Goal: Task Accomplishment & Management: Complete application form

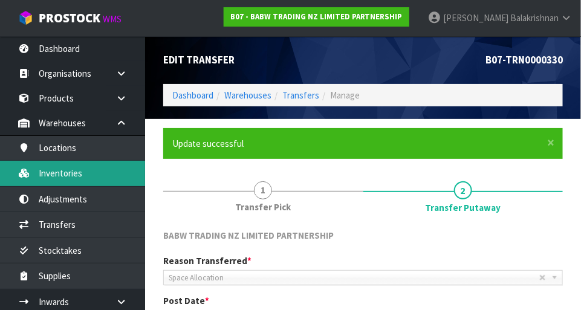
click at [82, 178] on link "Inventories" at bounding box center [72, 173] width 145 height 25
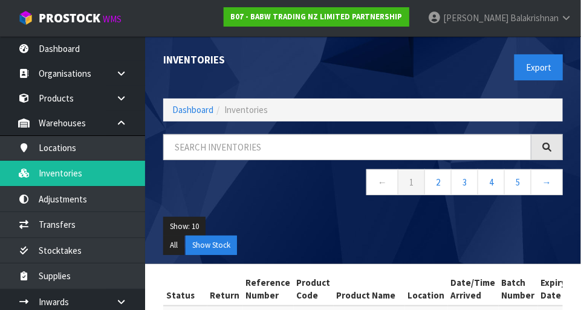
click at [266, 109] on span "Inventories" at bounding box center [245, 109] width 43 height 11
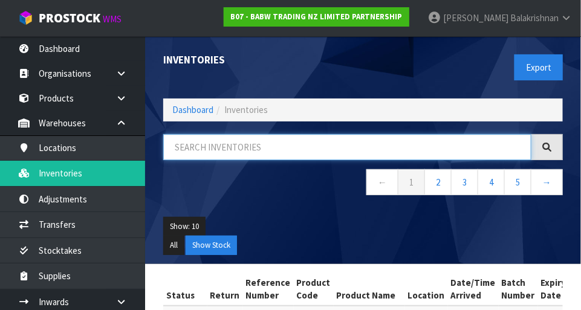
click at [280, 143] on input "text" at bounding box center [347, 147] width 368 height 26
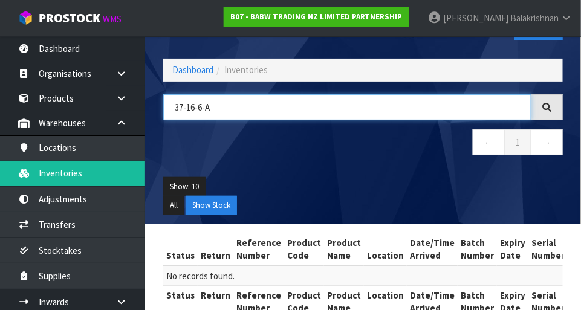
scroll to position [68, 0]
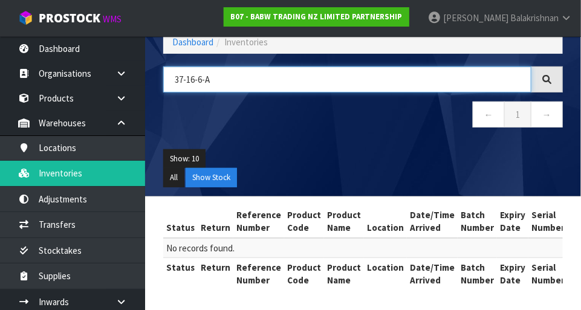
click at [193, 77] on input "37-16-6-A" at bounding box center [347, 79] width 368 height 26
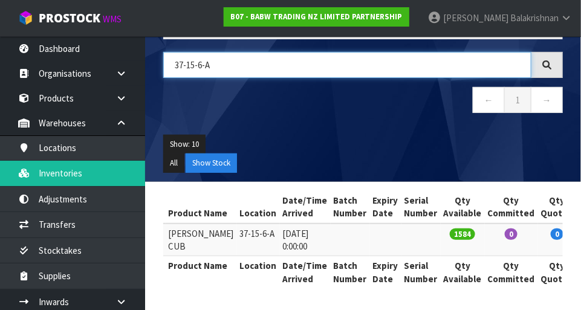
scroll to position [0, 170]
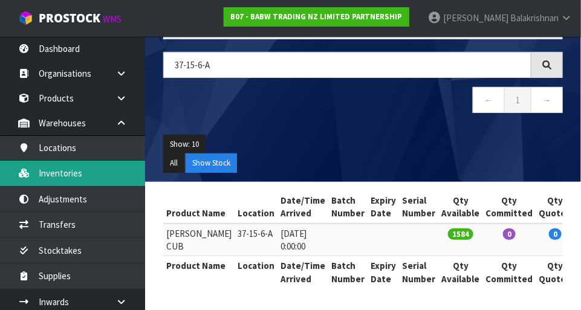
click at [46, 175] on link "Inventories" at bounding box center [72, 173] width 145 height 25
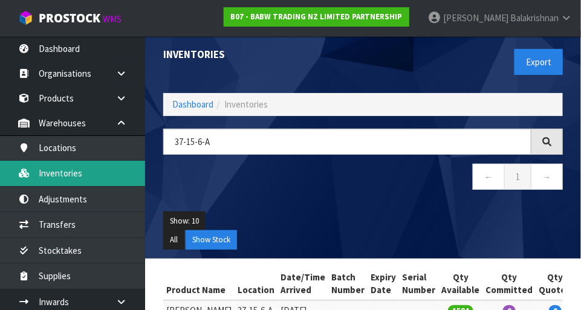
scroll to position [0, 0]
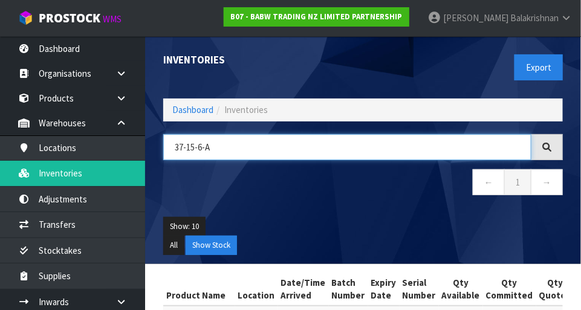
click at [304, 145] on input "37-15-6-A" at bounding box center [347, 147] width 368 height 26
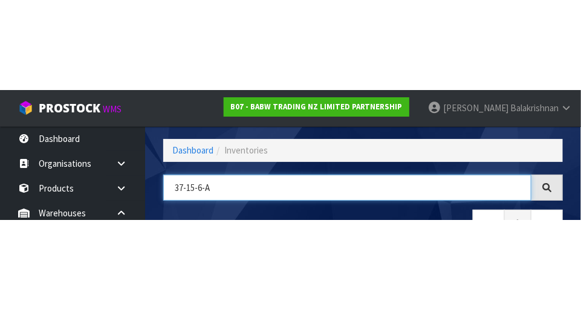
scroll to position [82, 0]
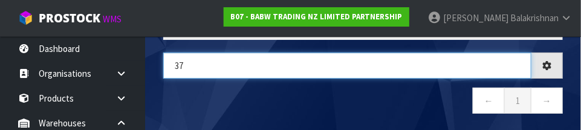
type input "3"
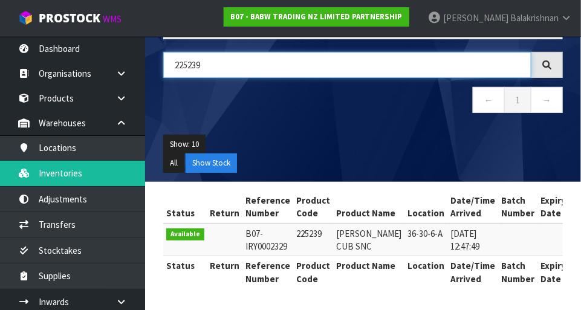
scroll to position [0, 0]
type input "225239"
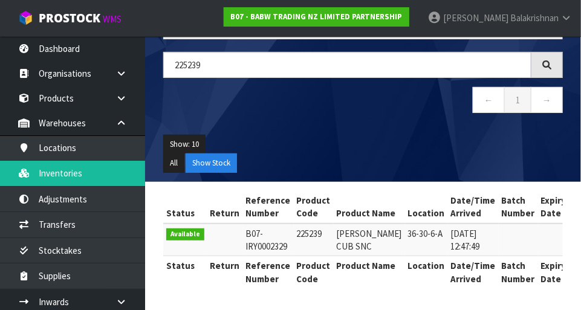
copy td "225239"
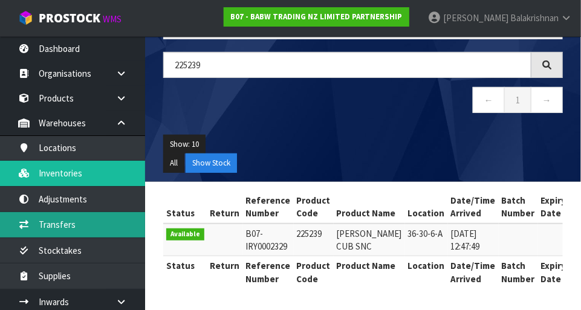
click at [46, 221] on link "Transfers" at bounding box center [72, 224] width 145 height 25
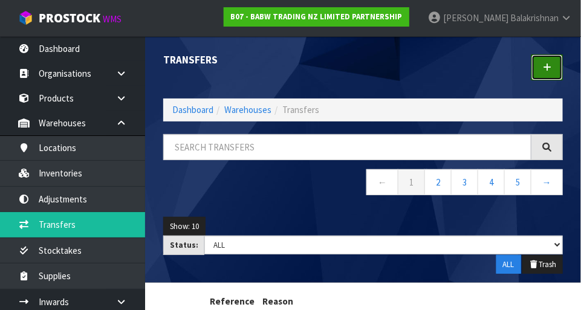
click at [539, 67] on link at bounding box center [546, 67] width 31 height 26
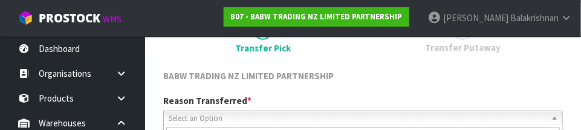
scroll to position [179, 0]
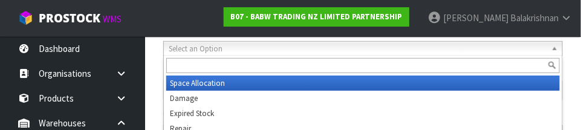
click at [180, 67] on input "text" at bounding box center [362, 65] width 393 height 15
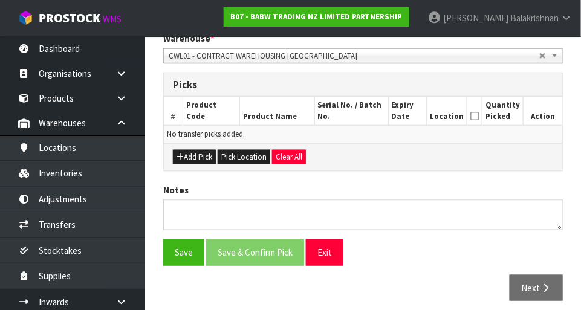
scroll to position [262, 0]
click at [187, 158] on button "Add Pick" at bounding box center [194, 157] width 43 height 14
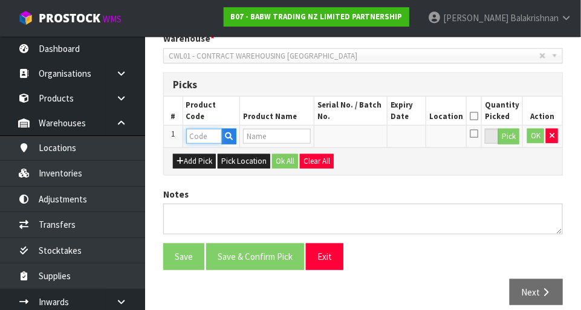
click at [193, 138] on input "text" at bounding box center [204, 136] width 36 height 15
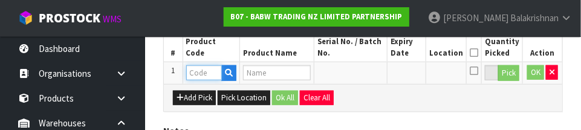
scroll to position [326, 0]
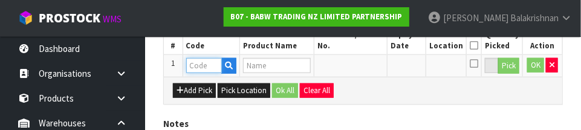
paste input "225239"
type input "225239"
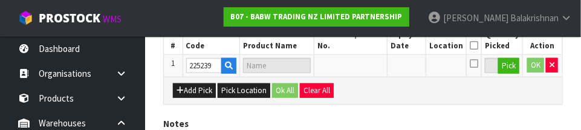
type input "LIL BROWNIE CUB SNC"
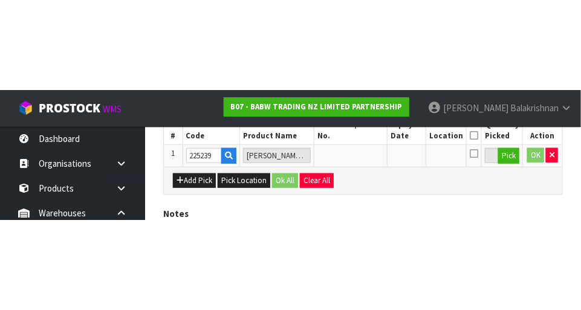
scroll to position [272, 0]
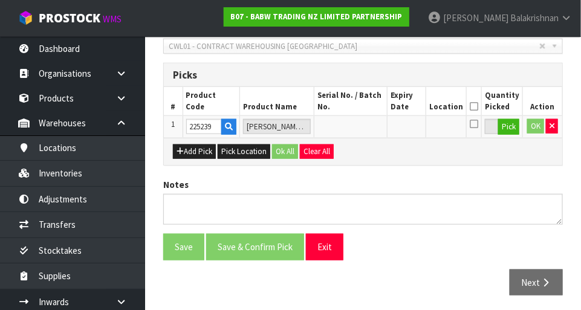
click at [506, 63] on div "Picks" at bounding box center [363, 75] width 398 height 24
click at [505, 122] on button "Pick" at bounding box center [508, 127] width 21 height 16
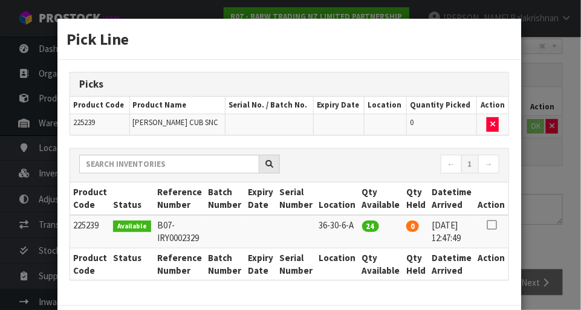
click at [493, 225] on icon at bounding box center [491, 225] width 10 height 1
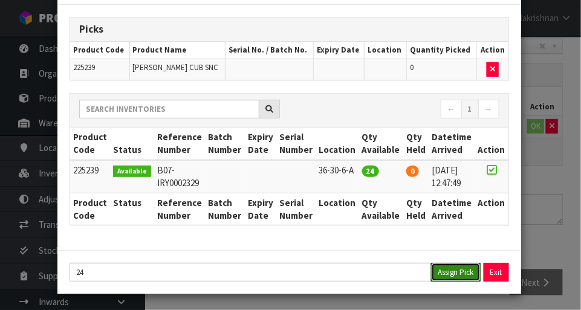
click at [460, 274] on button "Assign Pick" at bounding box center [456, 272] width 50 height 19
type input "24"
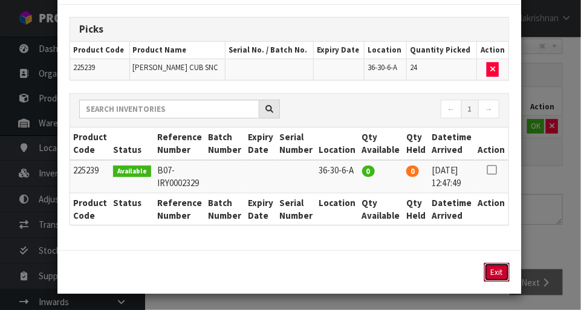
click at [501, 267] on button "Exit" at bounding box center [496, 272] width 25 height 19
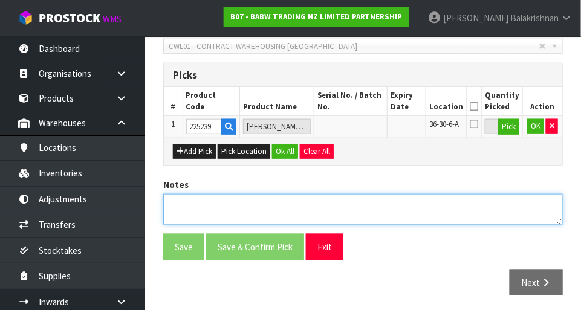
click at [188, 204] on textarea at bounding box center [362, 209] width 399 height 31
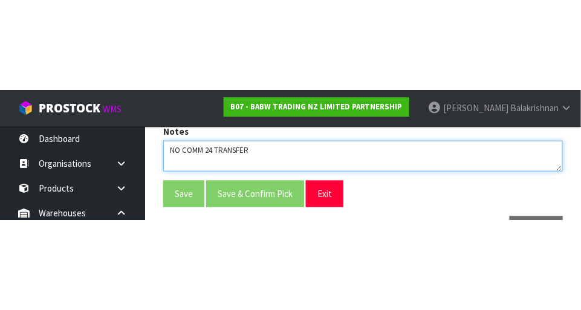
scroll to position [272, 0]
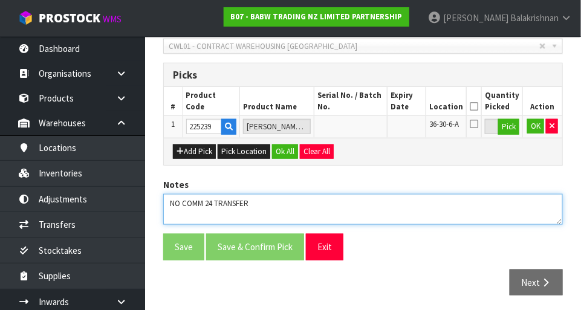
type textarea "NO COMM 24 TRANSFER"
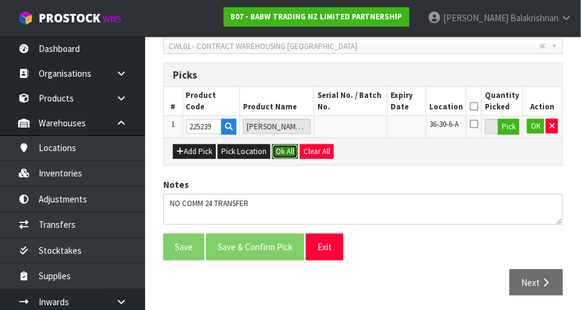
click at [292, 150] on button "Ok All" at bounding box center [285, 151] width 26 height 14
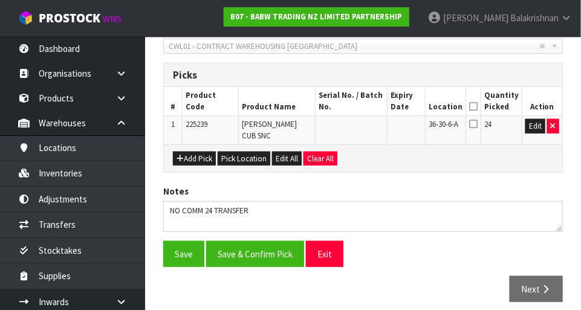
click at [477, 106] on icon at bounding box center [473, 106] width 8 height 1
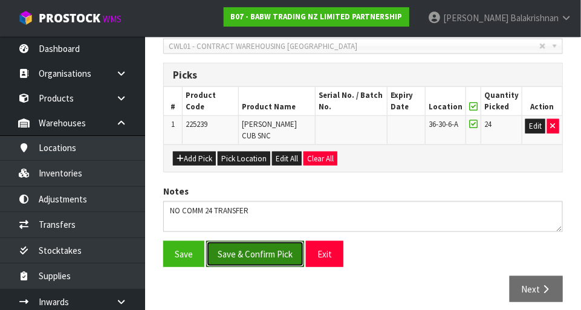
click at [251, 248] on button "Save & Confirm Pick" at bounding box center [255, 254] width 98 height 26
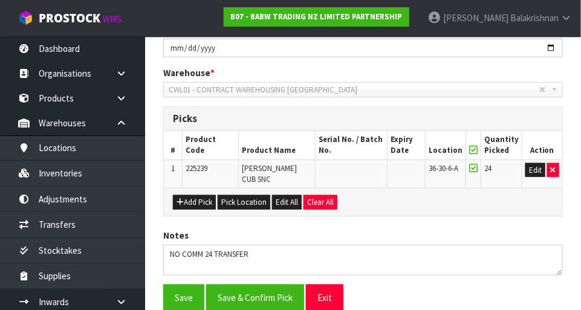
scroll to position [0, 0]
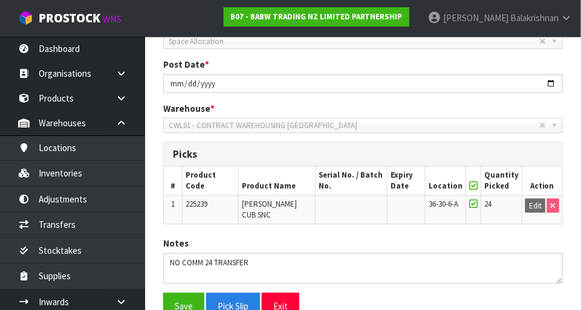
scroll to position [297, 0]
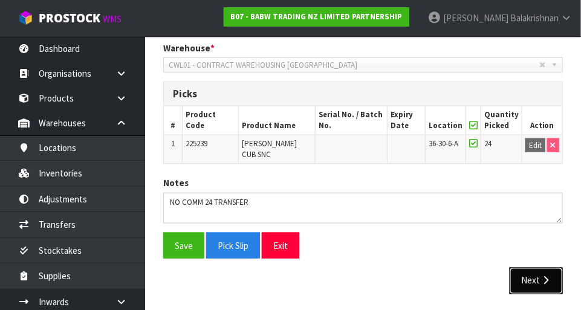
click at [545, 280] on icon "button" at bounding box center [544, 280] width 11 height 9
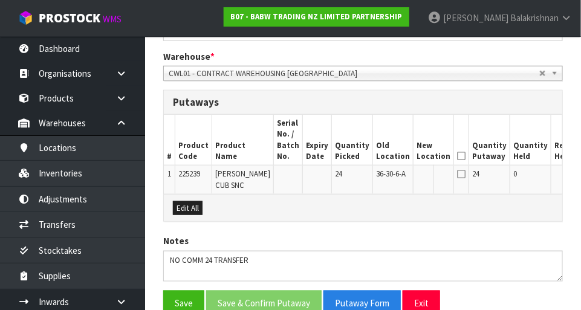
scroll to position [291, 0]
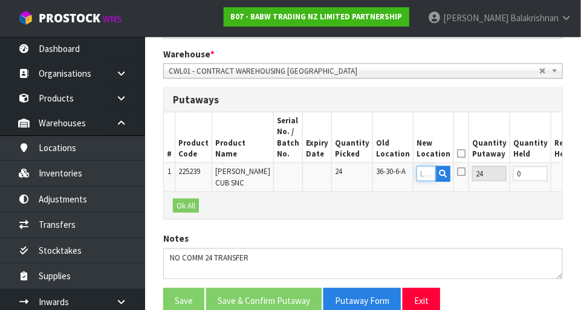
click at [416, 169] on input "text" at bounding box center [425, 173] width 19 height 15
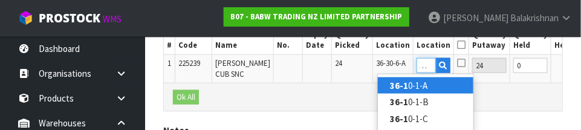
scroll to position [0, 9]
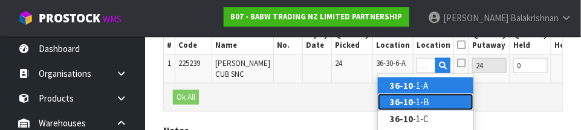
click at [437, 97] on link "36-10 -1-B" at bounding box center [425, 102] width 95 height 16
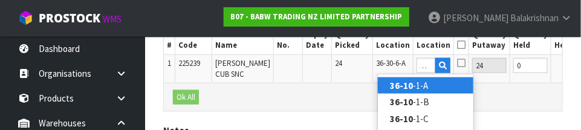
type input "36-10-1-B"
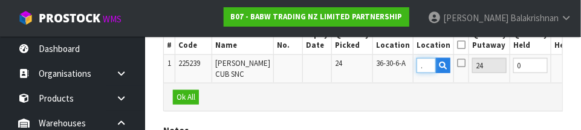
scroll to position [0, 0]
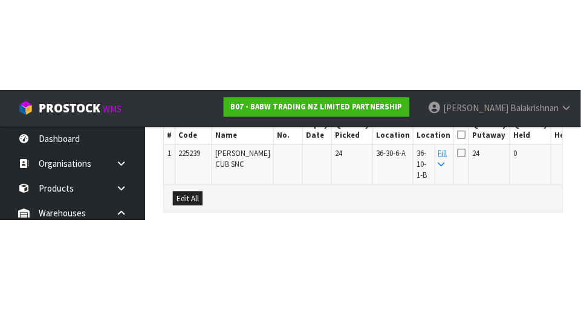
scroll to position [356, 0]
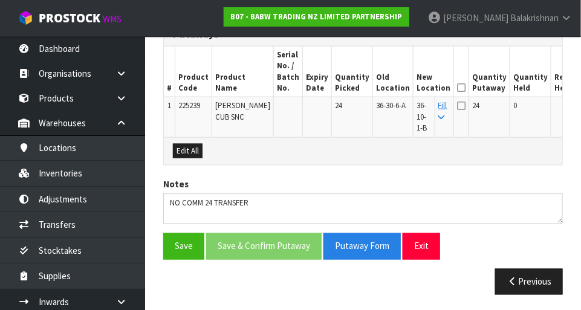
click at [457, 88] on icon at bounding box center [461, 88] width 8 height 1
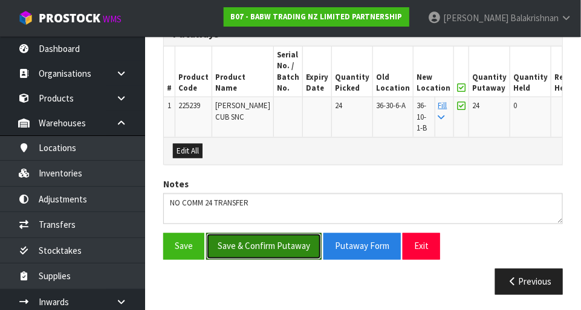
click at [236, 245] on button "Save & Confirm Putaway" at bounding box center [263, 246] width 115 height 26
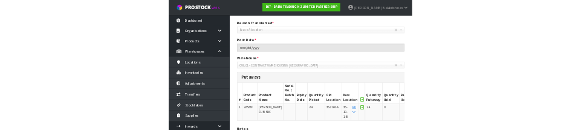
scroll to position [0, 0]
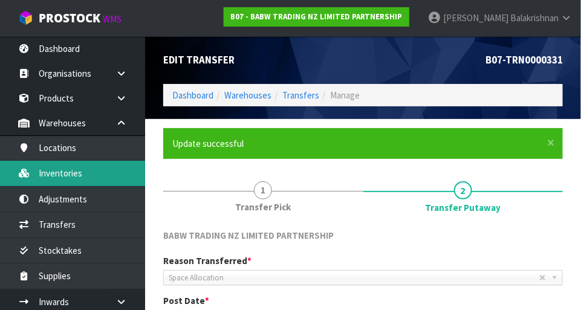
click at [49, 176] on link "Inventories" at bounding box center [72, 173] width 145 height 25
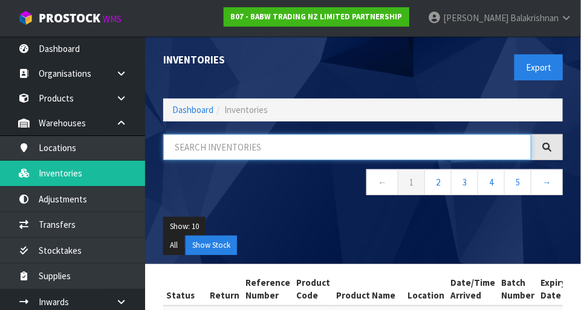
click at [402, 146] on input "text" at bounding box center [347, 147] width 368 height 26
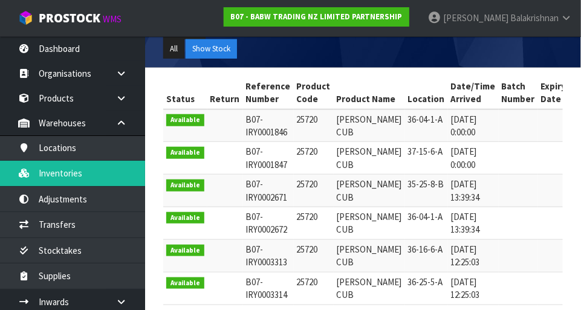
scroll to position [199, 0]
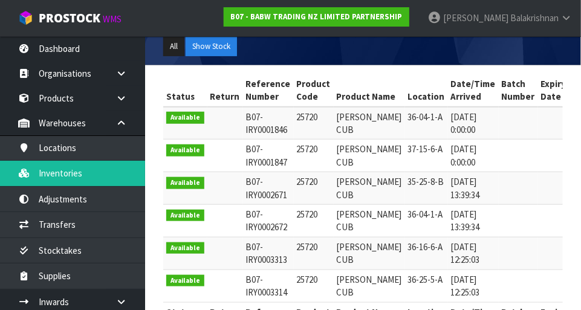
type input "25720"
copy td "25720"
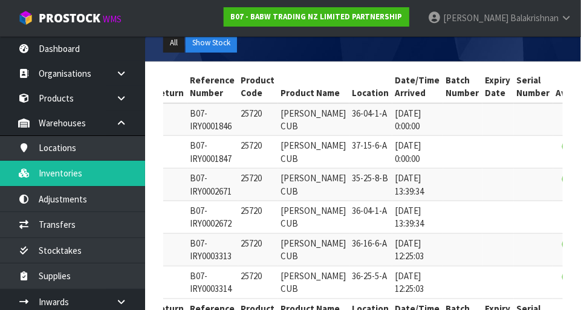
scroll to position [0, 0]
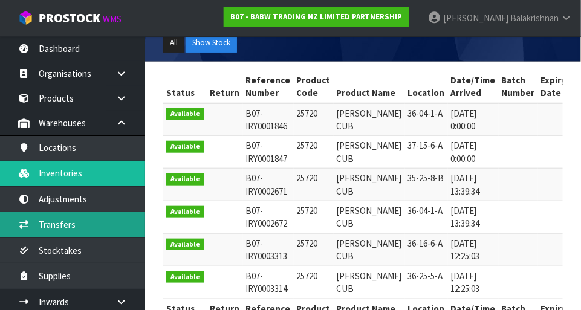
click at [40, 226] on link "Transfers" at bounding box center [72, 224] width 145 height 25
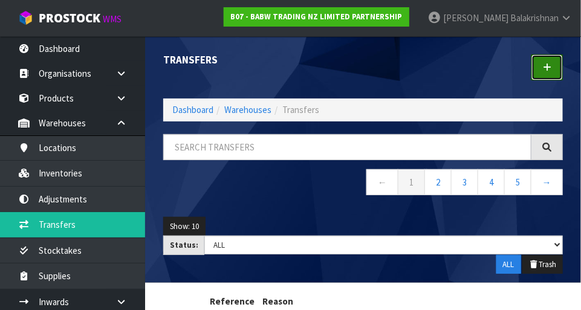
click at [550, 72] on link at bounding box center [546, 67] width 31 height 26
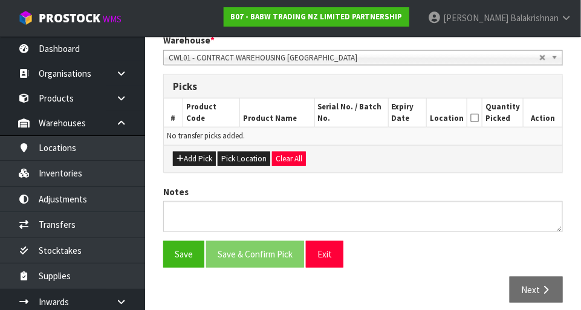
scroll to position [268, 0]
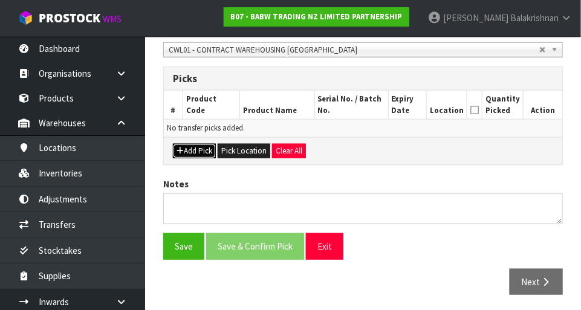
click at [187, 152] on button "Add Pick" at bounding box center [194, 151] width 43 height 14
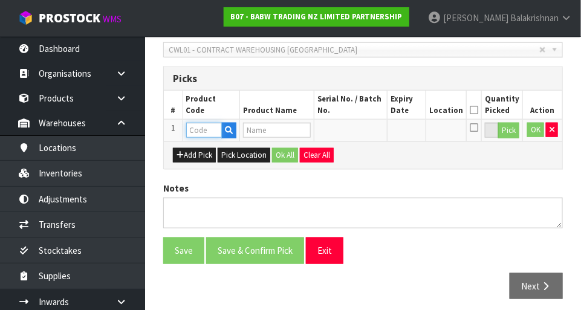
click at [191, 126] on input "text" at bounding box center [204, 130] width 36 height 15
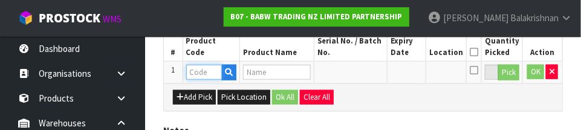
scroll to position [326, 0]
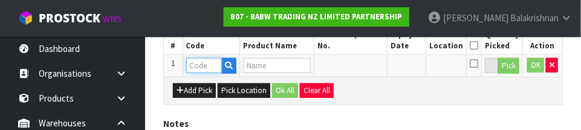
paste input "25720"
type input "25720"
type input "LIL PUDDING CUB"
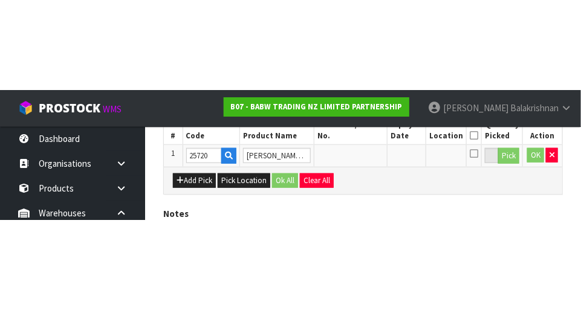
scroll to position [272, 0]
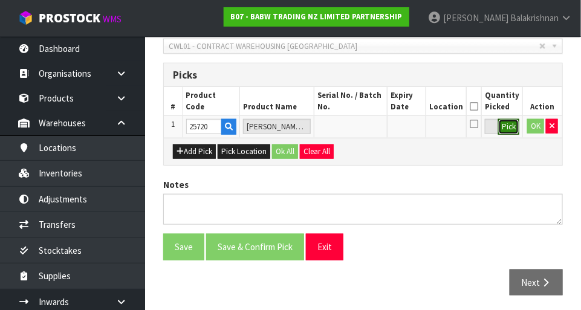
click at [509, 129] on button "Pick" at bounding box center [508, 127] width 21 height 16
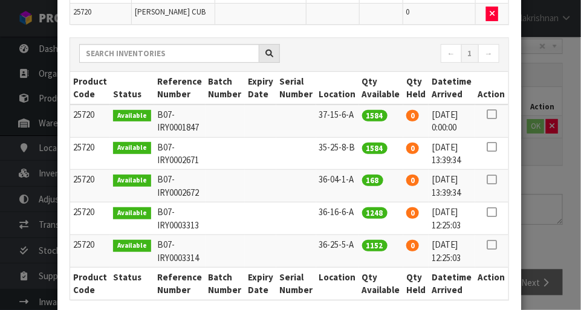
scroll to position [111, 0]
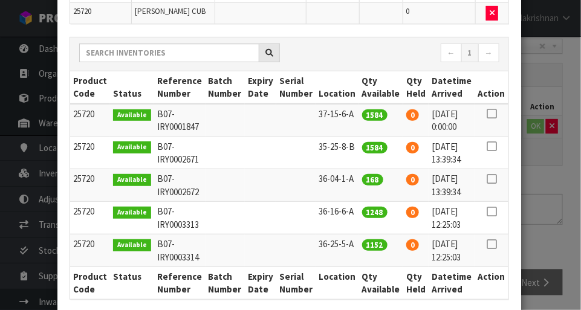
click at [492, 114] on icon at bounding box center [491, 114] width 10 height 1
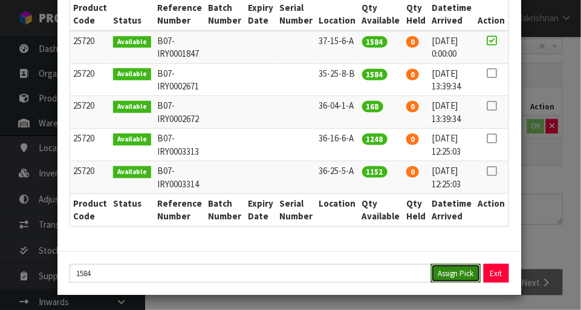
click at [462, 276] on button "Assign Pick" at bounding box center [456, 273] width 50 height 19
type input "1584"
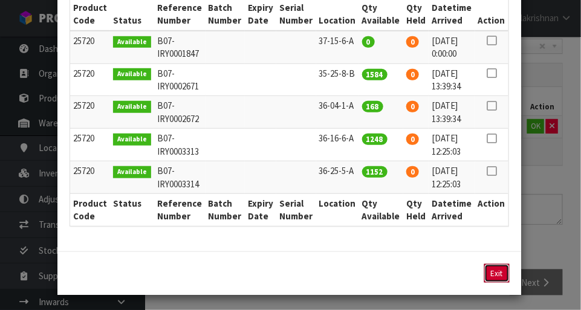
click at [500, 275] on button "Exit" at bounding box center [496, 273] width 25 height 19
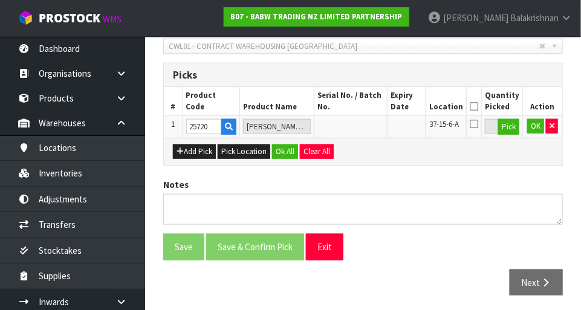
click at [478, 106] on icon at bounding box center [473, 106] width 8 height 1
click at [284, 148] on button "Ok All" at bounding box center [285, 151] width 26 height 14
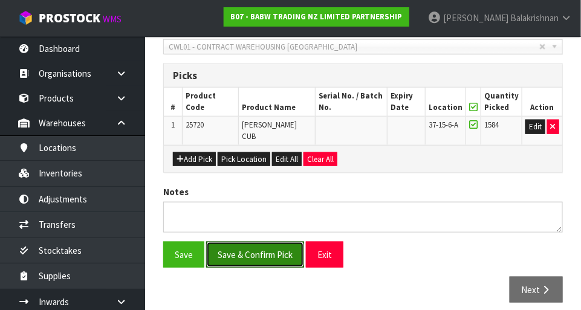
click at [233, 243] on button "Save & Confirm Pick" at bounding box center [255, 255] width 98 height 26
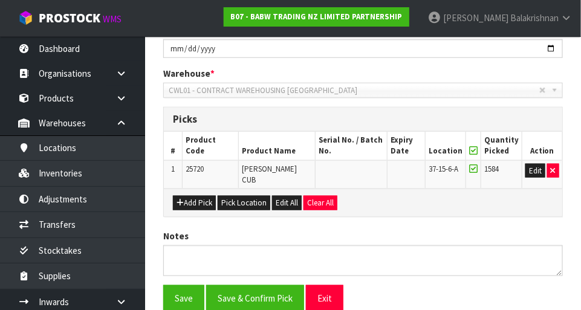
scroll to position [0, 0]
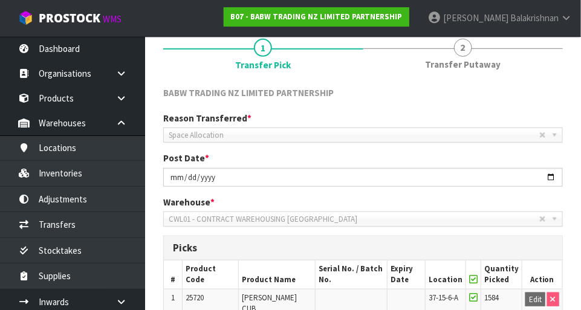
scroll to position [288, 0]
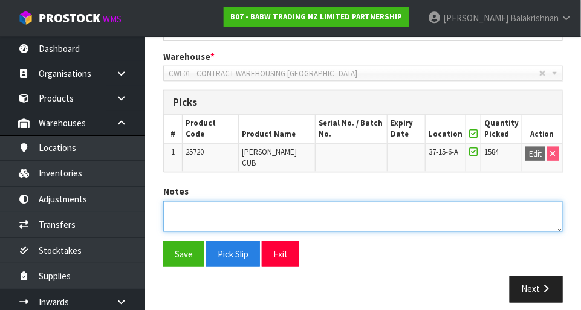
click at [198, 205] on textarea at bounding box center [362, 216] width 399 height 31
type textarea "COUNT 1884"
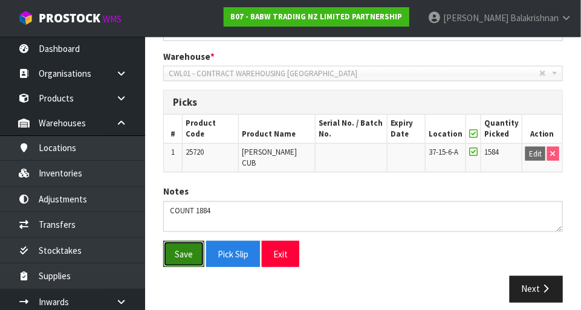
click at [181, 245] on button "Save" at bounding box center [183, 254] width 41 height 26
click at [544, 285] on icon "button" at bounding box center [544, 289] width 11 height 9
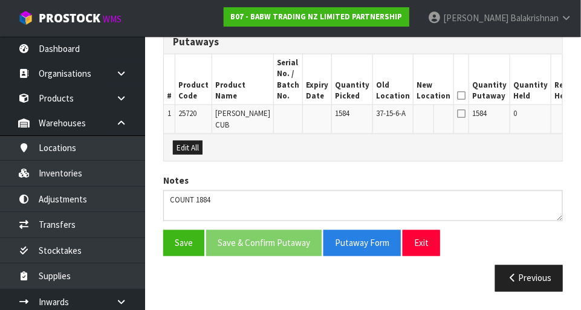
scroll to position [353, 0]
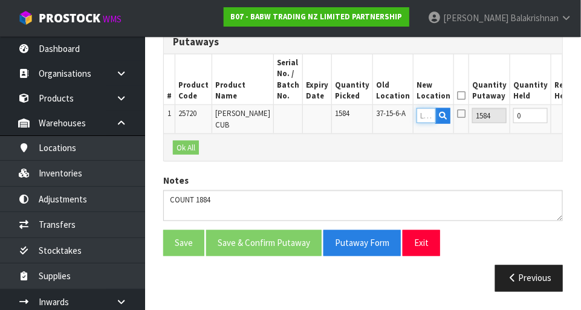
click at [416, 114] on input "text" at bounding box center [425, 115] width 19 height 15
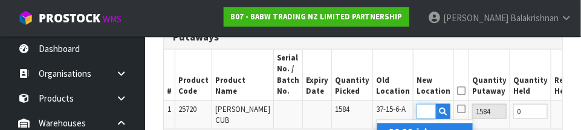
scroll to position [0, 16]
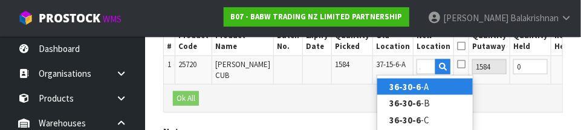
click at [443, 82] on link "36-30-6 -A" at bounding box center [424, 87] width 95 height 16
type input "36-30-6-A"
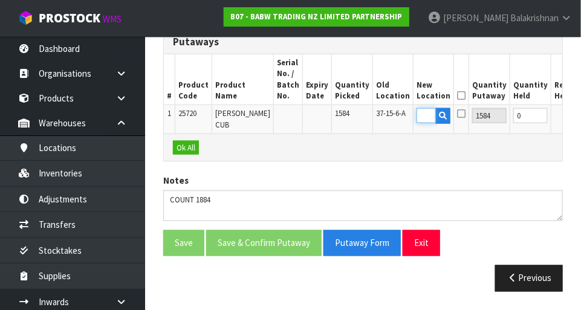
scroll to position [0, 0]
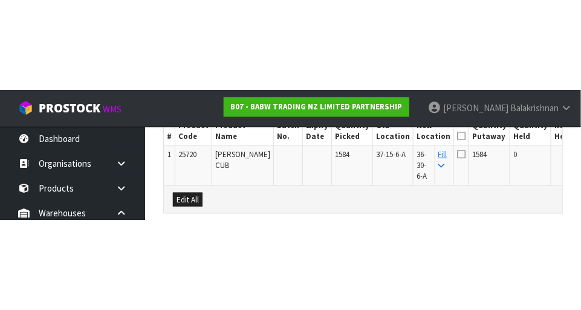
scroll to position [356, 0]
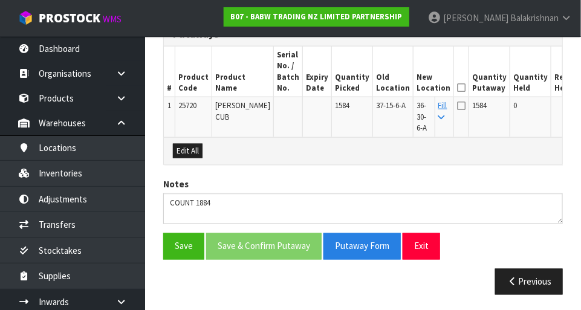
click at [457, 88] on icon at bounding box center [461, 88] width 8 height 1
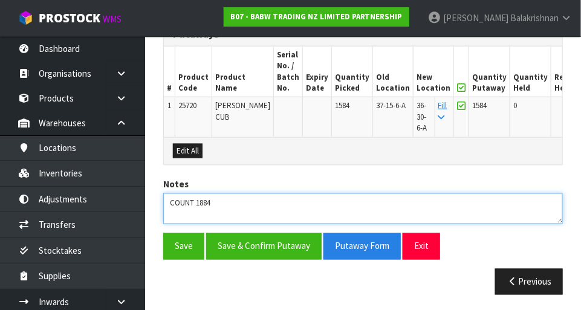
click at [201, 201] on textarea at bounding box center [362, 208] width 399 height 31
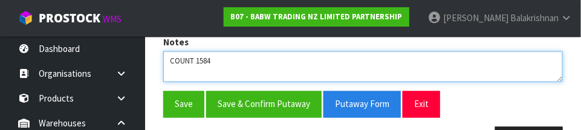
scroll to position [491, 0]
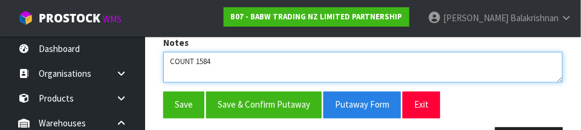
type textarea "COUNT 1584"
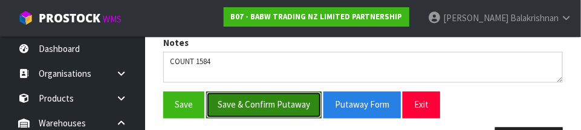
click at [236, 110] on button "Save & Confirm Putaway" at bounding box center [263, 105] width 115 height 26
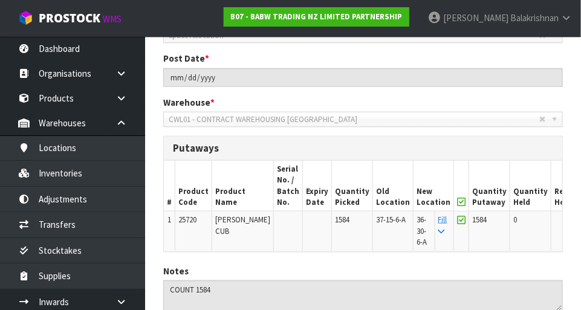
scroll to position [273, 0]
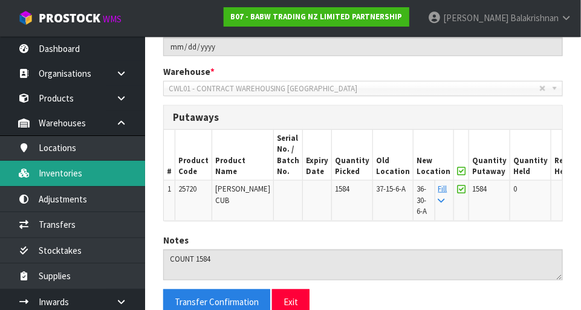
click at [43, 181] on link "Inventories" at bounding box center [72, 173] width 145 height 25
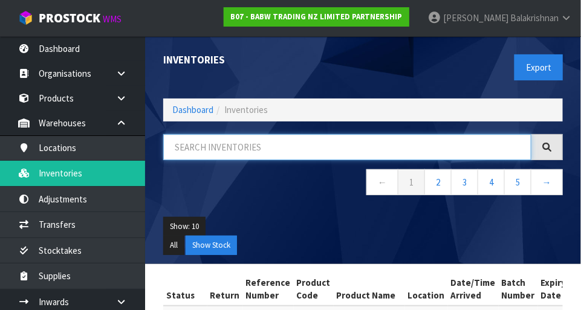
click at [434, 147] on input "text" at bounding box center [347, 147] width 368 height 26
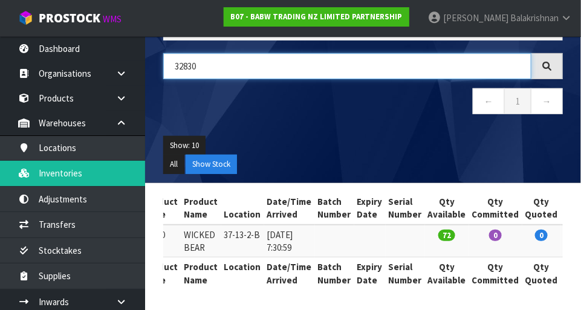
scroll to position [0, 150]
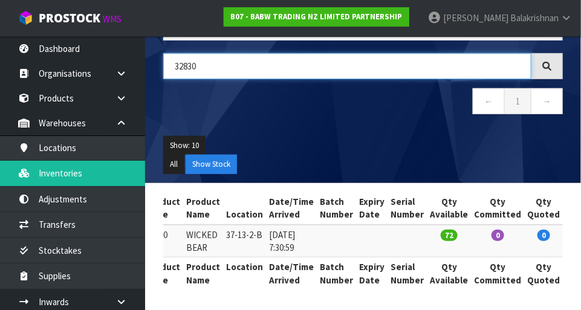
type input "32830"
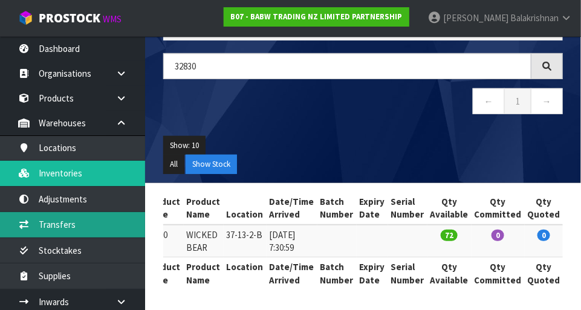
click at [84, 217] on link "Transfers" at bounding box center [72, 224] width 145 height 25
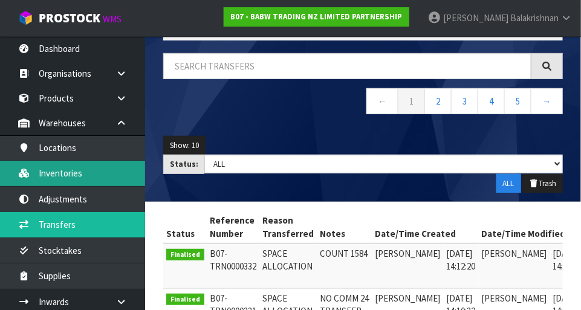
click at [43, 169] on link "Inventories" at bounding box center [72, 173] width 145 height 25
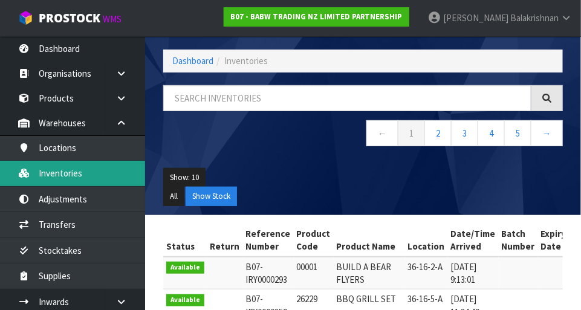
scroll to position [81, 0]
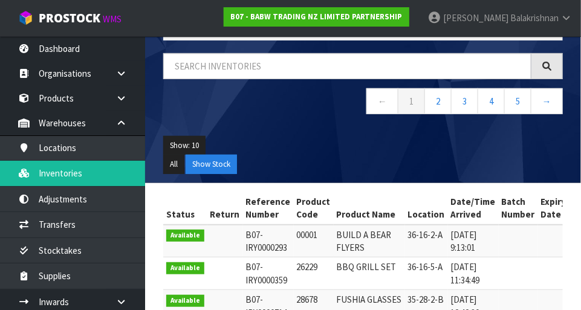
click at [274, 91] on nav "← 1 2 3 4 5 →" at bounding box center [362, 103] width 399 height 30
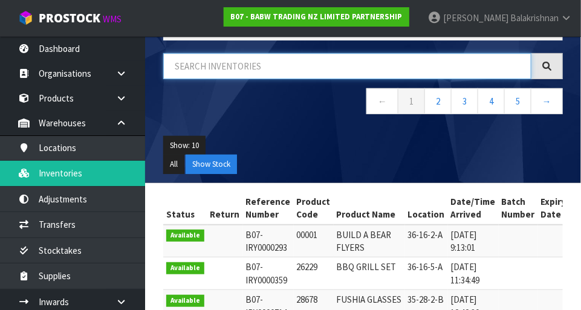
click at [279, 69] on input "text" at bounding box center [347, 66] width 368 height 26
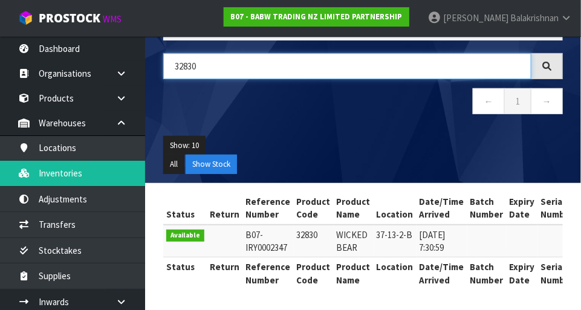
type input "32830"
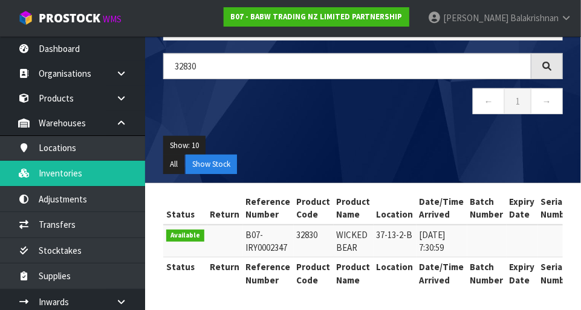
copy td "32830"
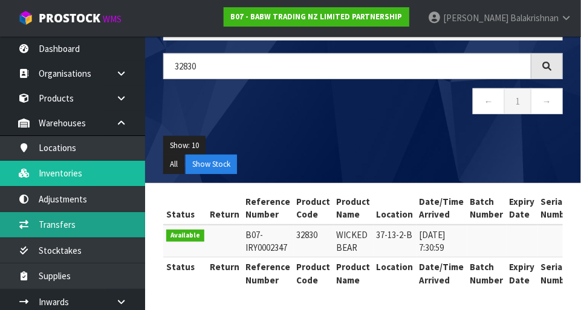
click at [44, 226] on link "Transfers" at bounding box center [72, 224] width 145 height 25
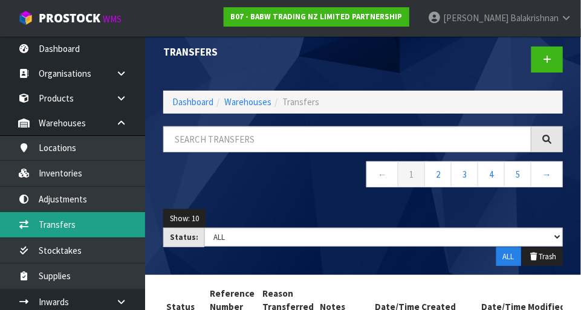
scroll to position [8, 0]
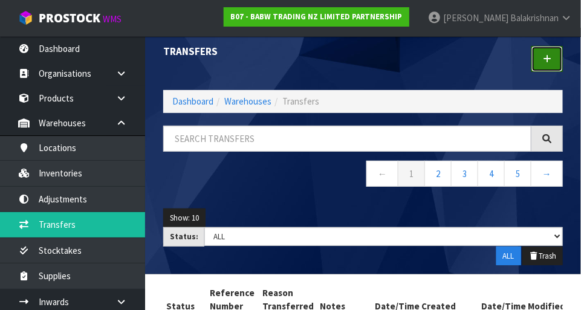
click at [549, 59] on icon at bounding box center [546, 58] width 8 height 9
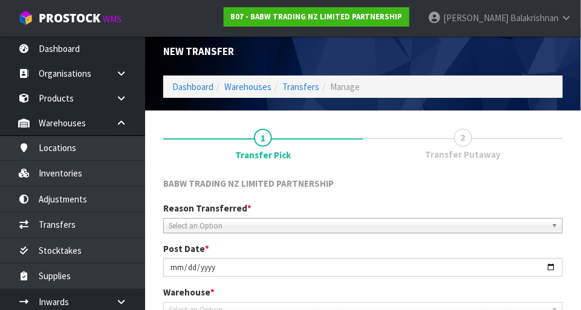
scroll to position [268, 0]
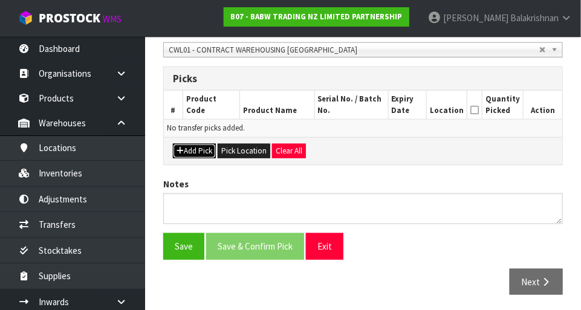
click at [197, 148] on button "Add Pick" at bounding box center [194, 151] width 43 height 14
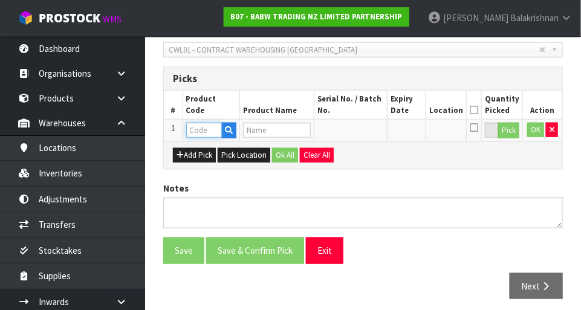
click at [199, 131] on input "text" at bounding box center [204, 130] width 36 height 15
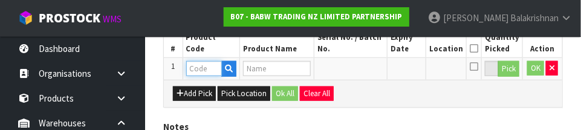
scroll to position [326, 0]
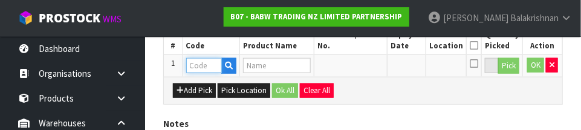
paste input "32830"
type input "32830"
type input "WICKED BEAR"
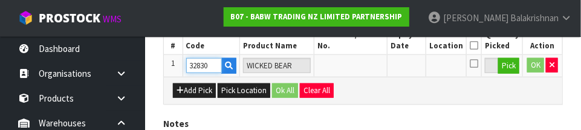
type input "32830"
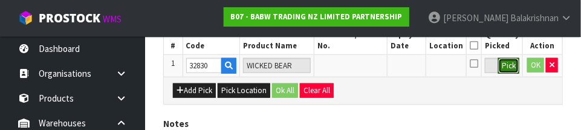
click at [516, 61] on button "Pick" at bounding box center [508, 66] width 21 height 16
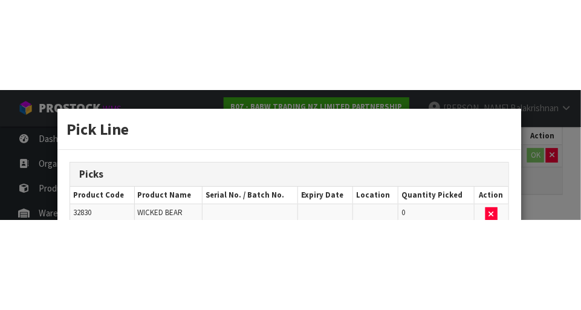
scroll to position [272, 0]
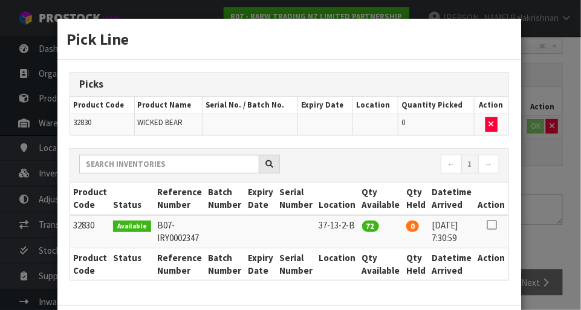
click at [488, 225] on icon at bounding box center [491, 225] width 10 height 1
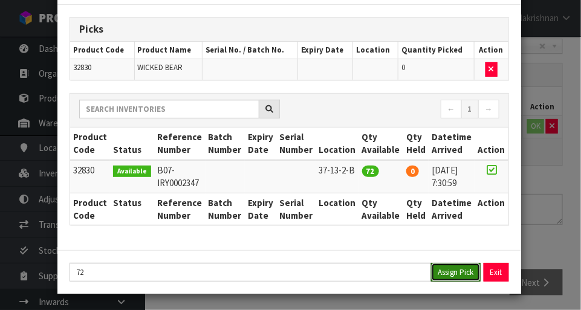
click at [448, 275] on button "Assign Pick" at bounding box center [456, 272] width 50 height 19
type input "72"
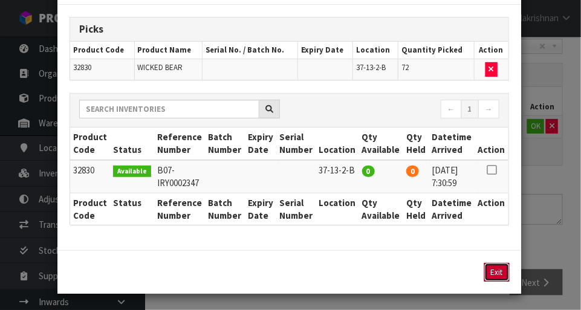
click at [494, 278] on button "Exit" at bounding box center [496, 272] width 25 height 19
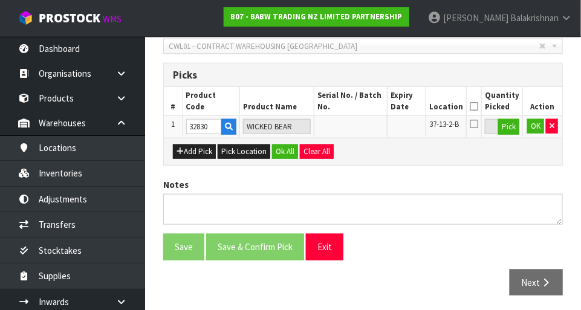
click at [478, 94] on th at bounding box center [473, 101] width 15 height 28
click at [475, 106] on icon at bounding box center [473, 106] width 8 height 1
click at [285, 150] on button "Ok All" at bounding box center [285, 151] width 26 height 14
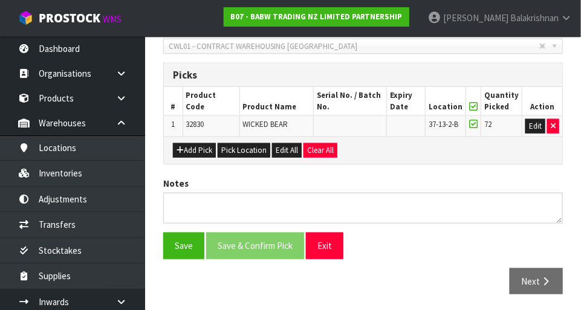
scroll to position [271, 0]
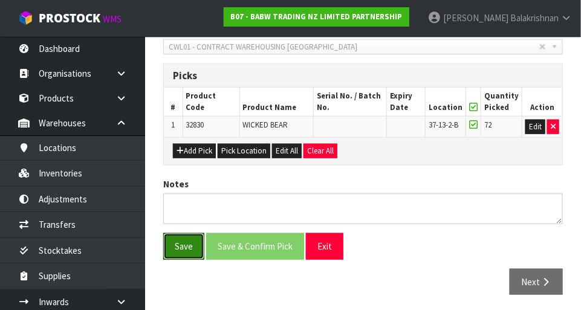
click at [173, 253] on button "Save" at bounding box center [183, 246] width 41 height 26
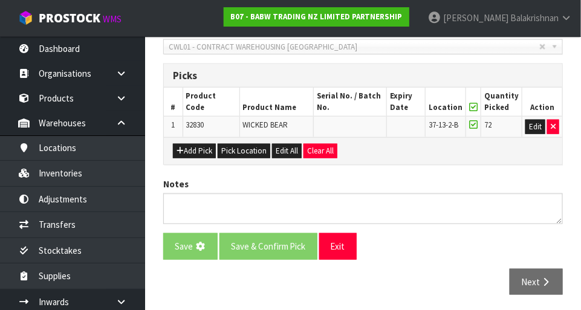
scroll to position [0, 0]
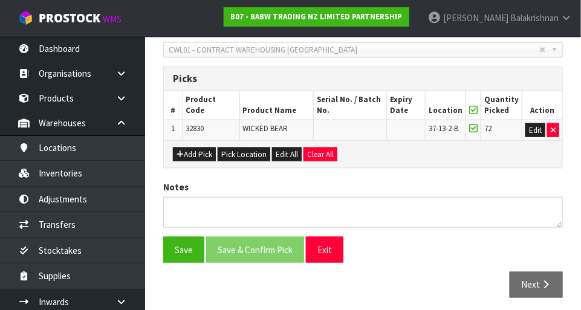
scroll to position [315, 0]
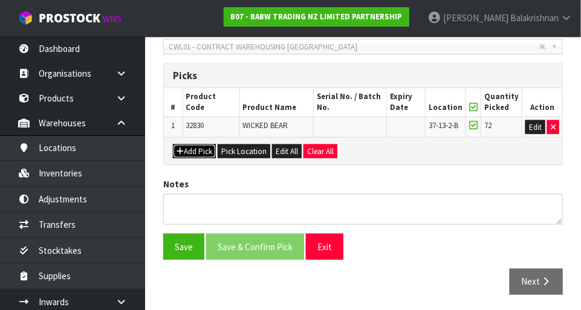
click at [188, 150] on button "Add Pick" at bounding box center [194, 151] width 43 height 14
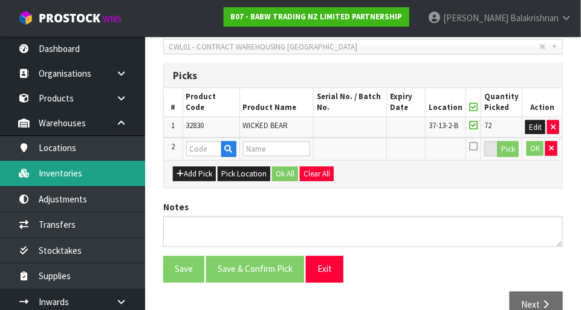
click at [45, 174] on link "Inventories" at bounding box center [72, 173] width 145 height 25
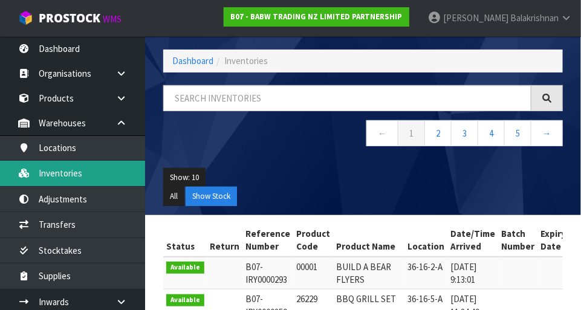
scroll to position [315, 0]
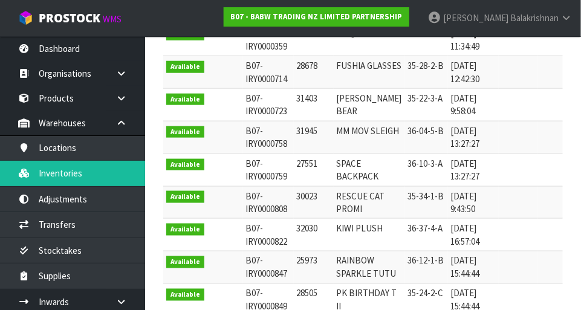
click at [278, 102] on td "B07-IRY0000723" at bounding box center [268, 105] width 51 height 33
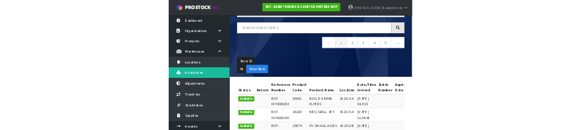
scroll to position [0, 0]
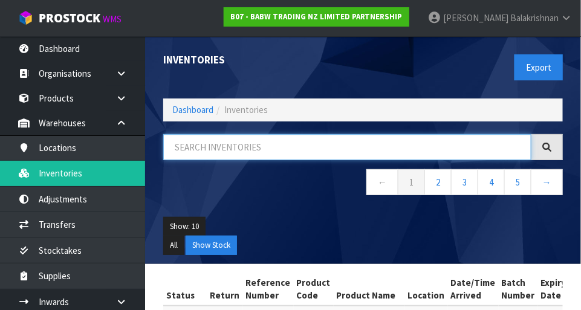
click at [262, 150] on input "text" at bounding box center [347, 147] width 368 height 26
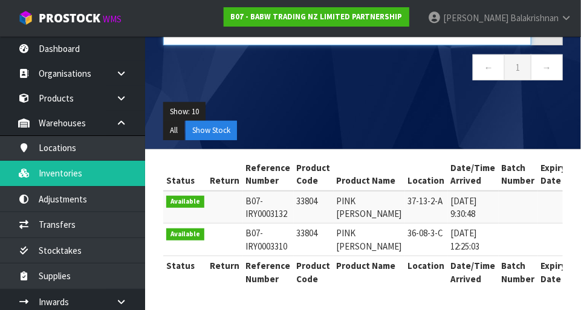
type input "33804"
copy td "33804"
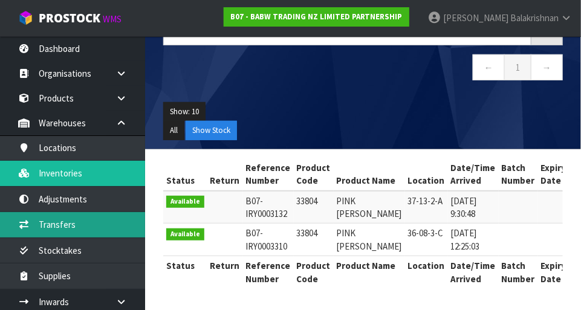
click at [90, 226] on link "Transfers" at bounding box center [72, 224] width 145 height 25
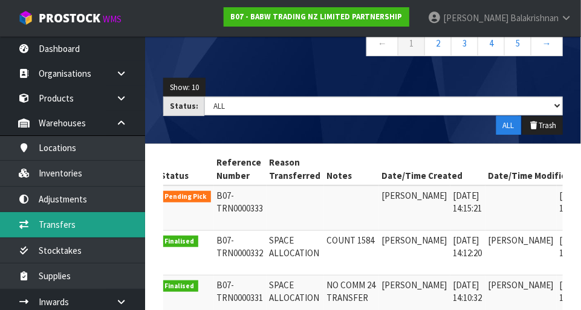
scroll to position [0, 53]
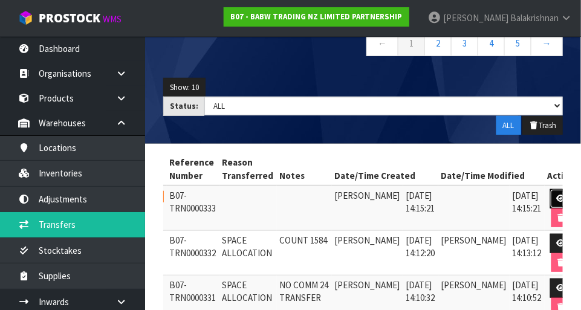
click at [557, 192] on link at bounding box center [561, 198] width 22 height 19
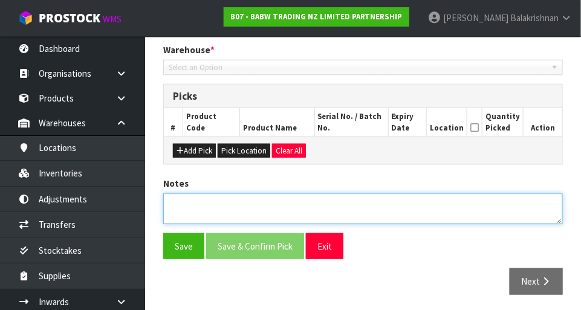
click at [546, 197] on textarea at bounding box center [362, 208] width 399 height 31
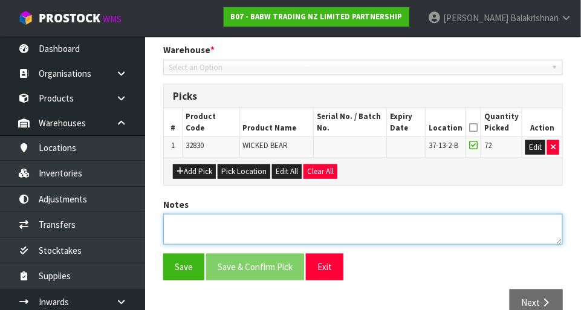
type input "2025-09-11"
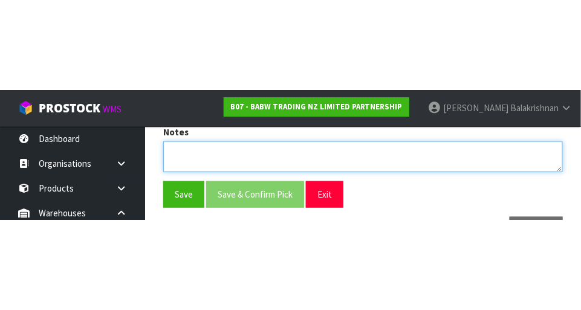
scroll to position [271, 0]
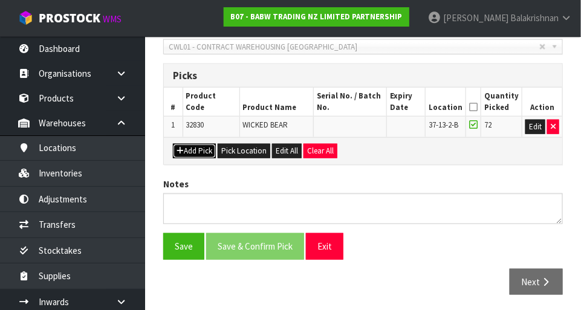
click at [202, 152] on button "Add Pick" at bounding box center [194, 151] width 43 height 14
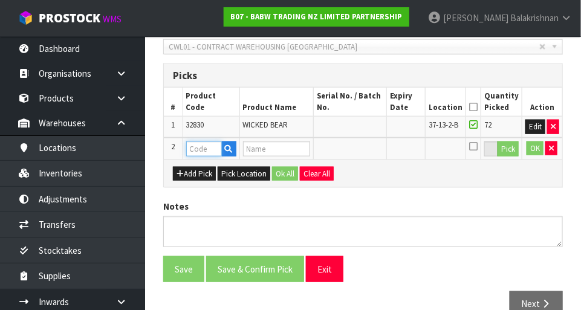
click at [199, 151] on input "text" at bounding box center [204, 148] width 36 height 15
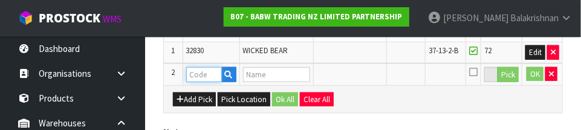
scroll to position [347, 0]
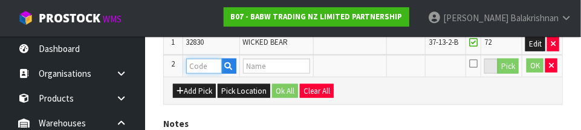
click at [205, 60] on input "text" at bounding box center [204, 66] width 36 height 15
paste input "33804"
type input "33804"
type input "PINK RINGER CAMI"
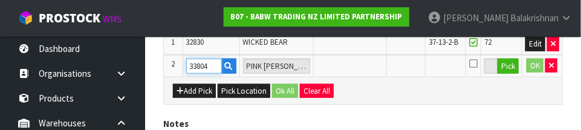
type input "33804"
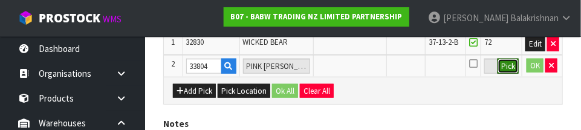
click at [513, 65] on button "Pick" at bounding box center [507, 67] width 21 height 16
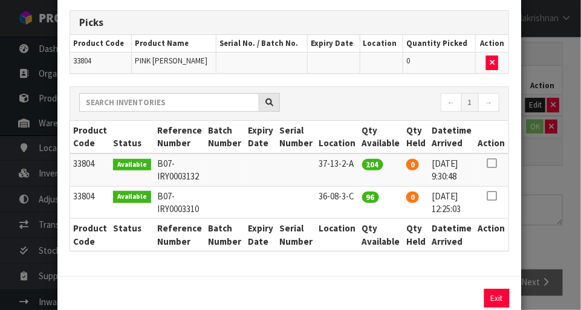
scroll to position [60, 0]
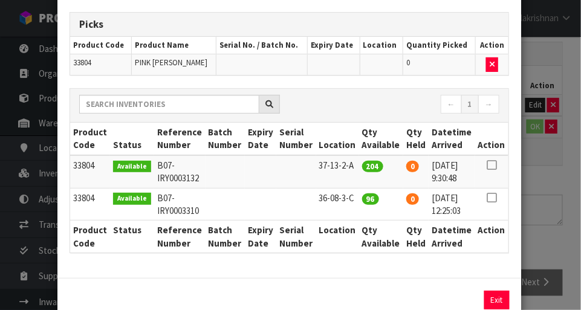
click at [496, 165] on icon at bounding box center [491, 165] width 10 height 1
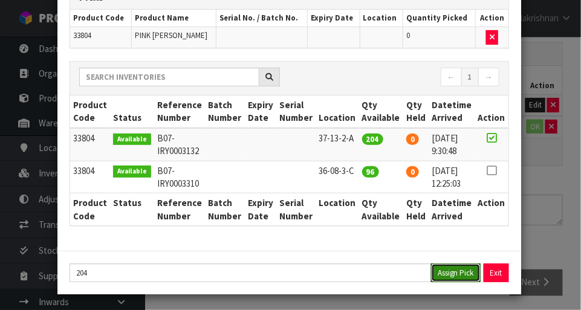
click at [458, 269] on button "Assign Pick" at bounding box center [456, 272] width 50 height 19
type input "204"
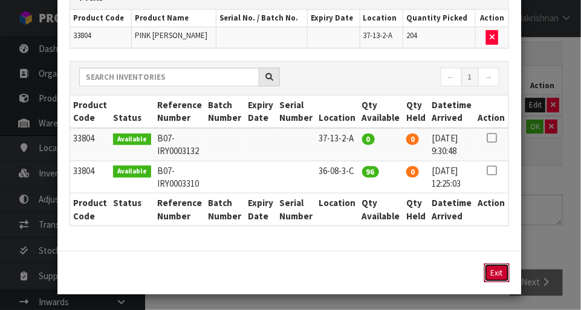
click at [499, 276] on button "Exit" at bounding box center [496, 272] width 25 height 19
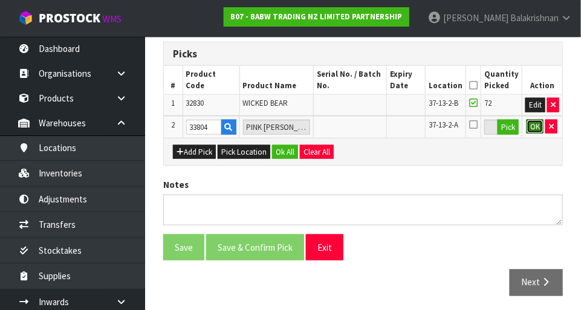
click at [537, 130] on button "OK" at bounding box center [534, 127] width 17 height 14
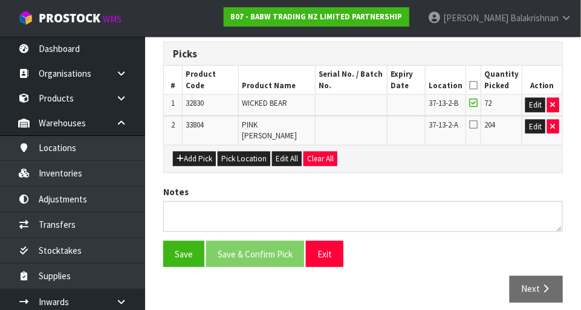
scroll to position [292, 0]
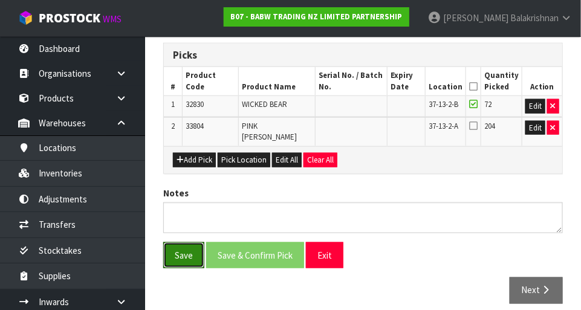
click at [191, 256] on button "Save" at bounding box center [183, 255] width 41 height 26
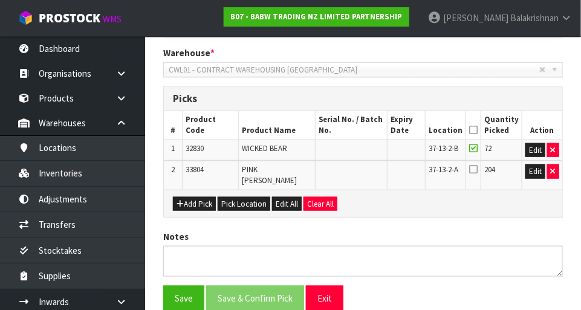
scroll to position [0, 0]
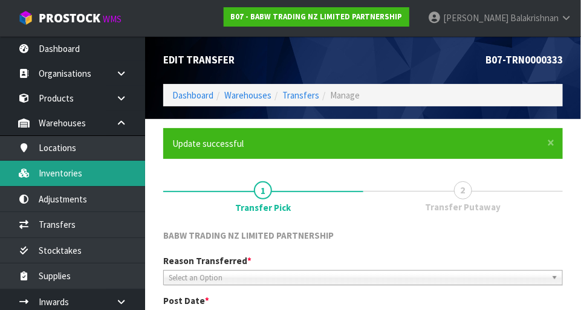
click at [82, 174] on link "Inventories" at bounding box center [72, 173] width 145 height 25
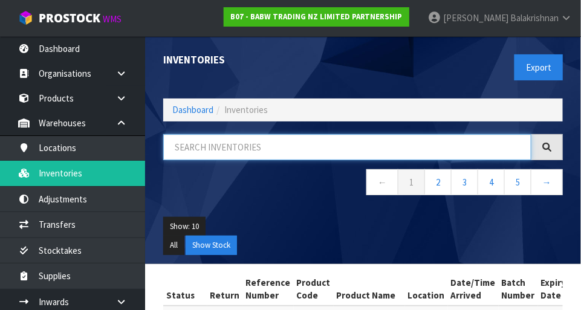
click at [273, 151] on input "text" at bounding box center [347, 147] width 368 height 26
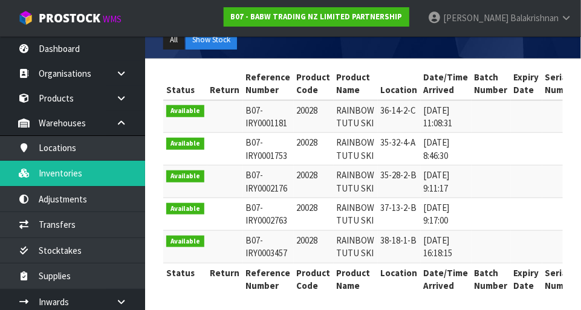
type input "20028"
copy td "20028"
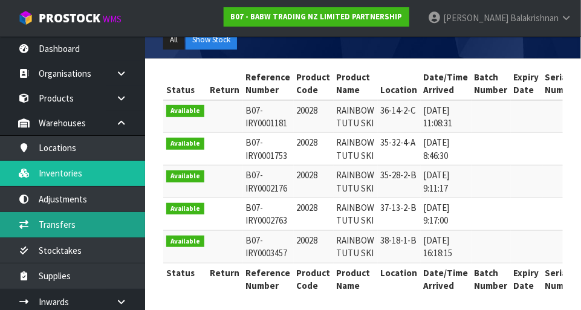
click at [74, 221] on link "Transfers" at bounding box center [72, 224] width 145 height 25
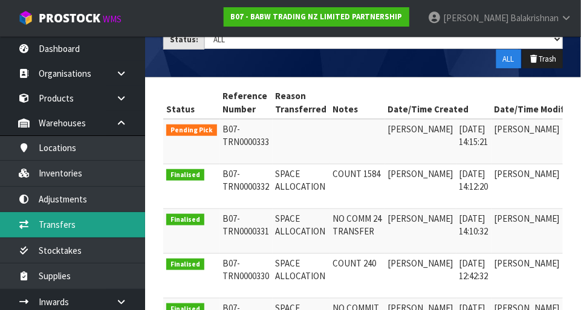
scroll to position [0, 53]
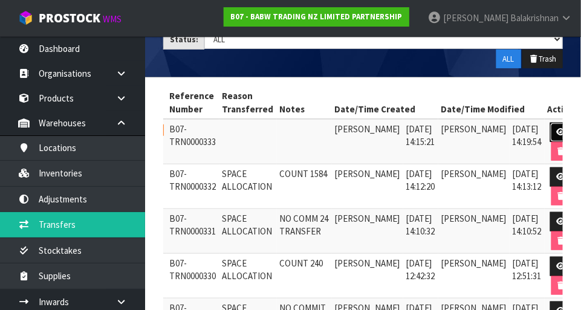
click at [550, 123] on link at bounding box center [561, 132] width 22 height 19
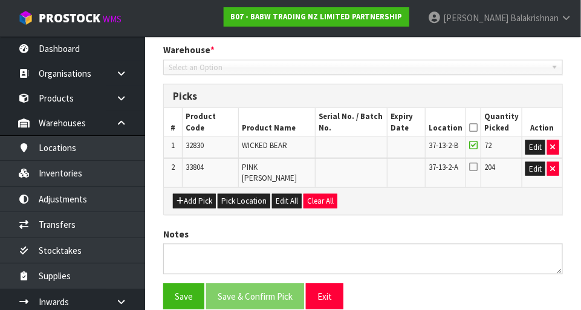
type input "2025-09-11"
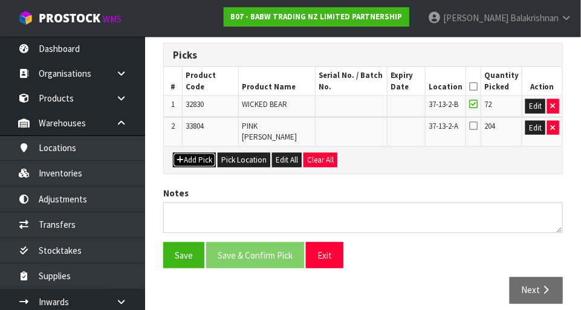
click at [208, 153] on button "Add Pick" at bounding box center [194, 160] width 43 height 14
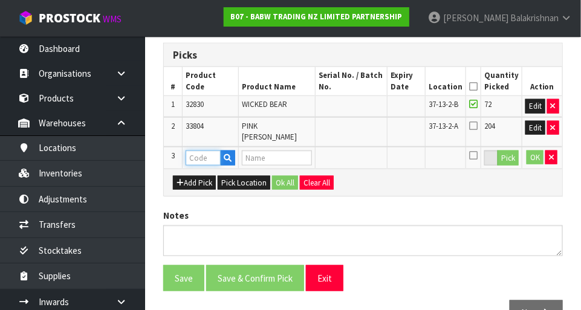
click at [207, 150] on input "text" at bounding box center [202, 157] width 35 height 15
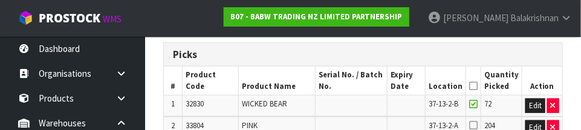
scroll to position [368, 0]
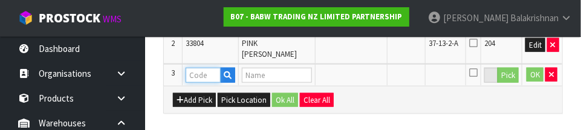
paste input "20028"
type input "20028"
type input "RAINBOW TUTU SKI"
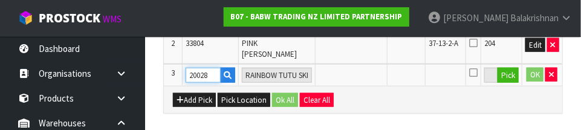
type input "20028"
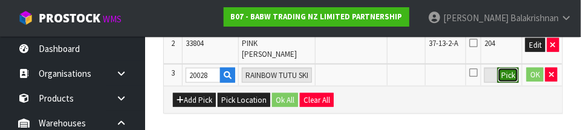
click at [510, 68] on button "Pick" at bounding box center [507, 76] width 21 height 16
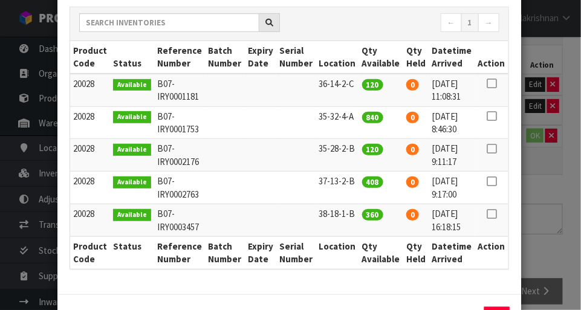
scroll to position [143, 0]
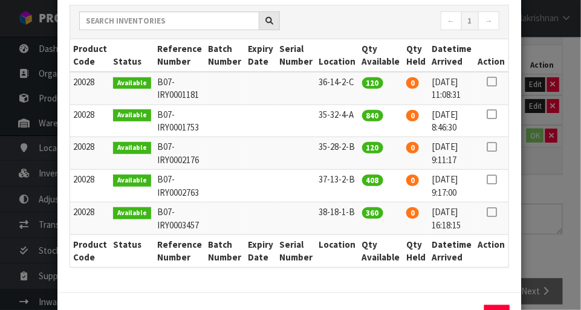
click at [491, 179] on icon at bounding box center [491, 179] width 10 height 1
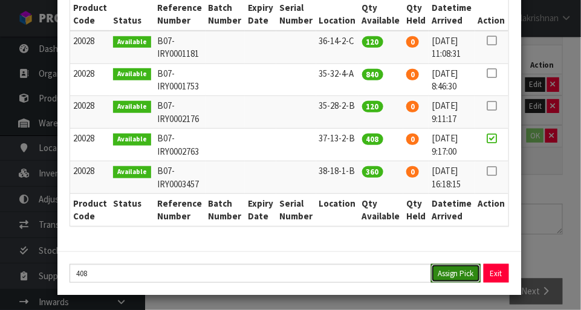
click at [459, 264] on button "Assign Pick" at bounding box center [456, 273] width 50 height 19
type input "408"
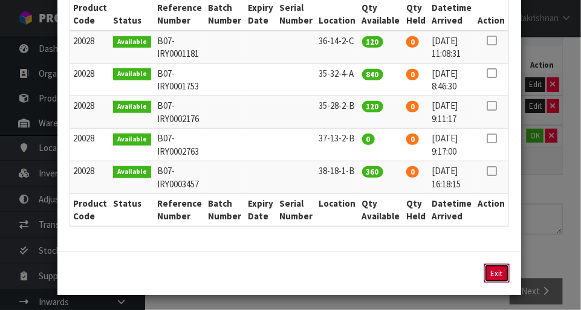
click at [506, 265] on button "Exit" at bounding box center [496, 273] width 25 height 19
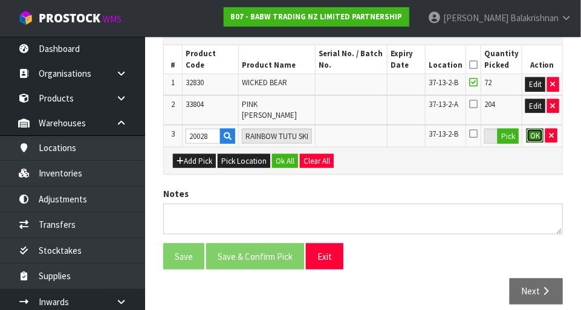
click at [529, 129] on button "OK" at bounding box center [534, 136] width 17 height 14
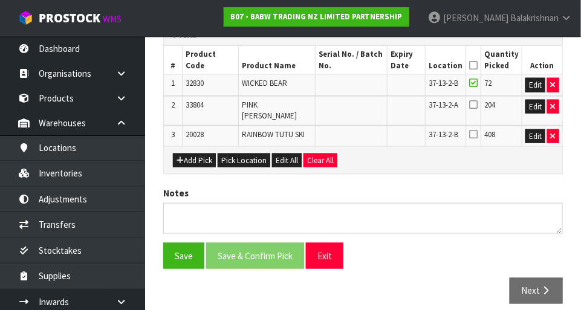
click at [465, 66] on th "Location" at bounding box center [445, 60] width 40 height 28
click at [474, 65] on icon at bounding box center [473, 65] width 8 height 1
click at [187, 243] on button "Save" at bounding box center [183, 256] width 41 height 26
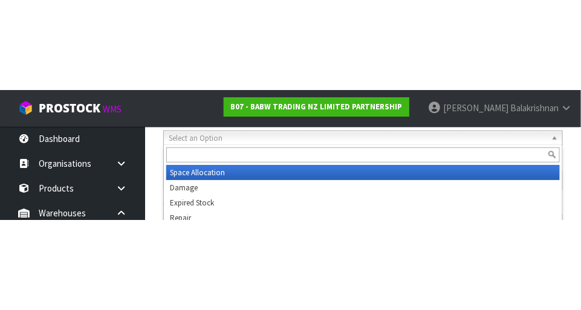
scroll to position [229, 0]
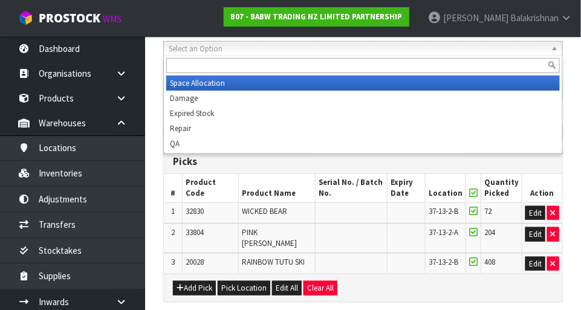
click at [371, 238] on td at bounding box center [351, 239] width 72 height 30
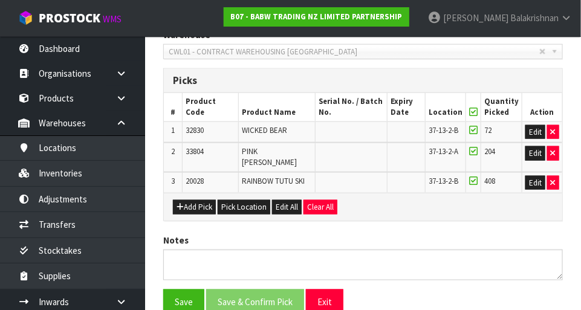
scroll to position [307, 0]
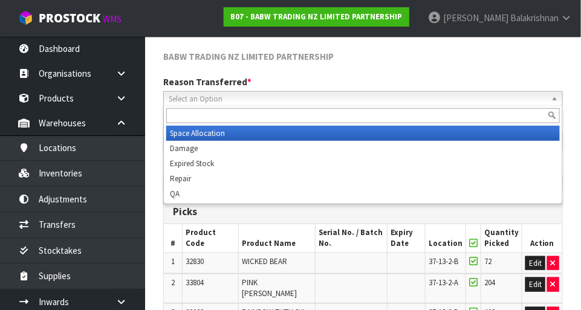
click at [512, 92] on span "Select an Option" at bounding box center [358, 99] width 378 height 14
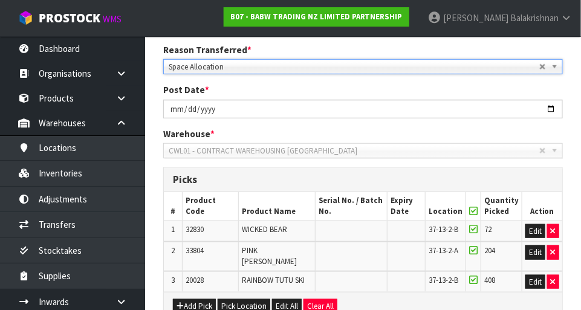
scroll to position [356, 0]
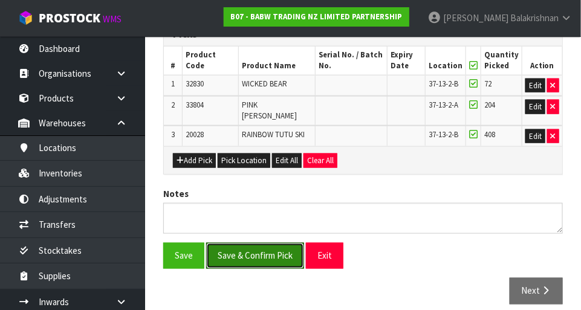
click at [236, 243] on button "Save & Confirm Pick" at bounding box center [255, 256] width 98 height 26
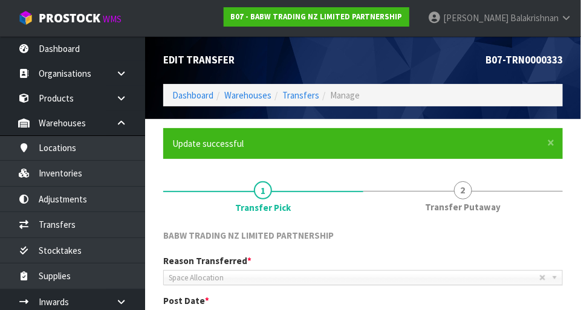
scroll to position [330, 0]
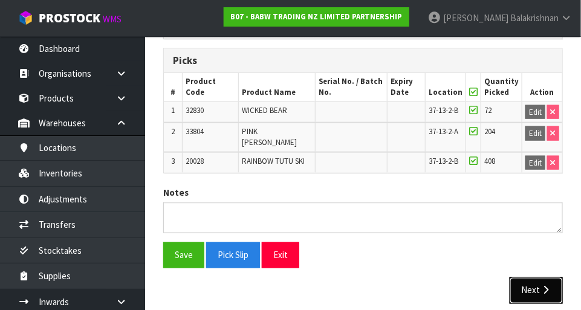
click at [538, 277] on button "Next" at bounding box center [535, 290] width 53 height 26
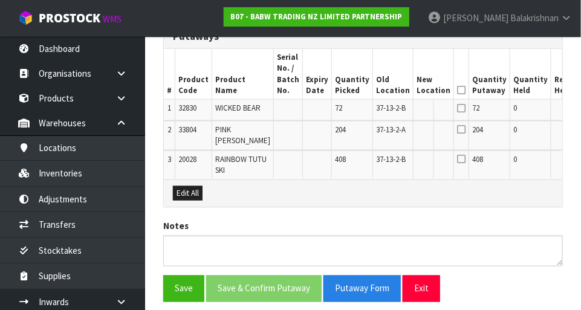
scroll to position [0, 7]
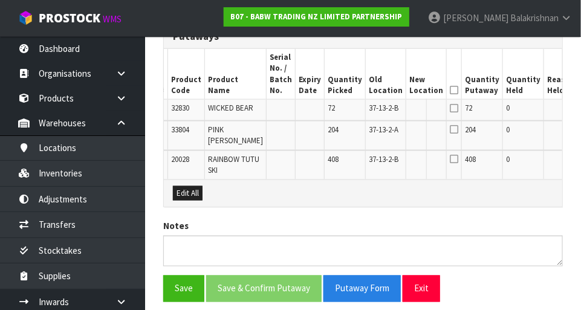
click at [580, 139] on button "Edit" at bounding box center [591, 131] width 20 height 14
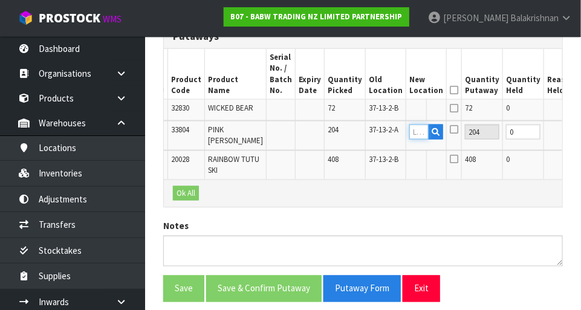
click at [409, 137] on input "text" at bounding box center [418, 131] width 19 height 15
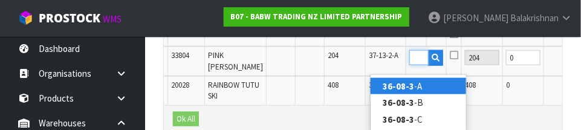
scroll to position [0, 18]
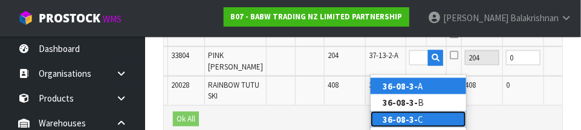
click at [428, 118] on link "36-08-3- C" at bounding box center [417, 119] width 95 height 16
type input "36-08-3-C"
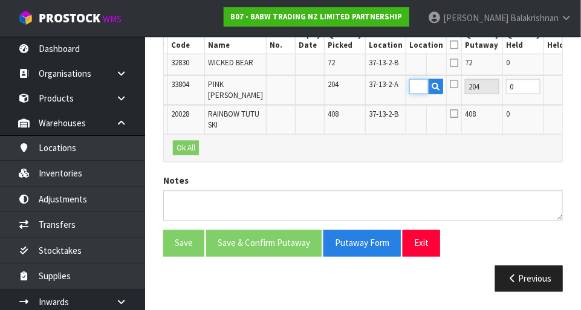
scroll to position [0, 0]
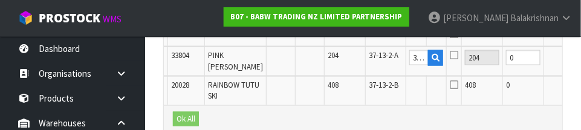
click at [580, 65] on button "OK" at bounding box center [590, 57] width 17 height 14
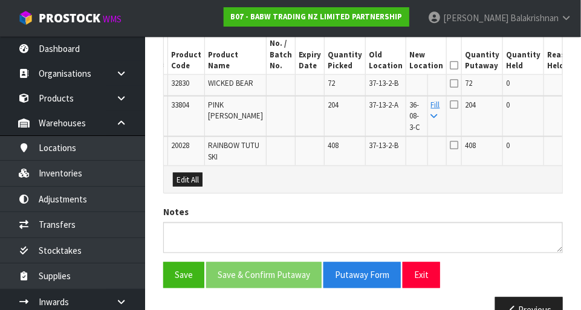
scroll to position [377, 0]
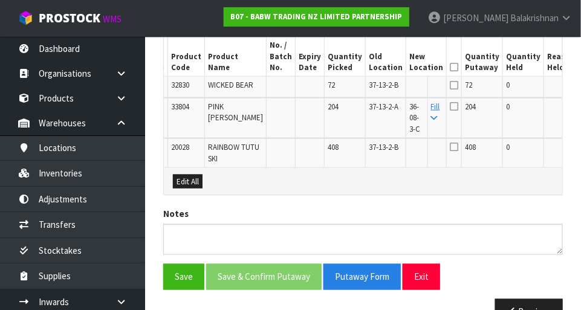
click at [580, 156] on button "Edit" at bounding box center [591, 149] width 20 height 14
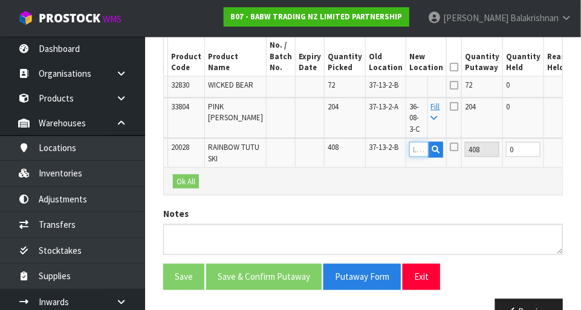
click at [409, 157] on input "text" at bounding box center [418, 149] width 19 height 15
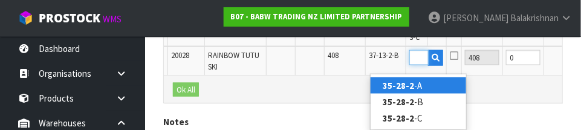
scroll to position [0, 18]
type input "35-28-2-B"
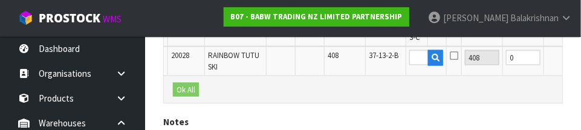
click at [580, 60] on button "OK" at bounding box center [590, 57] width 17 height 14
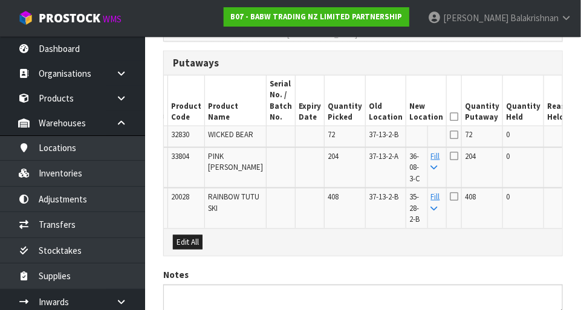
scroll to position [327, 0]
click at [449, 117] on icon at bounding box center [453, 117] width 8 height 1
click at [449, 136] on icon at bounding box center [453, 135] width 8 height 10
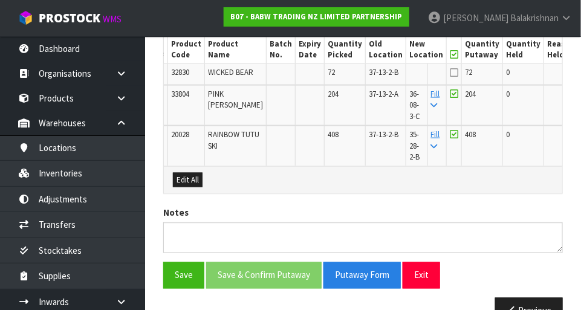
scroll to position [370, 0]
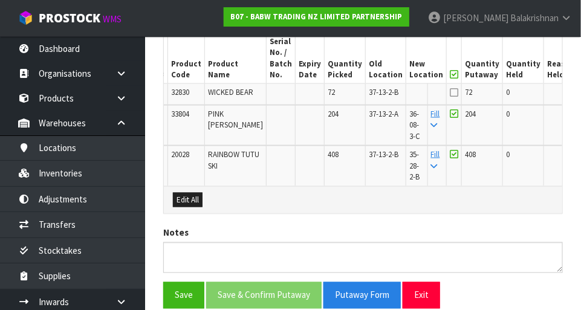
click at [580, 94] on button "Edit" at bounding box center [591, 94] width 20 height 14
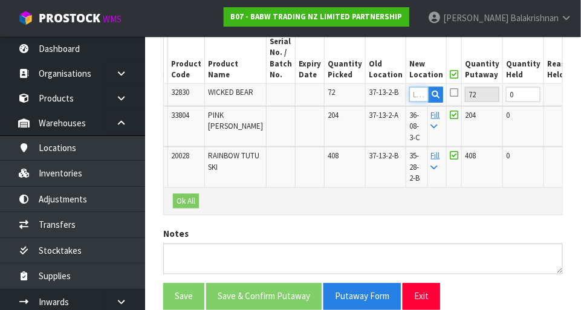
click at [409, 94] on input "text" at bounding box center [418, 94] width 19 height 15
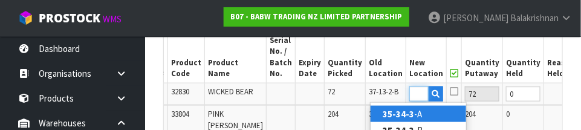
scroll to position [0, 18]
type input "35-34-3-B"
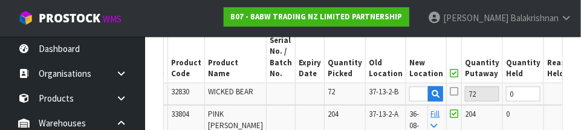
click at [580, 88] on button "OK" at bounding box center [590, 93] width 17 height 14
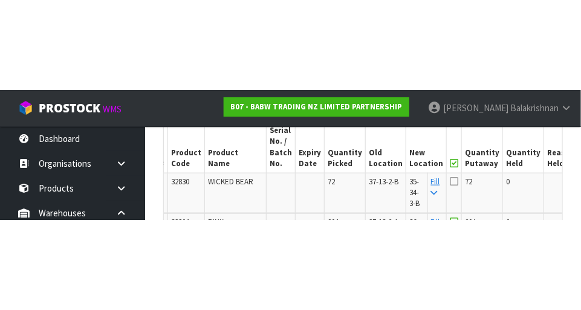
scroll to position [370, 0]
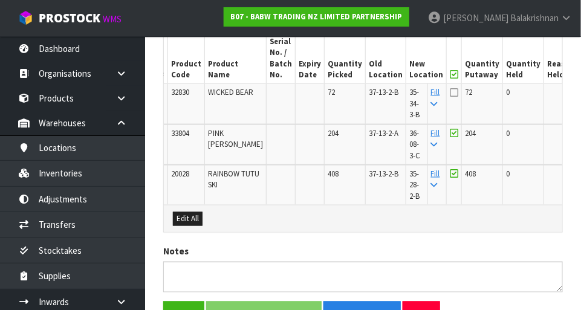
click at [449, 91] on icon at bounding box center [453, 93] width 8 height 10
click at [0, 0] on input "checkbox" at bounding box center [0, 0] width 0 height 0
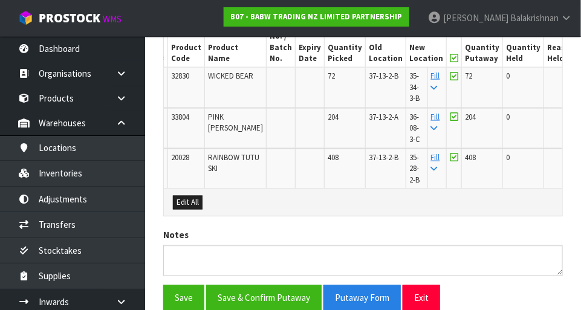
scroll to position [437, 0]
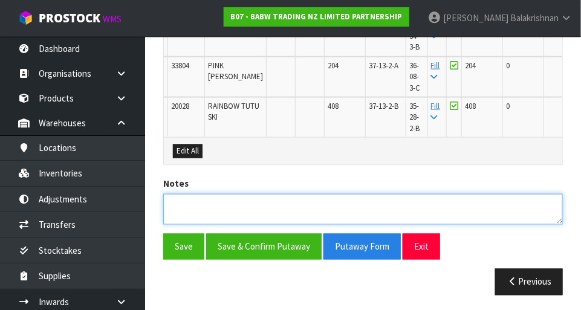
click at [195, 204] on textarea at bounding box center [362, 209] width 399 height 31
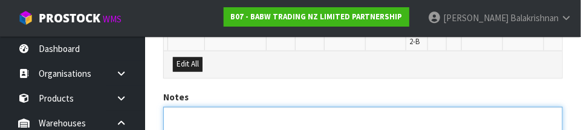
scroll to position [573, 0]
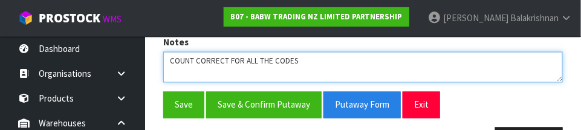
type textarea "COUNT CORRECT FOR ALL THE CODES"
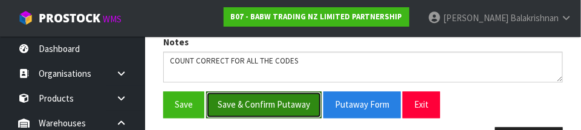
click at [235, 108] on button "Save & Confirm Putaway" at bounding box center [263, 105] width 115 height 26
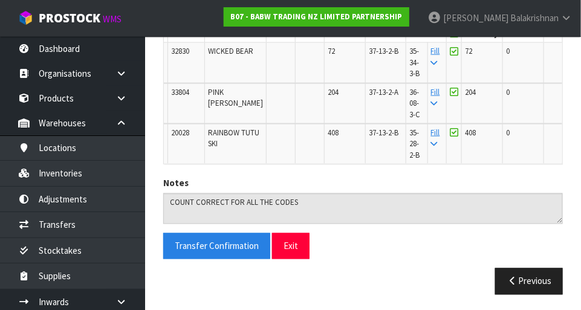
scroll to position [30, 0]
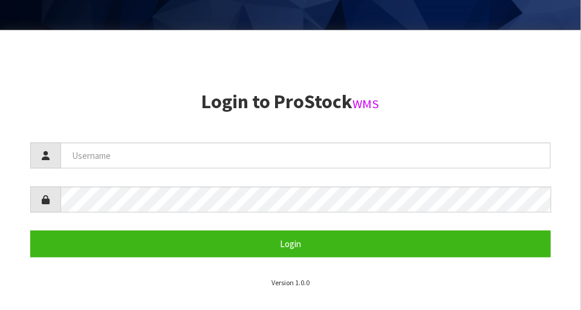
scroll to position [292, 0]
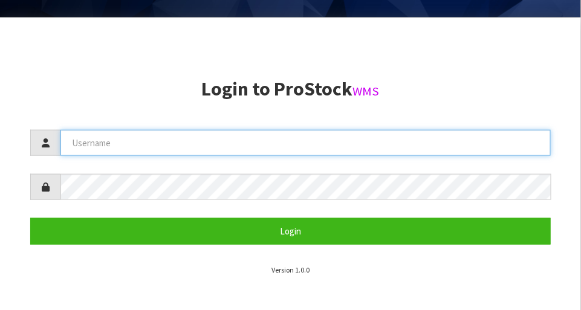
click at [97, 138] on input "text" at bounding box center [305, 143] width 490 height 26
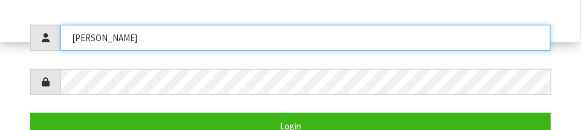
scroll to position [217, 0]
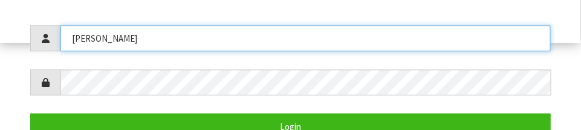
type input "Raj"
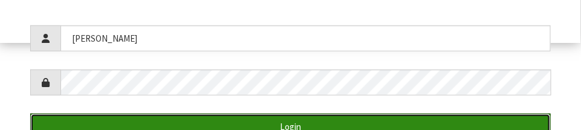
click at [97, 118] on button "Login" at bounding box center [290, 127] width 520 height 26
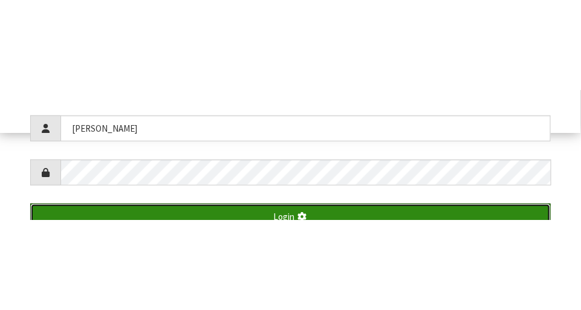
scroll to position [310, 0]
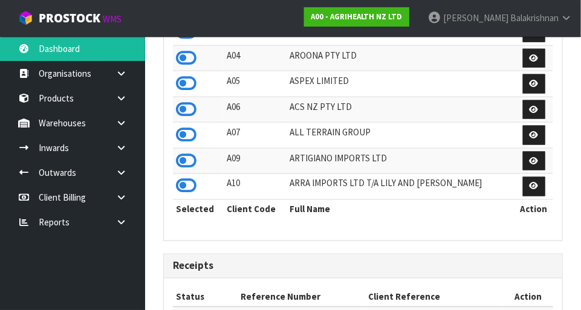
scroll to position [953, 417]
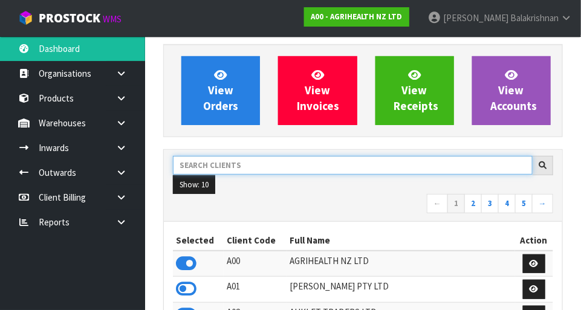
click at [201, 160] on input "text" at bounding box center [352, 165] width 359 height 19
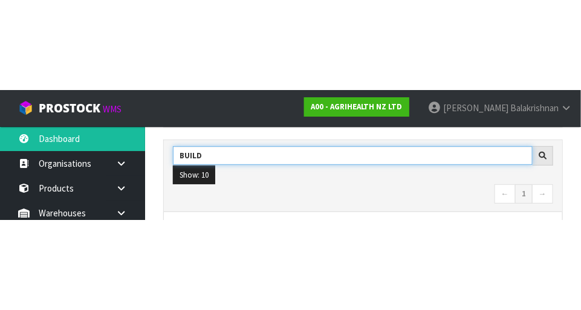
scroll to position [183, 0]
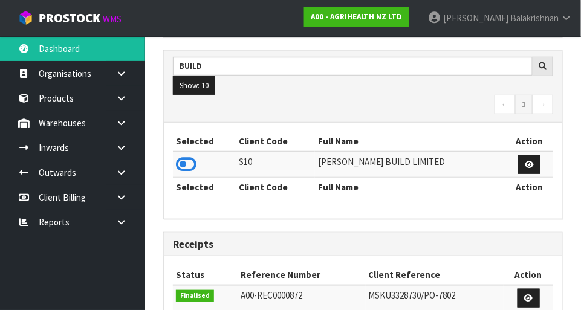
click at [185, 155] on icon at bounding box center [186, 164] width 21 height 18
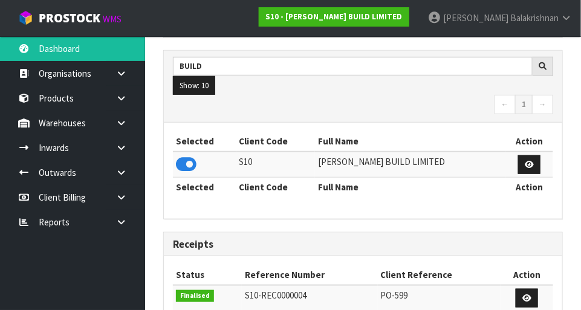
scroll to position [778, 417]
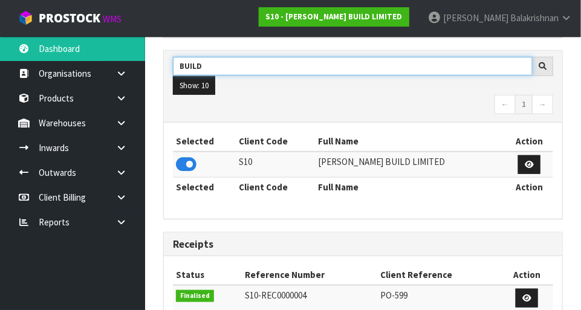
click at [211, 62] on input "BUILD" at bounding box center [352, 66] width 359 height 19
click at [217, 69] on input "BUILD" at bounding box center [352, 66] width 359 height 19
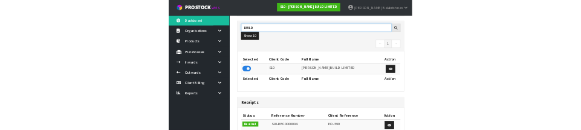
scroll to position [177, 0]
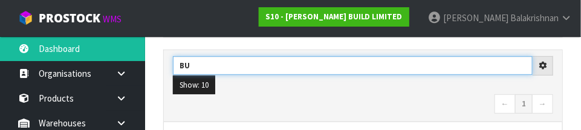
type input "B"
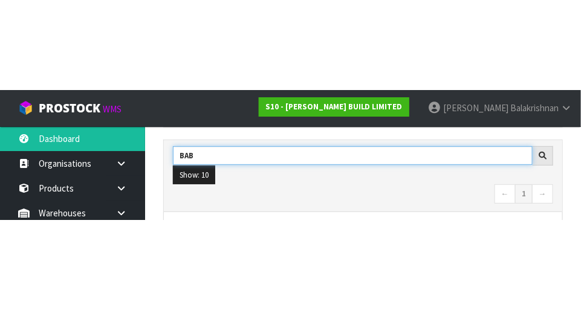
scroll to position [183, 0]
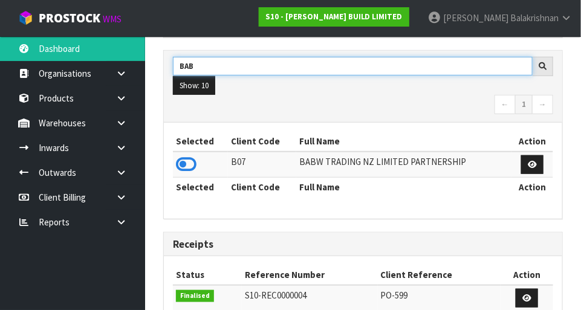
type input "BAB"
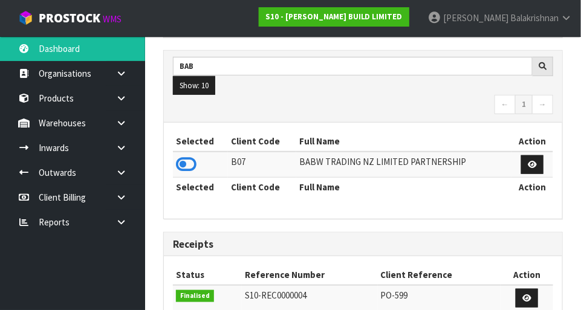
click at [177, 162] on icon at bounding box center [186, 164] width 21 height 18
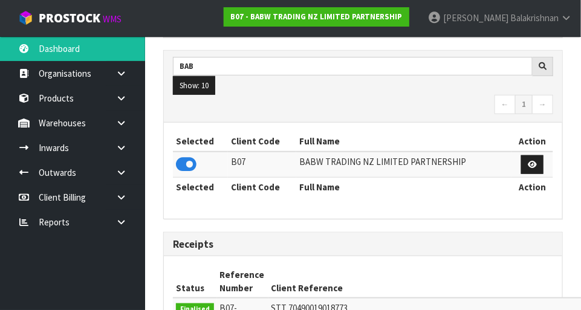
scroll to position [953, 417]
click at [121, 127] on icon at bounding box center [120, 122] width 11 height 9
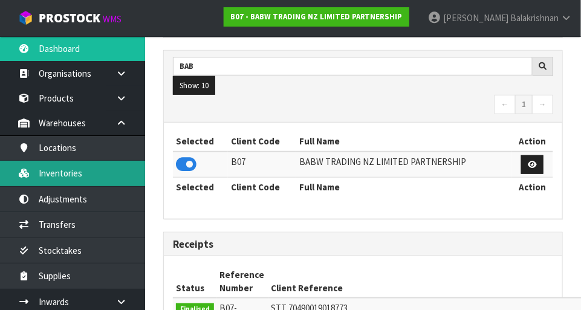
click at [49, 173] on link "Inventories" at bounding box center [72, 173] width 145 height 25
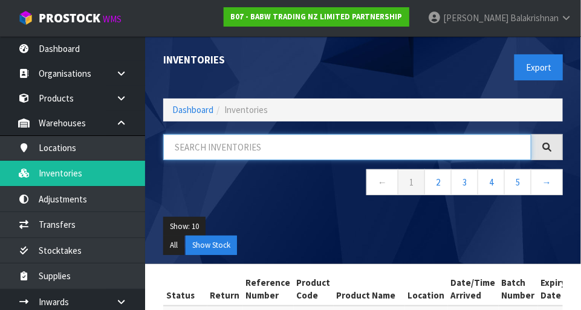
click at [182, 147] on input "text" at bounding box center [347, 147] width 368 height 26
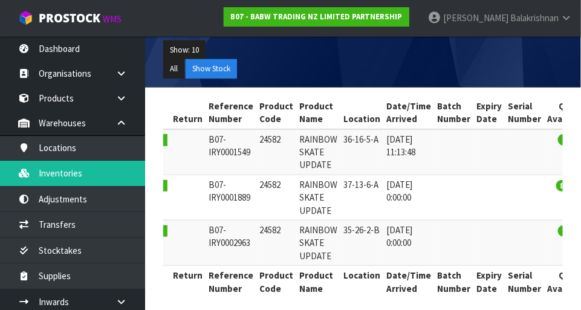
scroll to position [0, 33]
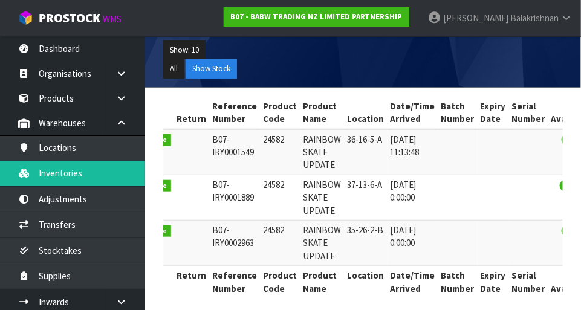
type input "24582"
copy td "24582"
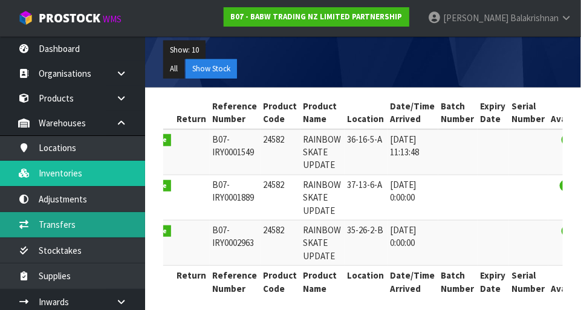
click at [37, 226] on link "Transfers" at bounding box center [72, 224] width 145 height 25
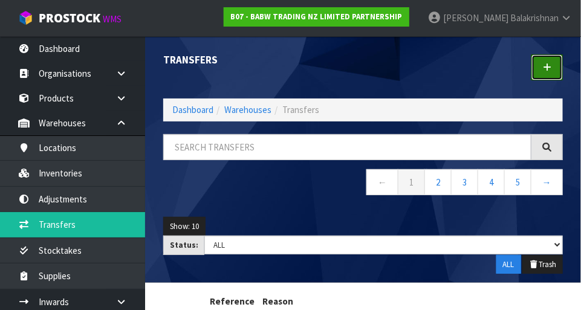
click at [553, 65] on link at bounding box center [546, 67] width 31 height 26
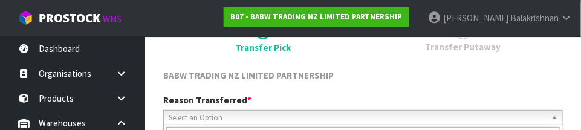
scroll to position [179, 0]
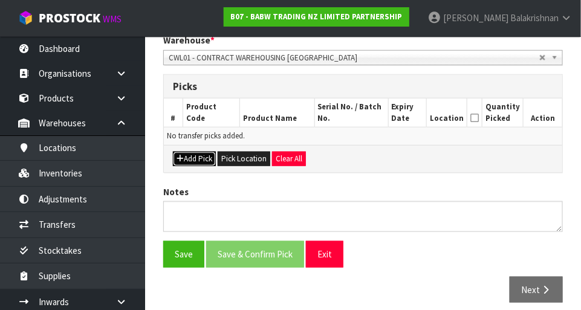
click at [185, 156] on button "Add Pick" at bounding box center [194, 159] width 43 height 14
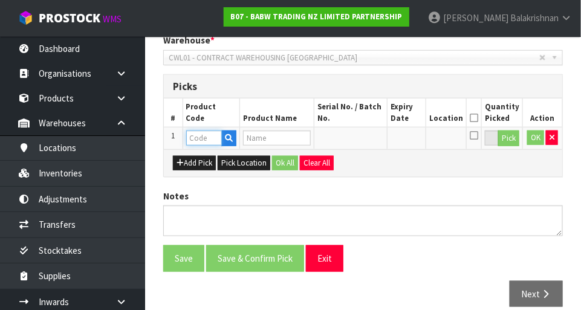
click at [191, 137] on input "text" at bounding box center [204, 137] width 36 height 15
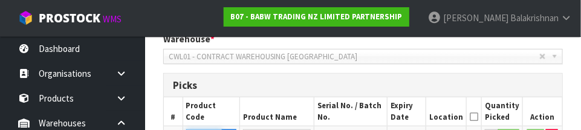
scroll to position [326, 0]
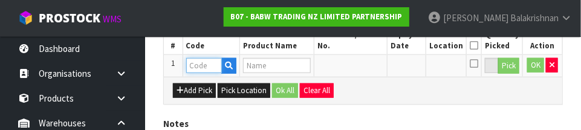
paste input "24582"
type input "24582"
type input "RAINBOW SKATE UPDATE"
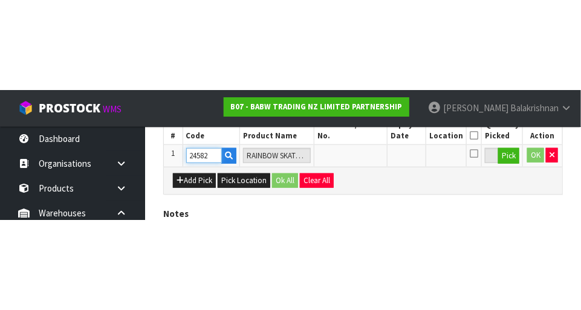
scroll to position [272, 0]
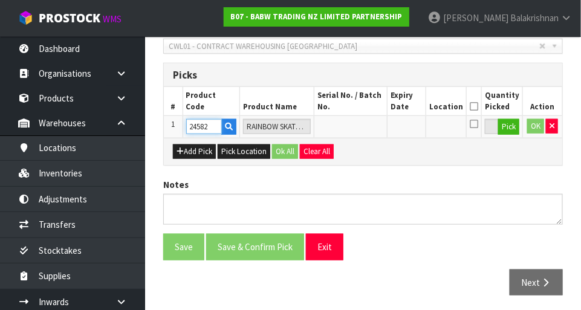
type input "24582"
click at [512, 125] on button "Pick" at bounding box center [508, 127] width 21 height 16
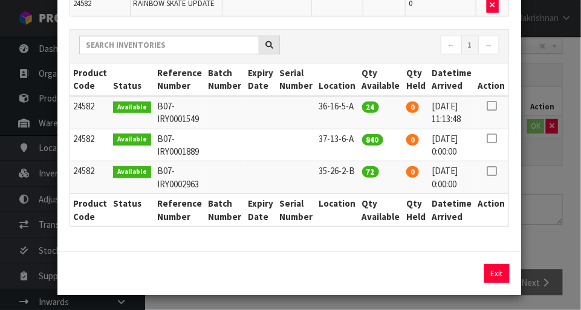
scroll to position [120, 0]
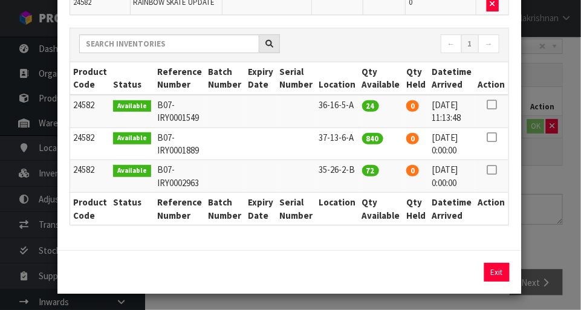
click at [492, 137] on icon at bounding box center [491, 137] width 10 height 1
click at [450, 273] on button "Assign Pick" at bounding box center [456, 272] width 50 height 19
type input "840"
click at [501, 268] on button "Exit" at bounding box center [496, 272] width 25 height 19
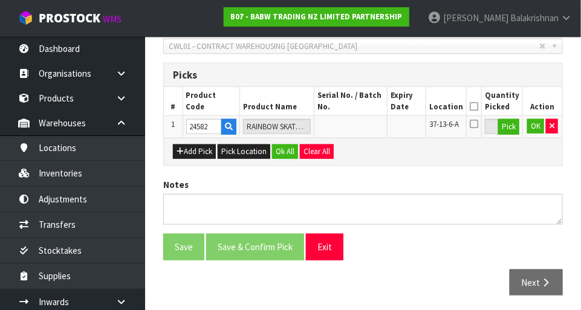
click at [478, 106] on icon at bounding box center [473, 106] width 8 height 1
click at [283, 144] on button "Ok All" at bounding box center [285, 151] width 26 height 14
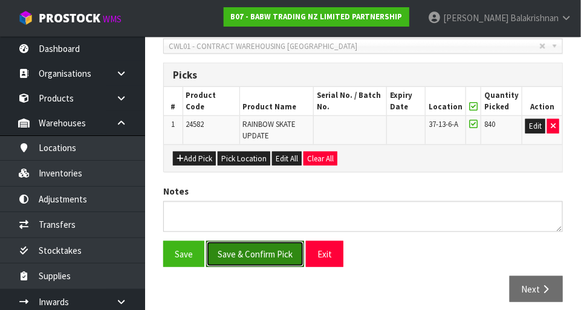
click at [230, 263] on button "Save & Confirm Pick" at bounding box center [255, 254] width 98 height 26
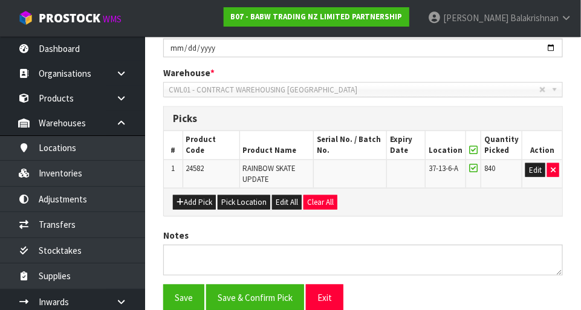
scroll to position [0, 0]
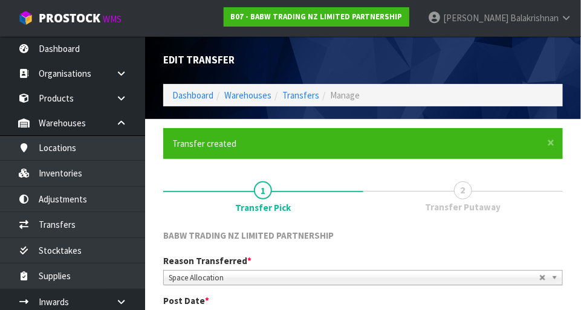
scroll to position [269, 0]
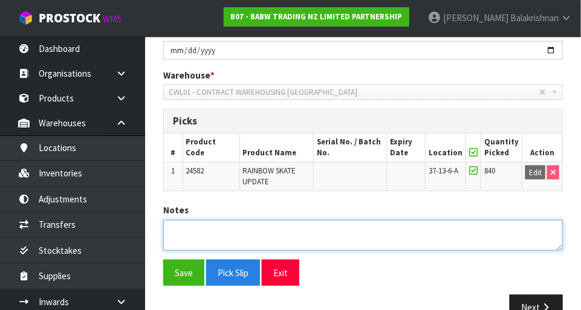
click at [207, 233] on textarea at bounding box center [362, 235] width 399 height 31
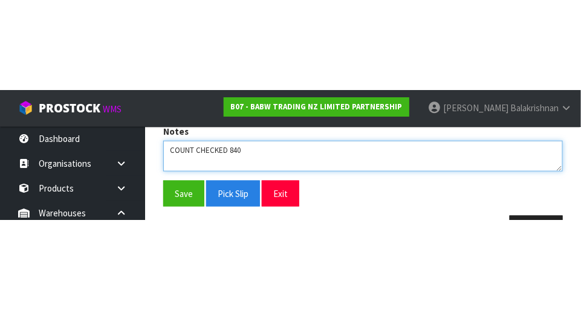
scroll to position [297, 0]
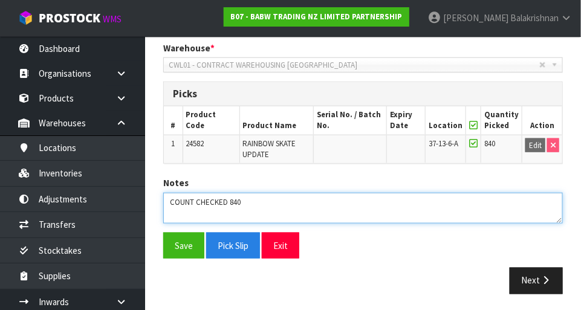
type textarea "COUNT CHECKED 840"
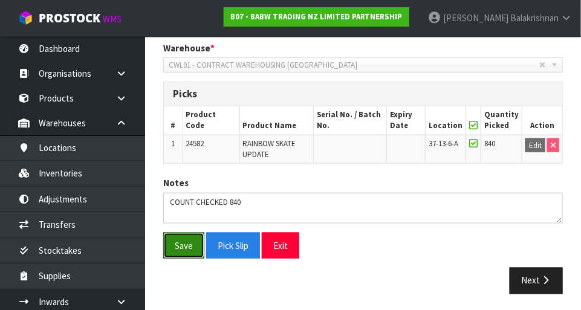
click at [182, 251] on button "Save" at bounding box center [183, 246] width 41 height 26
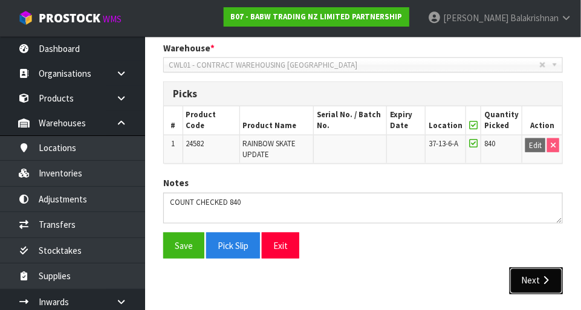
click at [542, 276] on icon "button" at bounding box center [544, 280] width 11 height 9
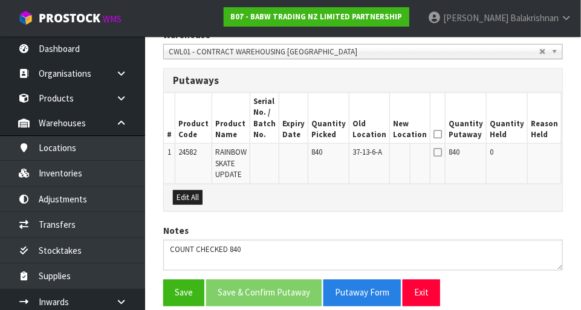
scroll to position [312, 0]
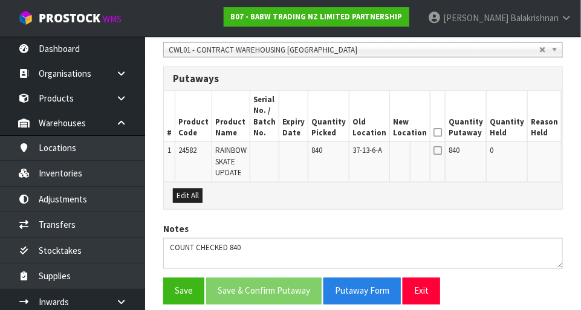
click at [564, 155] on button "Edit" at bounding box center [574, 152] width 20 height 14
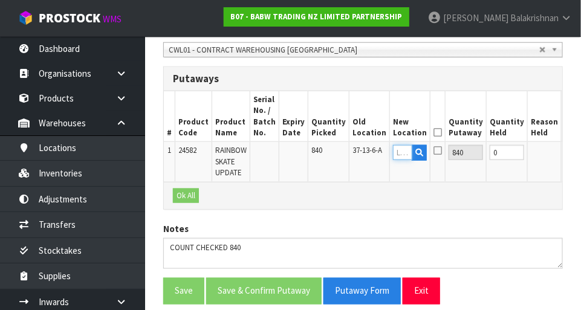
click at [393, 149] on input "text" at bounding box center [402, 152] width 19 height 15
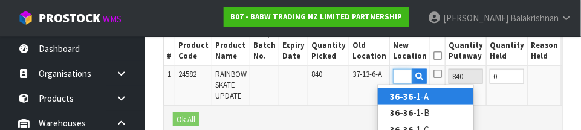
scroll to position [0, 18]
type input "36-36-7-A"
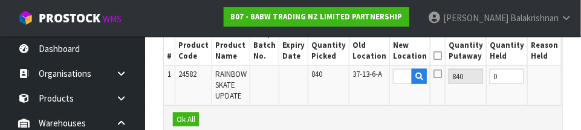
click at [564, 74] on button "OK" at bounding box center [572, 76] width 17 height 14
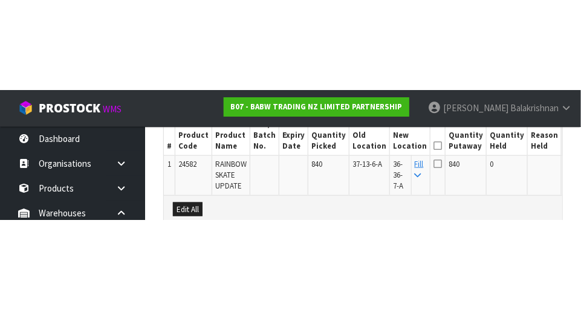
scroll to position [356, 0]
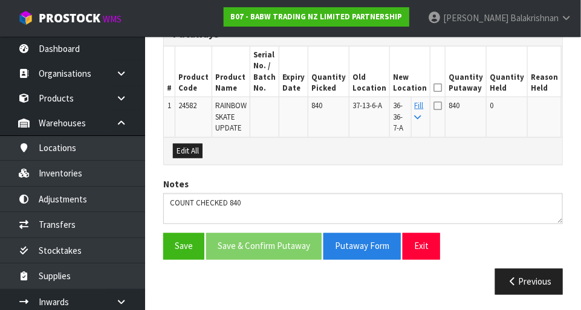
click at [433, 88] on icon at bounding box center [437, 88] width 8 height 1
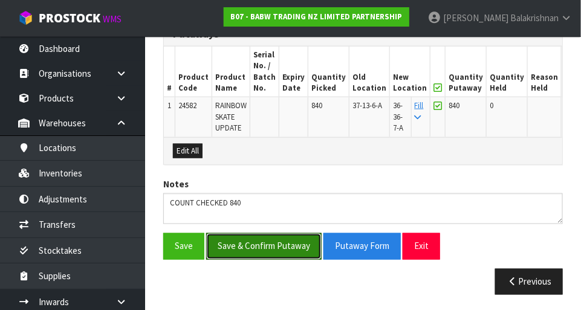
click at [233, 249] on button "Save & Confirm Putaway" at bounding box center [263, 246] width 115 height 26
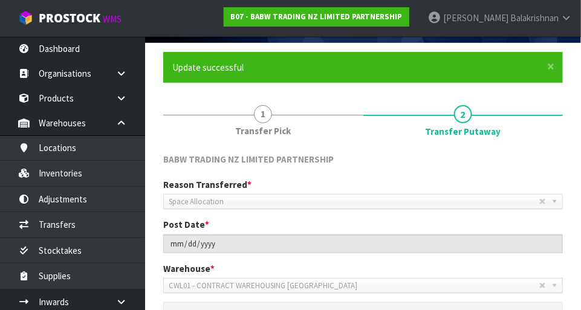
scroll to position [76, 0]
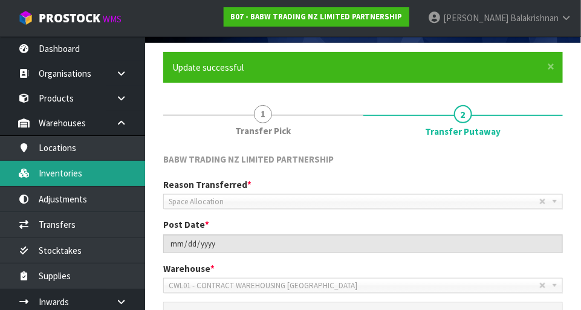
click at [46, 180] on link "Inventories" at bounding box center [72, 173] width 145 height 25
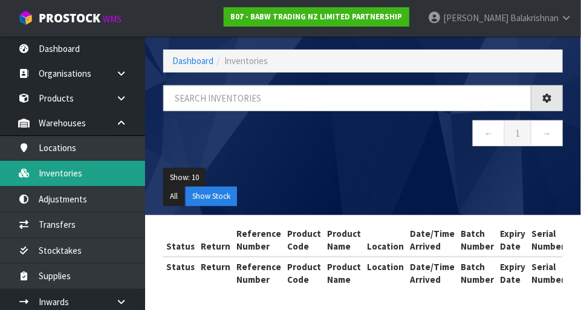
scroll to position [76, 0]
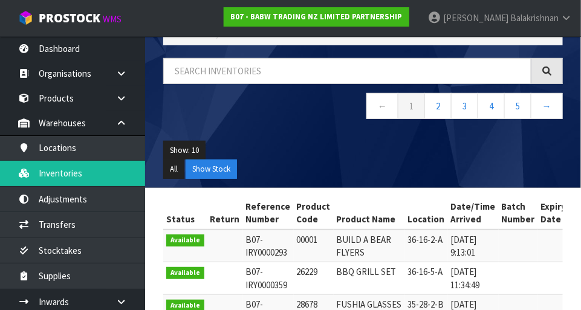
click at [191, 108] on nav "← 1 2 3 4 5 →" at bounding box center [362, 108] width 399 height 30
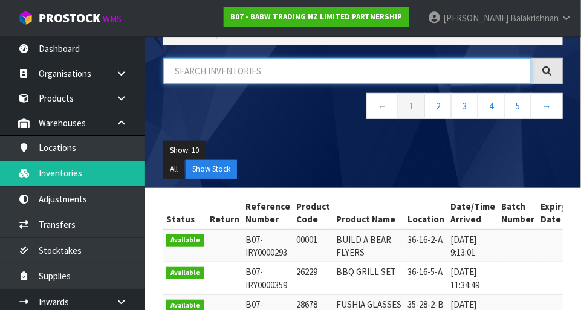
click at [185, 69] on input "text" at bounding box center [347, 71] width 368 height 26
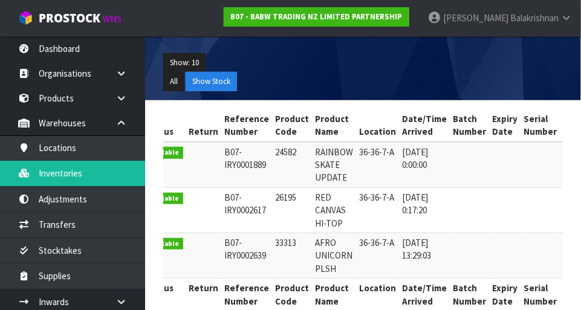
scroll to position [0, 11]
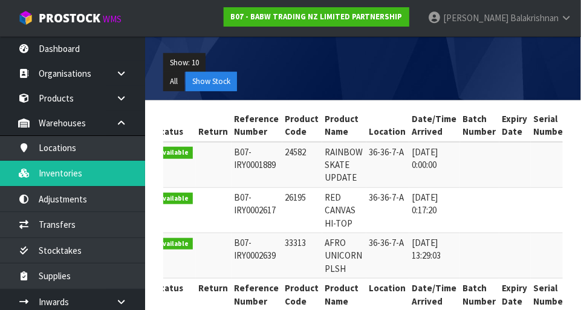
type input "36-36-7-A"
copy td "26195"
copy td "33313"
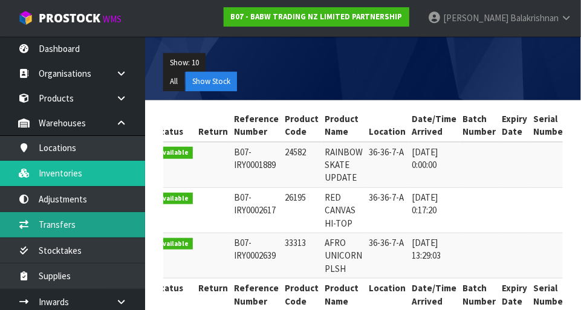
click at [41, 228] on link "Transfers" at bounding box center [72, 224] width 145 height 25
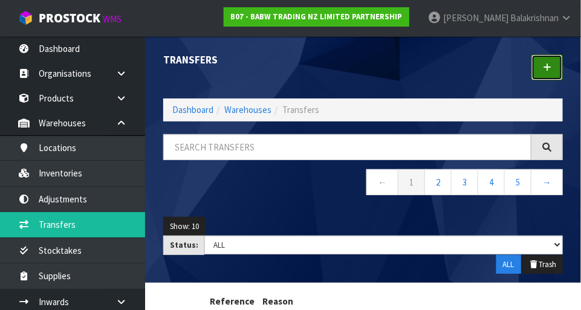
click at [553, 69] on link at bounding box center [546, 67] width 31 height 26
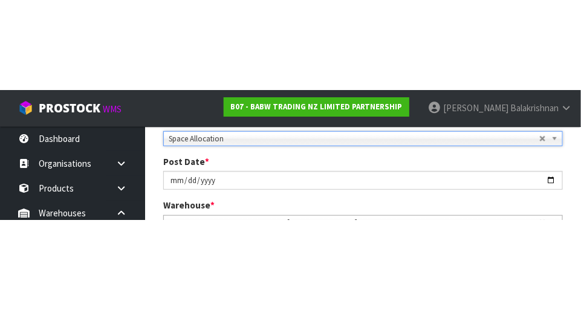
scroll to position [185, 0]
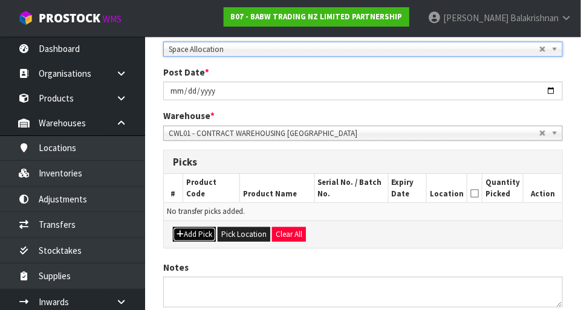
click at [179, 233] on icon "button" at bounding box center [179, 234] width 7 height 8
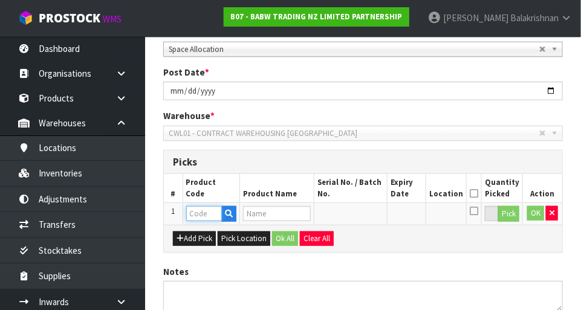
click at [191, 213] on input "text" at bounding box center [204, 213] width 36 height 15
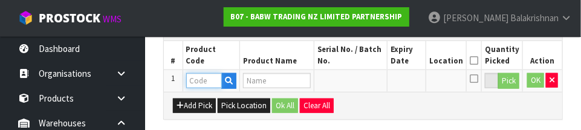
scroll to position [326, 0]
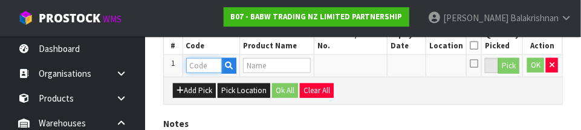
paste input "33313"
type input "33313"
type input "AFRO UNICORN PLSH"
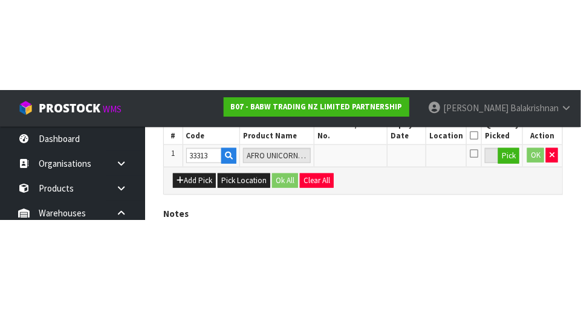
scroll to position [272, 0]
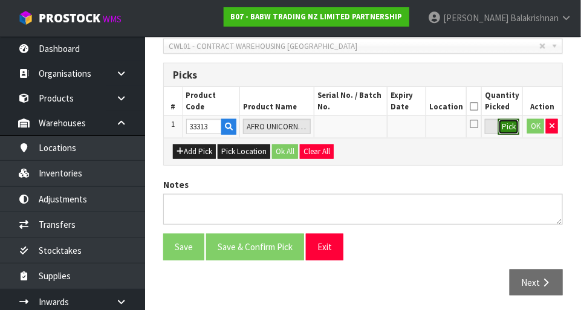
click at [505, 126] on button "Pick" at bounding box center [508, 127] width 21 height 16
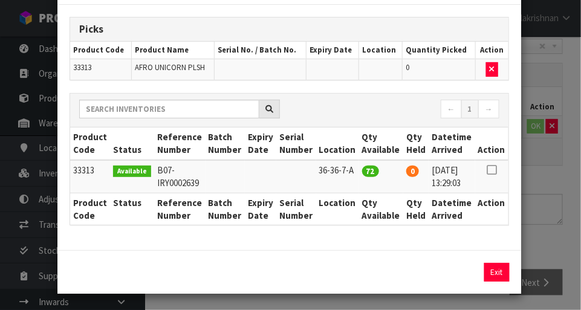
scroll to position [55, 0]
click at [492, 170] on icon at bounding box center [491, 170] width 10 height 1
click at [455, 275] on button "Assign Pick" at bounding box center [456, 272] width 50 height 19
type input "72"
click at [500, 271] on button "Exit" at bounding box center [496, 272] width 25 height 19
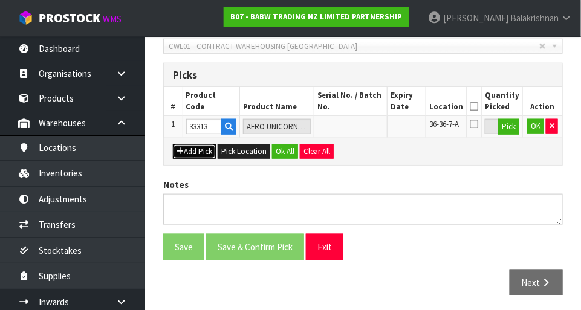
click at [182, 155] on button "Add Pick" at bounding box center [194, 151] width 43 height 14
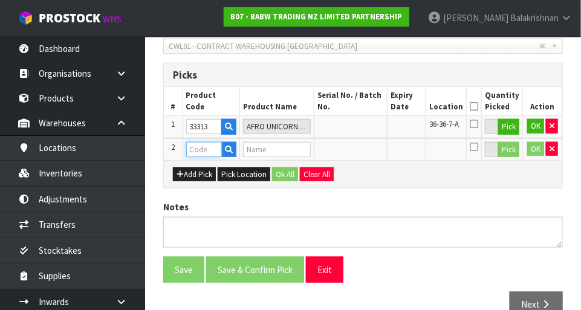
click at [204, 149] on input "text" at bounding box center [204, 149] width 36 height 15
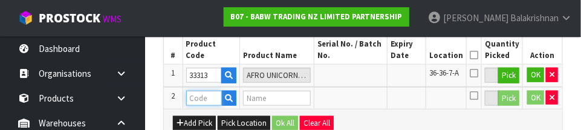
scroll to position [349, 0]
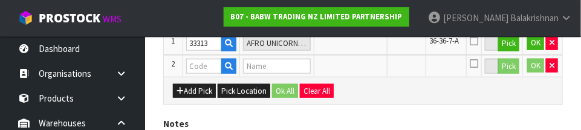
click at [498, 101] on div "Add Pick Pick Location Ok All Clear All" at bounding box center [363, 90] width 398 height 27
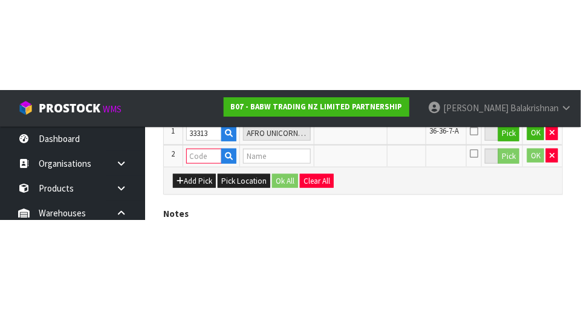
scroll to position [294, 0]
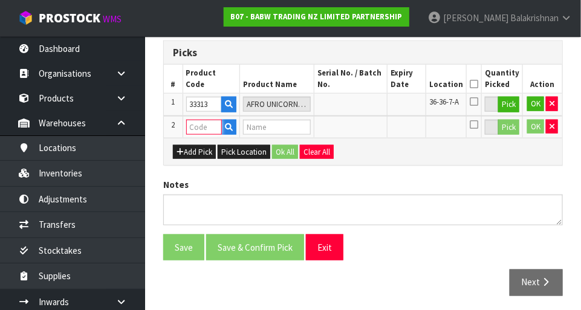
click at [195, 129] on input "text" at bounding box center [204, 127] width 36 height 15
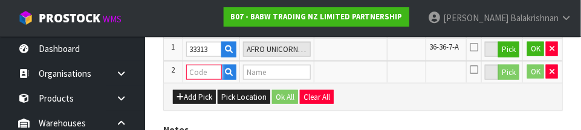
scroll to position [349, 0]
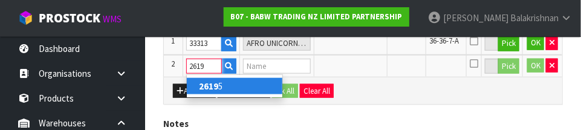
type input "26195"
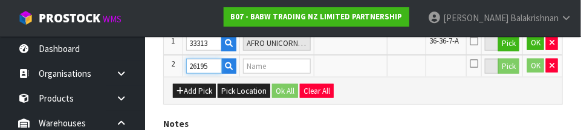
type input "RED CANVAS HI-TOP"
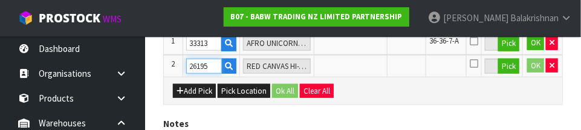
type input "26195"
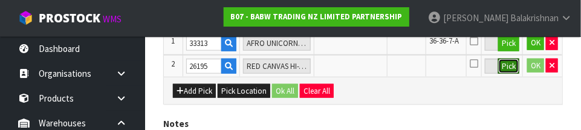
click at [506, 63] on button "Pick" at bounding box center [508, 67] width 21 height 16
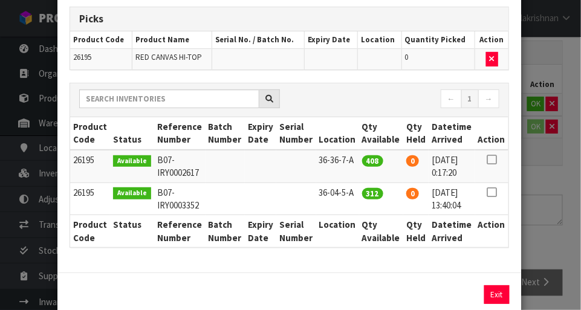
scroll to position [67, 0]
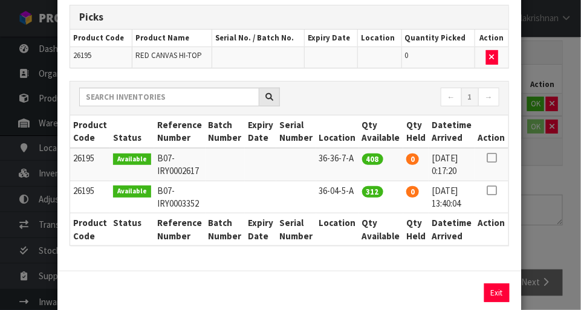
click at [491, 158] on icon at bounding box center [491, 158] width 10 height 1
click at [457, 295] on button "Assign Pick" at bounding box center [456, 292] width 50 height 19
type input "408"
click at [495, 294] on button "Exit" at bounding box center [496, 292] width 25 height 19
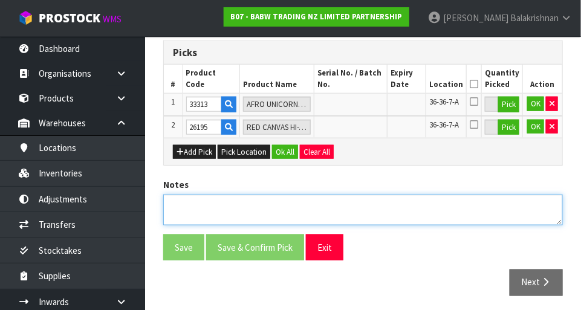
click at [182, 199] on textarea at bounding box center [362, 210] width 399 height 31
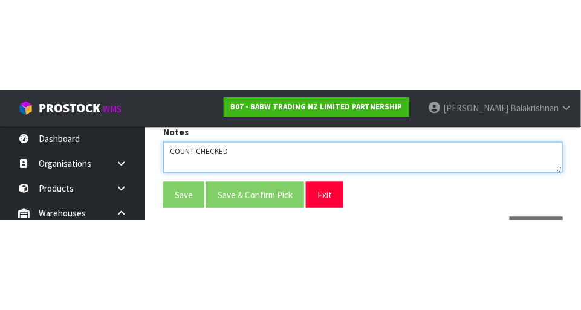
scroll to position [294, 0]
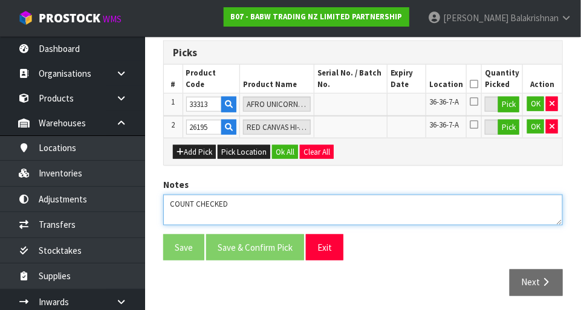
type textarea "COUNT CHECKED"
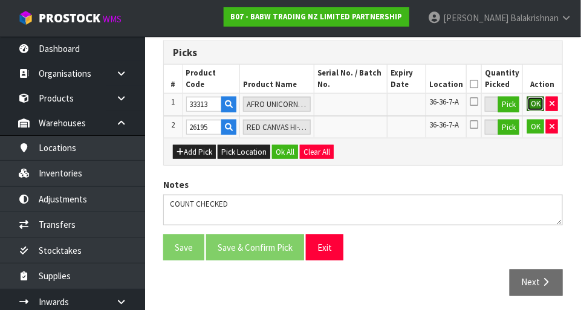
click at [535, 106] on button "OK" at bounding box center [535, 104] width 17 height 14
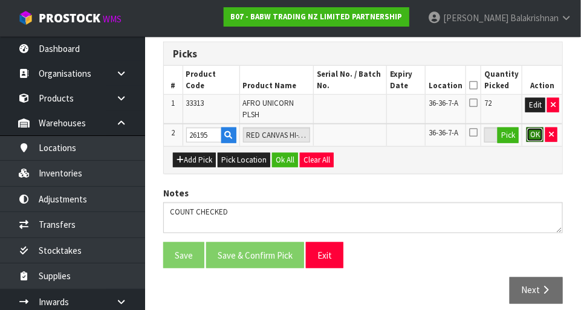
click at [530, 128] on button "OK" at bounding box center [534, 134] width 17 height 14
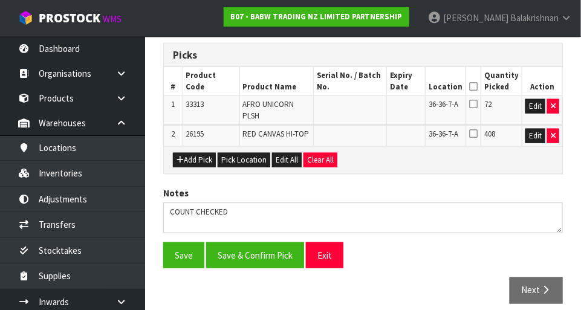
click at [477, 86] on icon at bounding box center [473, 86] width 8 height 1
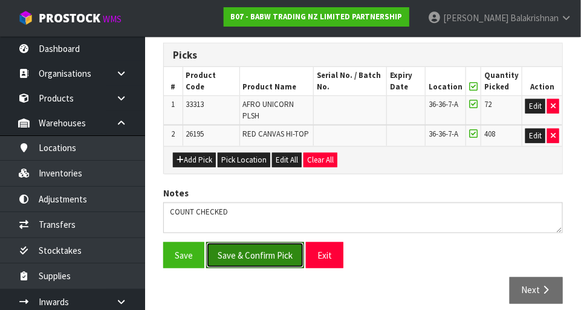
click at [233, 243] on button "Save & Confirm Pick" at bounding box center [255, 255] width 98 height 26
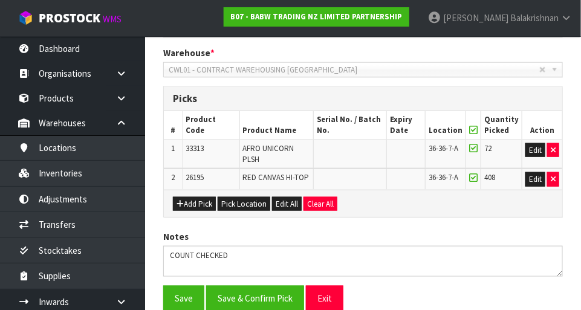
scroll to position [0, 0]
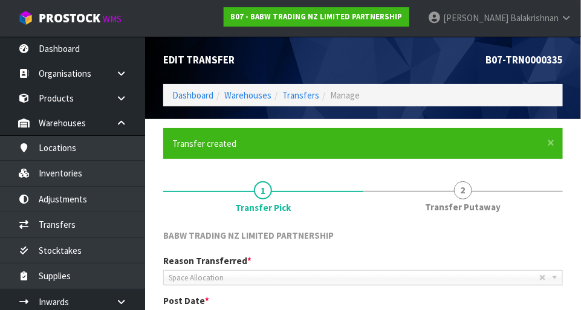
scroll to position [309, 0]
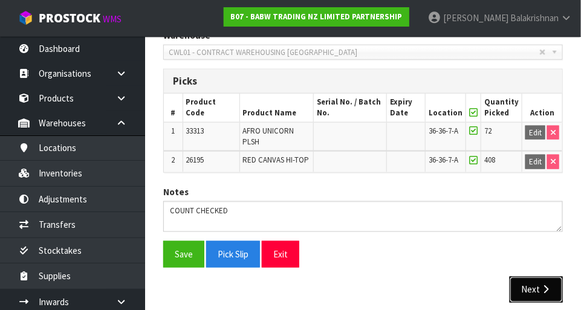
click at [538, 288] on button "Next" at bounding box center [535, 290] width 53 height 26
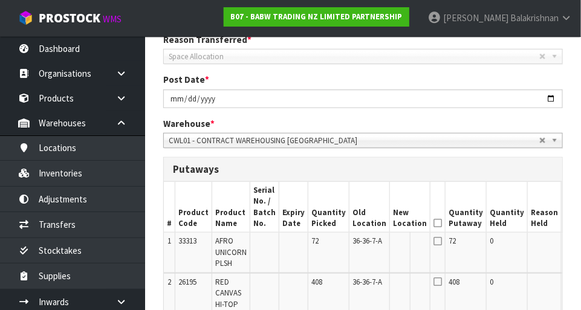
scroll to position [223, 0]
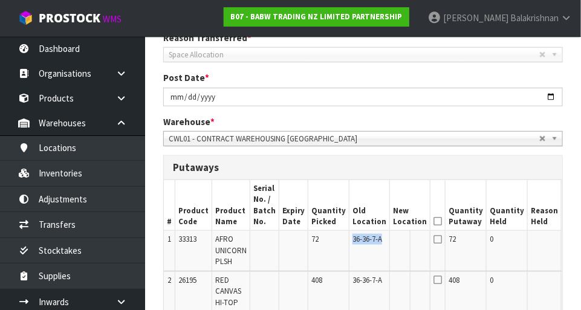
copy span "36-36-7-A"
click at [564, 242] on button "Edit" at bounding box center [574, 241] width 20 height 14
click at [393, 239] on input "text" at bounding box center [402, 241] width 19 height 15
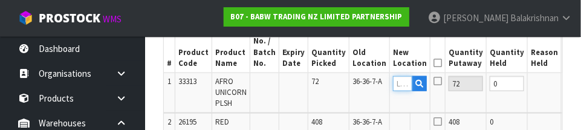
scroll to position [393, 0]
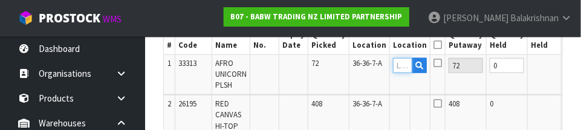
paste input "36-36-7-A"
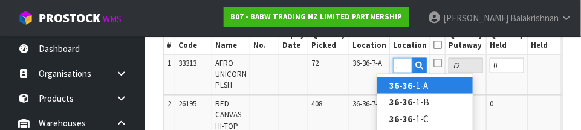
scroll to position [0, 16]
click at [439, 82] on link "36-36-6 -A" at bounding box center [424, 85] width 95 height 16
type input "36-36-6-A"
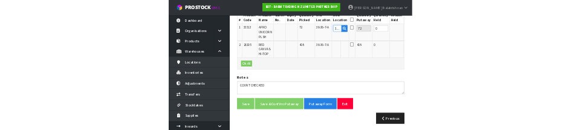
scroll to position [393, 0]
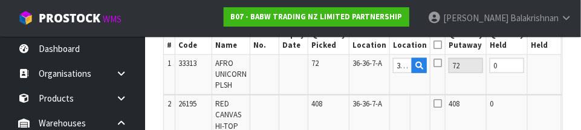
click at [566, 59] on button "OK" at bounding box center [574, 65] width 17 height 14
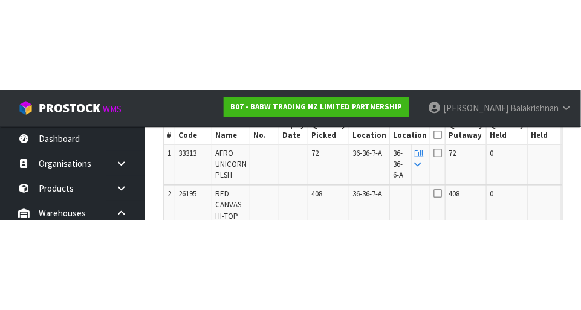
scroll to position [397, 0]
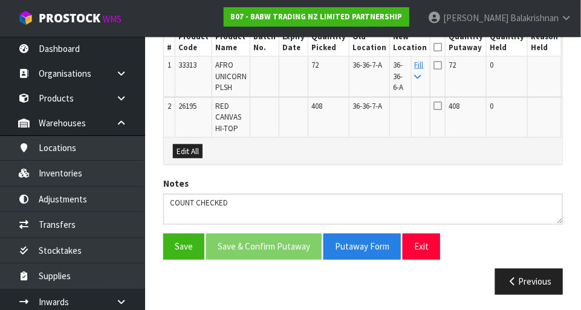
click at [414, 74] on icon at bounding box center [417, 77] width 7 height 8
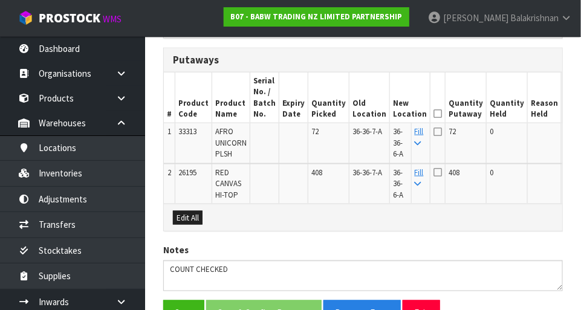
scroll to position [330, 0]
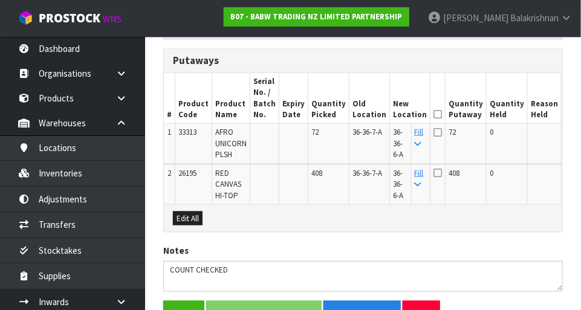
click at [433, 114] on icon at bounding box center [437, 114] width 8 height 1
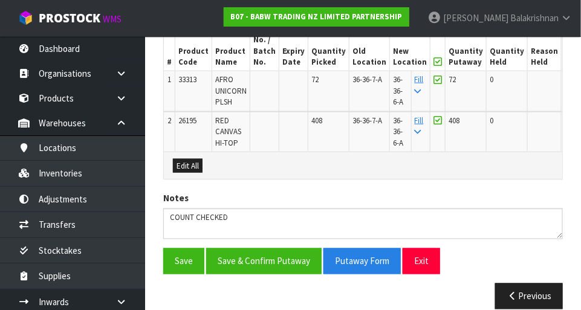
scroll to position [397, 0]
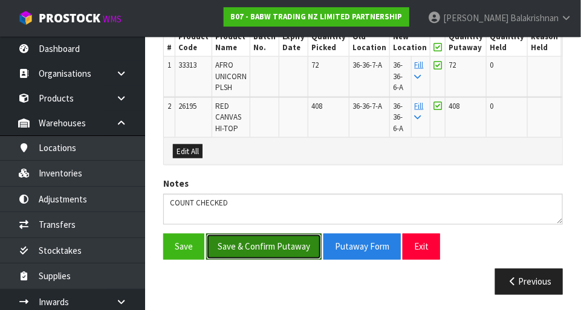
click at [229, 246] on button "Save & Confirm Putaway" at bounding box center [263, 247] width 115 height 26
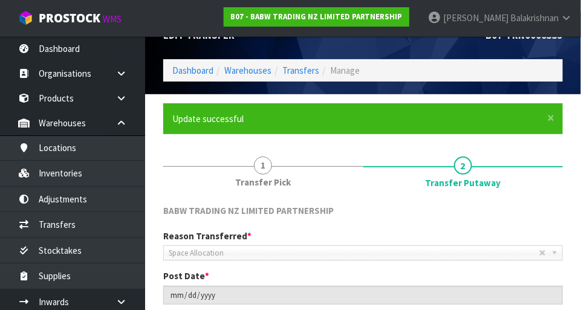
scroll to position [0, 0]
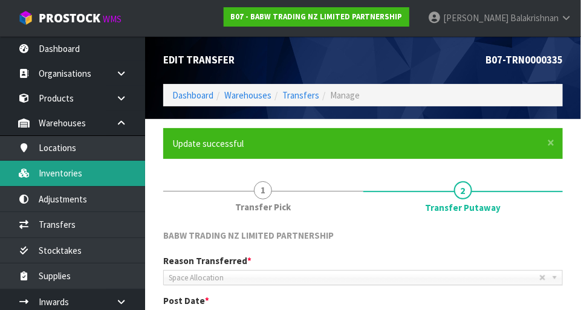
click at [52, 177] on link "Inventories" at bounding box center [72, 173] width 145 height 25
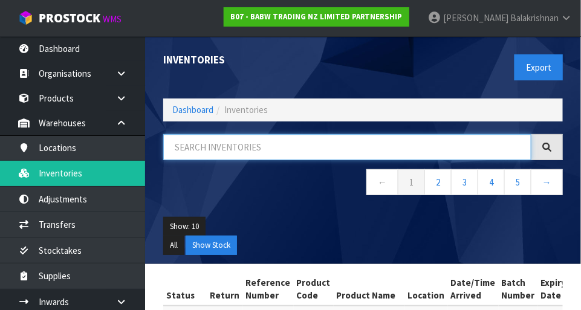
click at [409, 143] on input "text" at bounding box center [347, 147] width 368 height 26
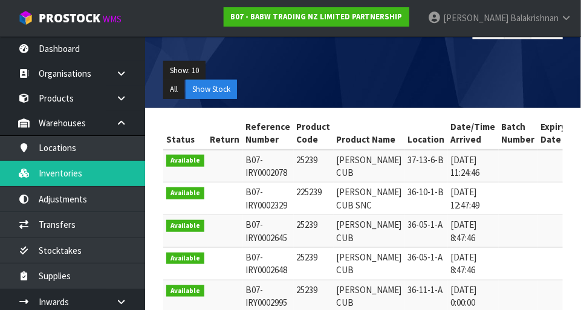
type input "25239"
copy td "25239"
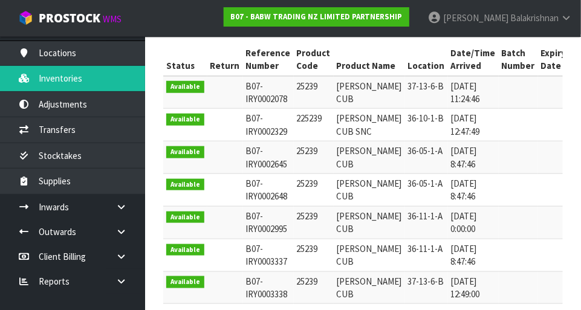
scroll to position [100, 0]
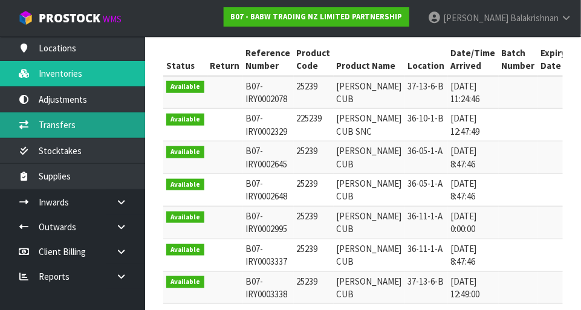
click at [47, 131] on link "Transfers" at bounding box center [72, 124] width 145 height 25
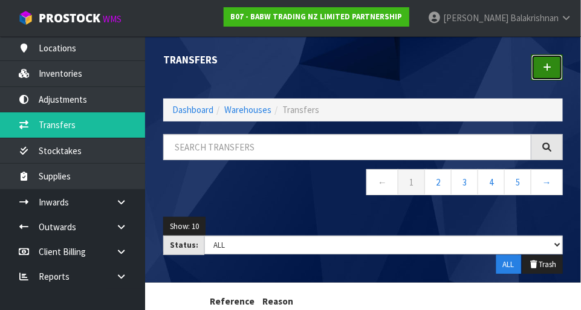
click at [540, 65] on link at bounding box center [546, 67] width 31 height 26
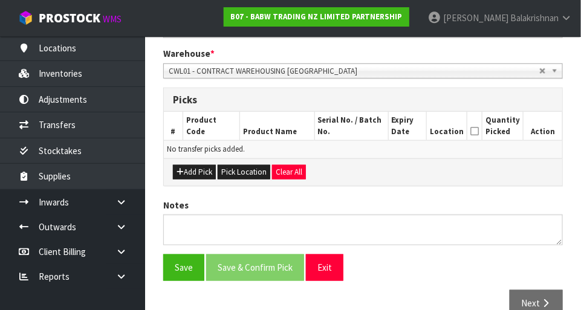
scroll to position [268, 0]
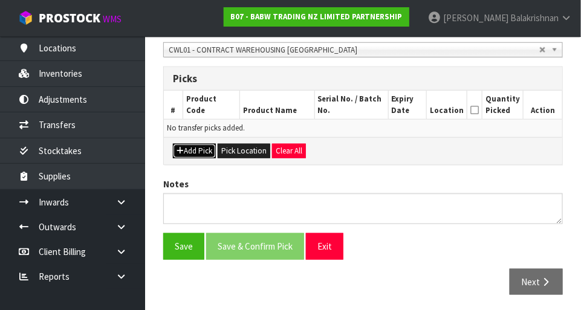
click at [182, 147] on icon "button" at bounding box center [179, 151] width 7 height 8
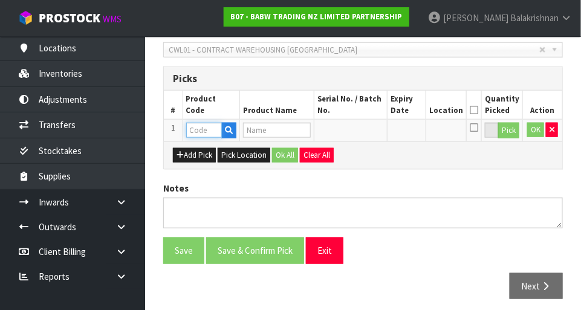
click at [191, 129] on input "text" at bounding box center [204, 130] width 36 height 15
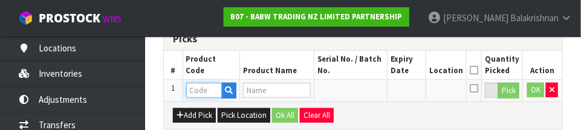
scroll to position [326, 0]
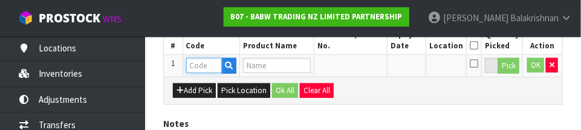
paste input "25239"
type input "25239"
type input "LIL BROWNIE CUB"
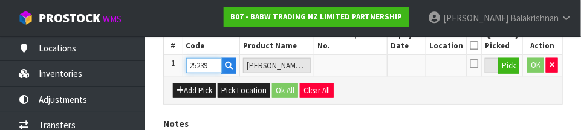
type input "25239"
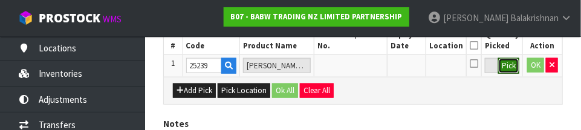
click at [510, 65] on button "Pick" at bounding box center [508, 66] width 21 height 16
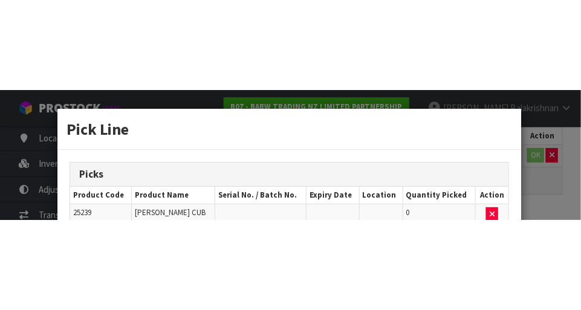
scroll to position [272, 0]
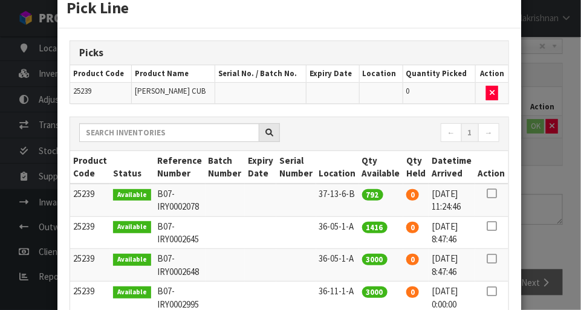
click at [489, 193] on icon at bounding box center [491, 193] width 10 height 1
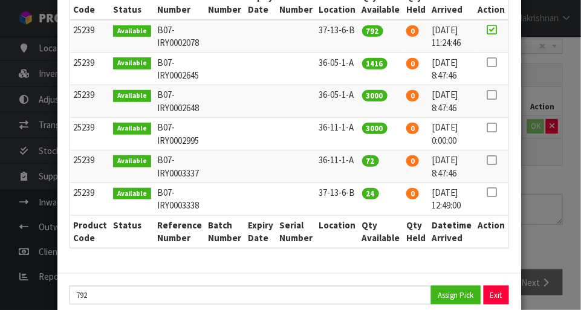
scroll to position [217, 0]
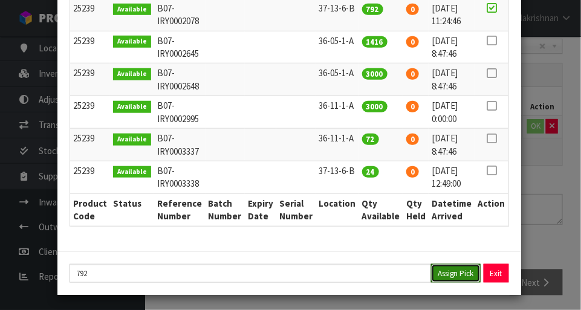
click at [456, 272] on button "Assign Pick" at bounding box center [456, 273] width 50 height 19
type input "792"
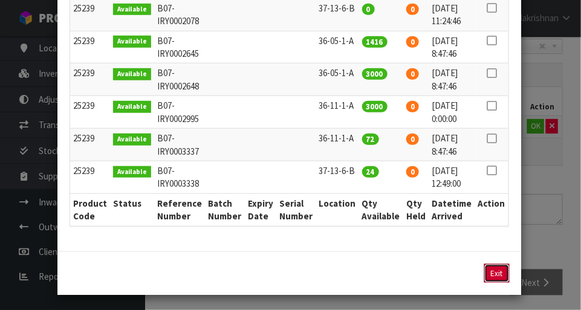
click at [500, 269] on button "Exit" at bounding box center [496, 273] width 25 height 19
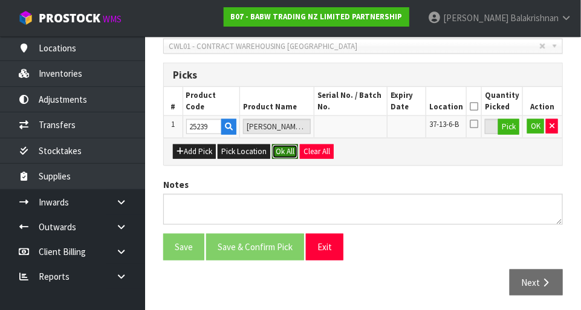
click at [275, 149] on button "Ok All" at bounding box center [285, 151] width 26 height 14
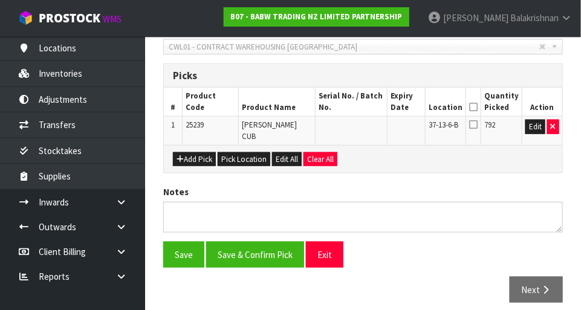
click at [477, 107] on icon at bounding box center [473, 107] width 8 height 1
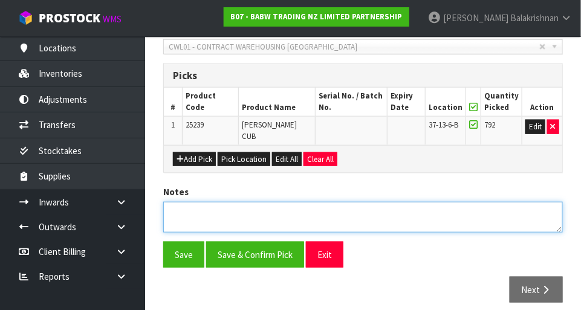
click at [198, 213] on textarea at bounding box center [362, 217] width 399 height 31
type textarea "COUNT 792"
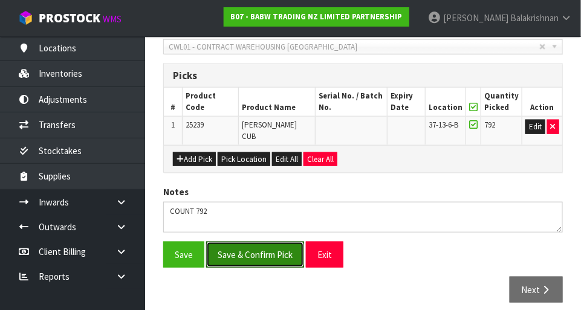
click at [224, 245] on button "Save & Confirm Pick" at bounding box center [255, 255] width 98 height 26
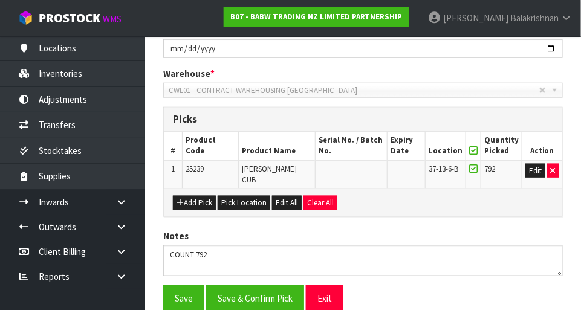
scroll to position [0, 0]
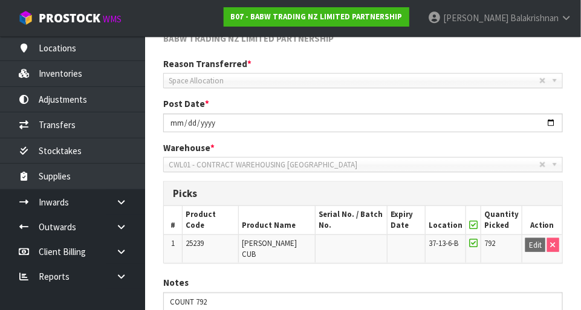
scroll to position [201, 0]
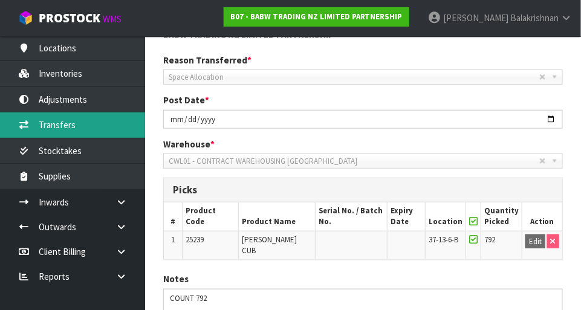
click at [49, 131] on link "Transfers" at bounding box center [72, 124] width 145 height 25
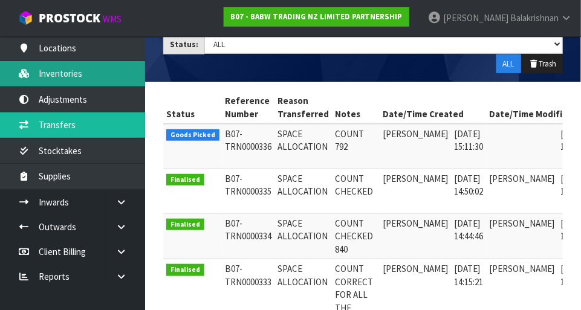
click at [54, 76] on link "Inventories" at bounding box center [72, 73] width 145 height 25
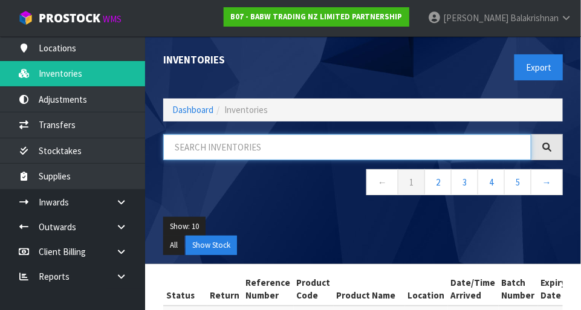
paste input "25239"
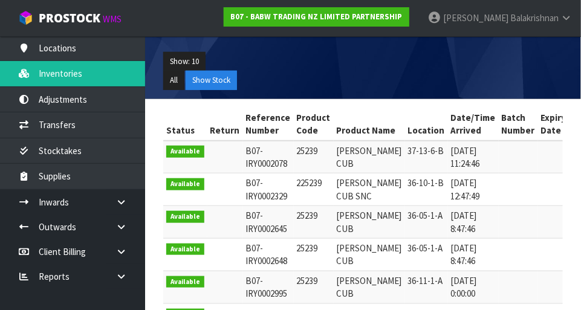
type input "25239"
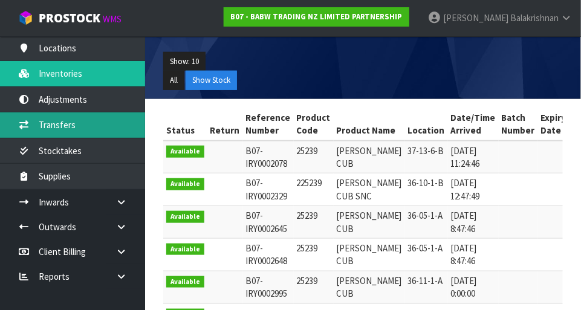
click at [114, 130] on link "Transfers" at bounding box center [72, 124] width 145 height 25
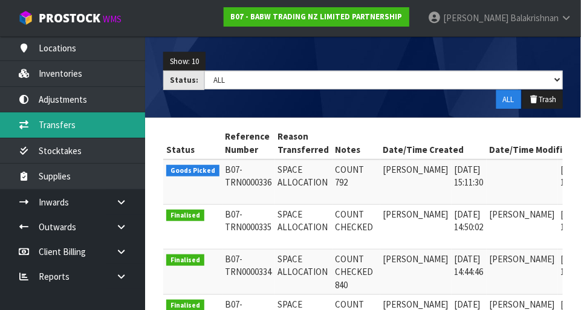
scroll to position [0, 48]
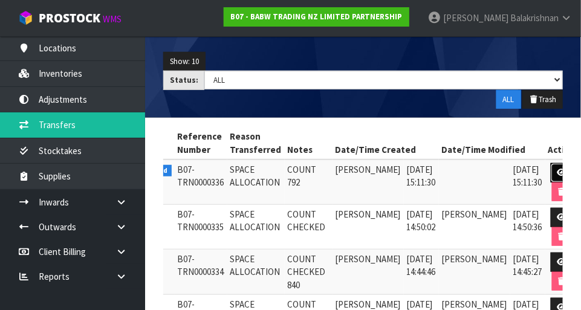
click at [557, 170] on icon at bounding box center [561, 173] width 9 height 8
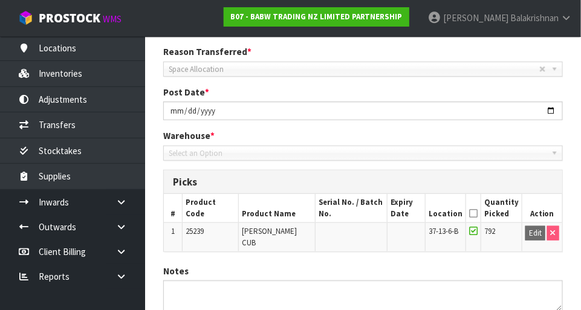
type input "2025-09-11"
type textarea "COUNT 792"
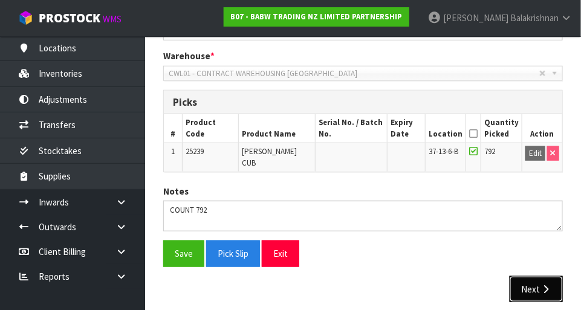
click at [532, 276] on button "Next" at bounding box center [535, 289] width 53 height 26
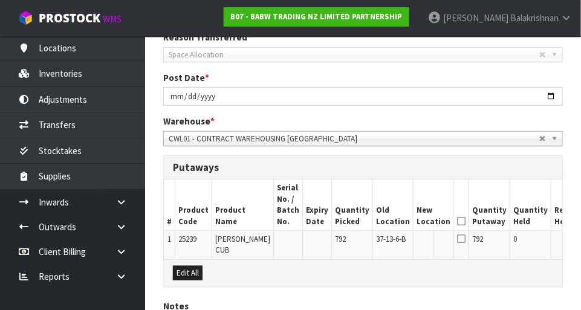
scroll to position [178, 0]
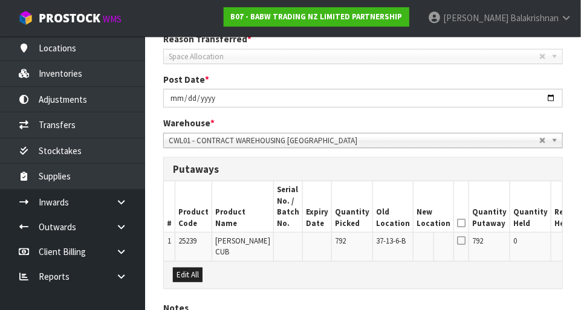
click at [523, 122] on div "Warehouse * 01 - CONTRACT WAREHOUSING MAIN 02 - CONTRACT WAREHOUSING NO 2 CHC -…" at bounding box center [362, 132] width 417 height 31
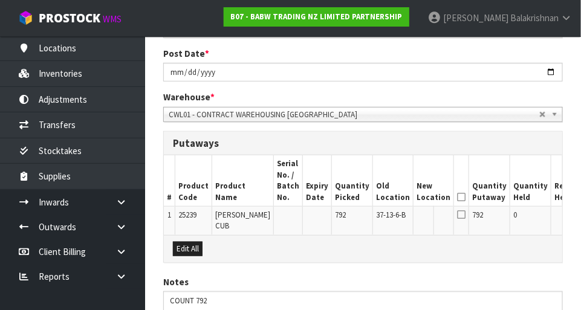
scroll to position [313, 0]
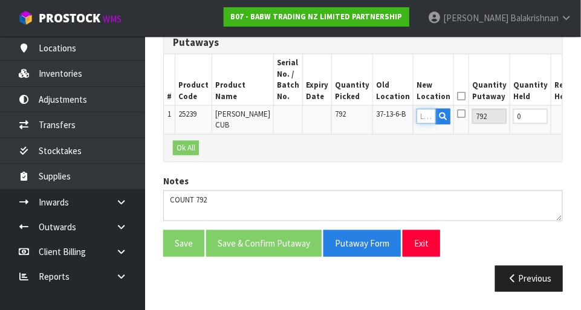
click at [416, 109] on input "text" at bounding box center [425, 116] width 19 height 15
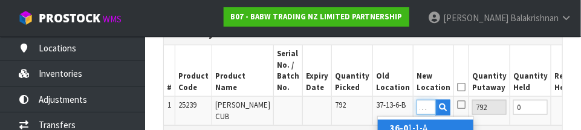
scroll to position [0, 9]
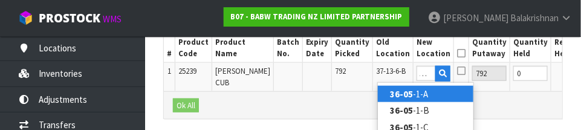
click at [439, 94] on link "36-05 -1-A" at bounding box center [425, 94] width 95 height 16
type input "36-05-1-A"
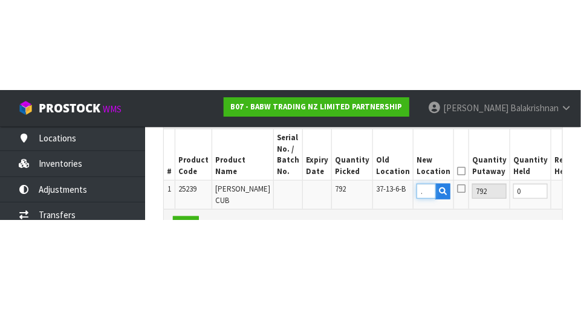
scroll to position [0, 0]
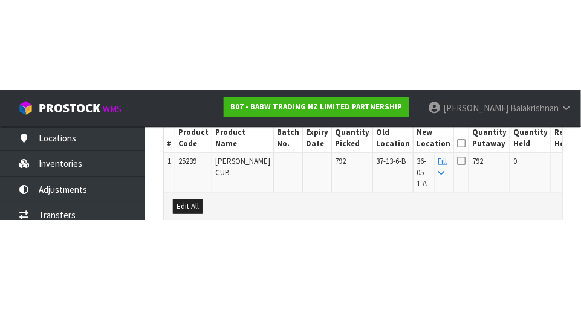
scroll to position [313, 0]
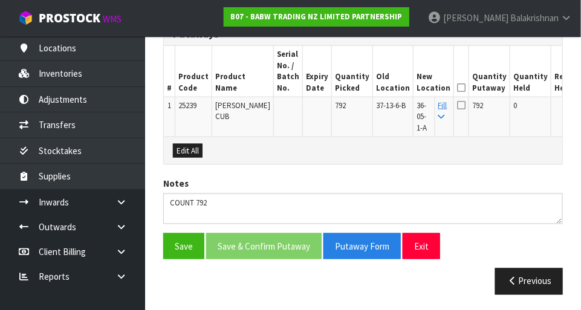
click at [457, 88] on icon at bounding box center [461, 88] width 8 height 1
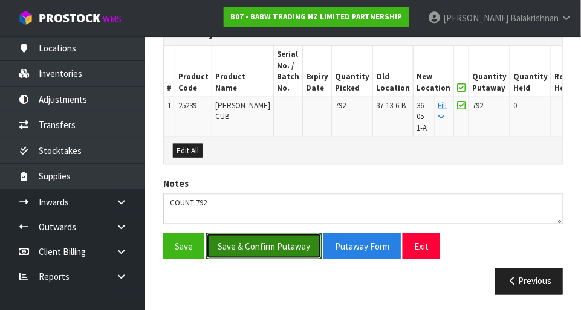
click at [277, 245] on button "Save & Confirm Putaway" at bounding box center [263, 246] width 115 height 26
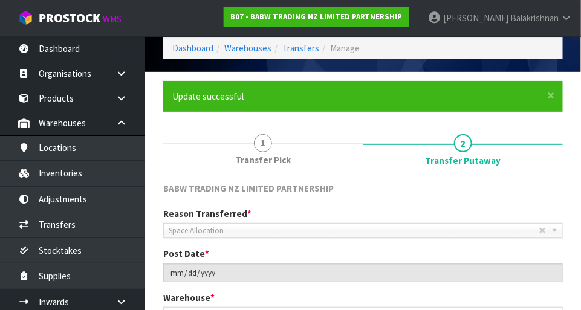
scroll to position [38, 0]
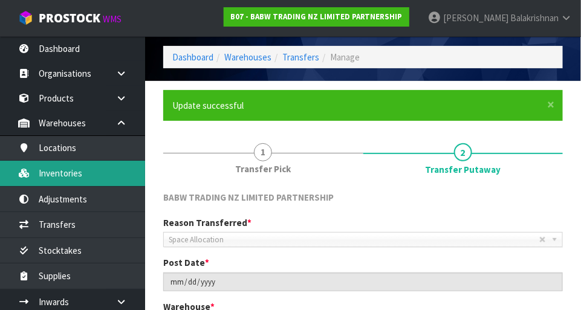
click at [41, 173] on link "Inventories" at bounding box center [72, 173] width 145 height 25
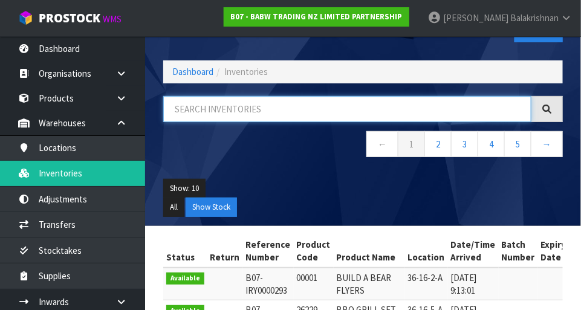
click at [427, 104] on input "text" at bounding box center [347, 109] width 368 height 26
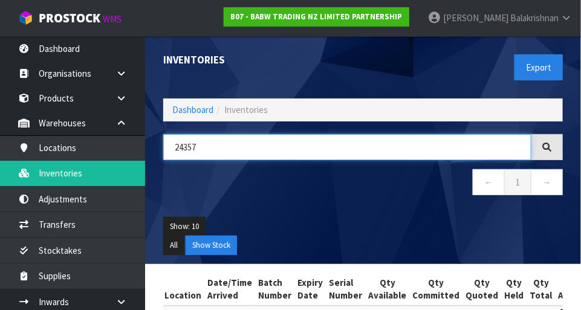
click at [205, 151] on input "24357" at bounding box center [347, 147] width 368 height 26
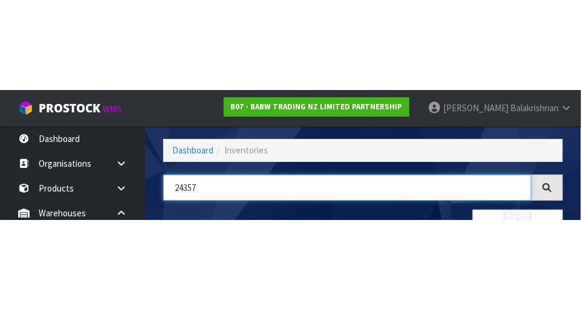
scroll to position [82, 0]
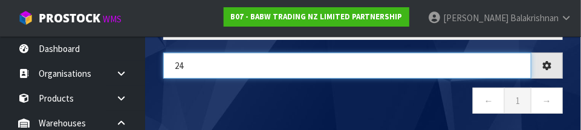
type input "2"
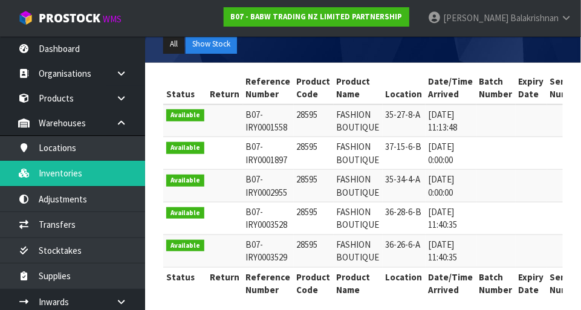
scroll to position [169, 0]
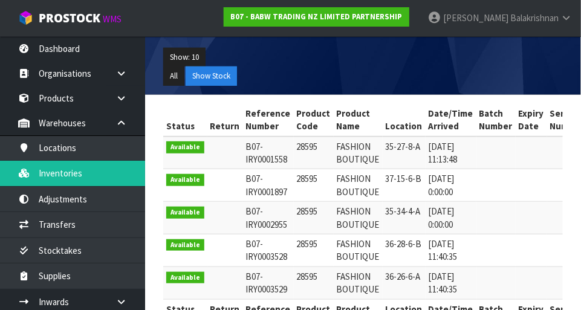
type input "28595"
copy td "28595"
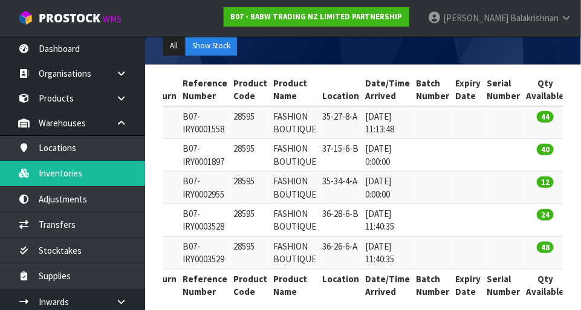
scroll to position [0, 58]
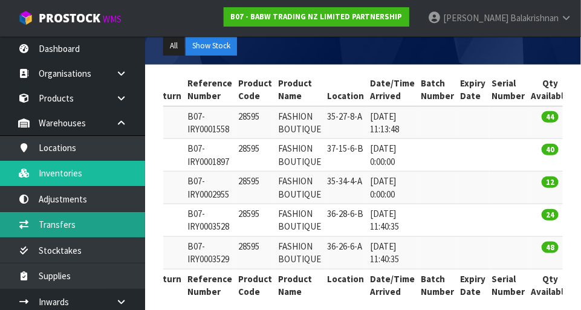
click at [40, 219] on link "Transfers" at bounding box center [72, 224] width 145 height 25
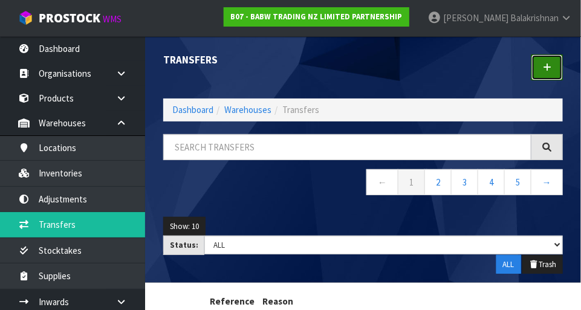
click at [550, 66] on icon at bounding box center [546, 67] width 8 height 9
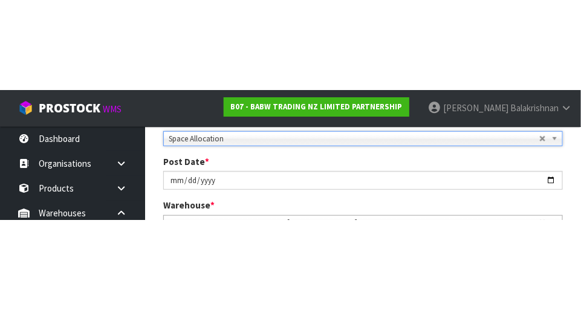
scroll to position [185, 0]
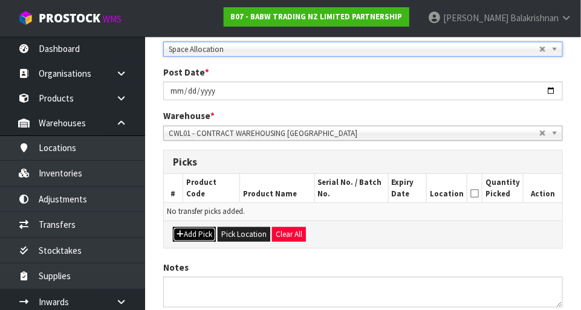
click at [174, 230] on button "Add Pick" at bounding box center [194, 234] width 43 height 14
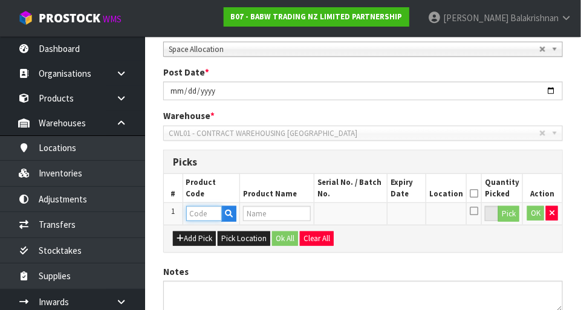
click at [190, 213] on input "text" at bounding box center [204, 213] width 36 height 15
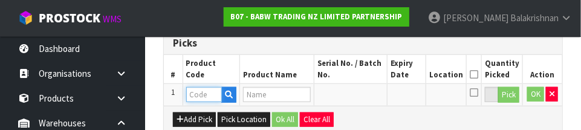
scroll to position [326, 0]
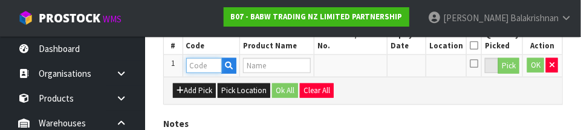
paste input "28595"
type input "28595"
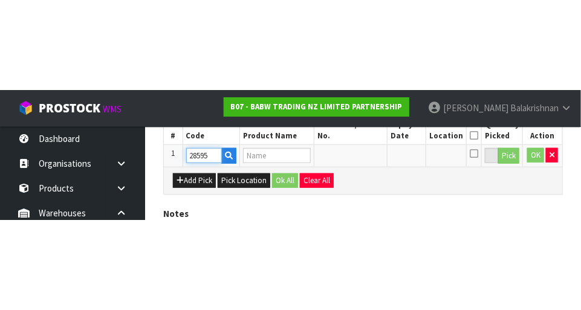
scroll to position [272, 0]
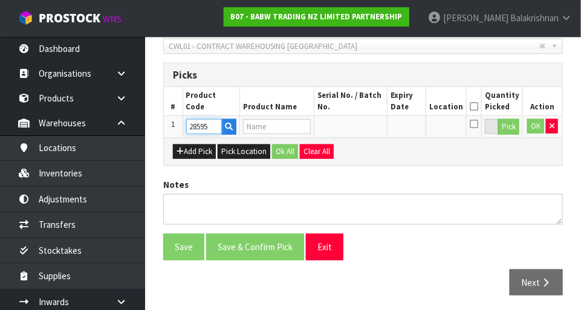
type input "FASHION BOUTIQUE"
type input "28595"
click at [518, 126] on button "Pick" at bounding box center [508, 127] width 21 height 16
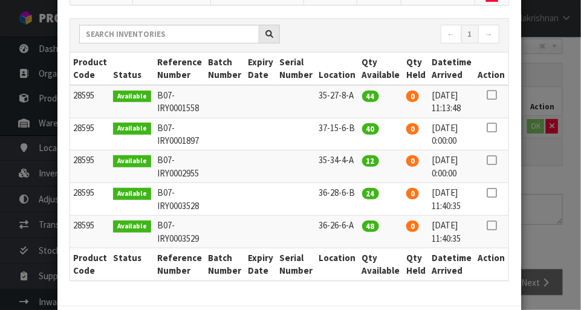
scroll to position [130, 0]
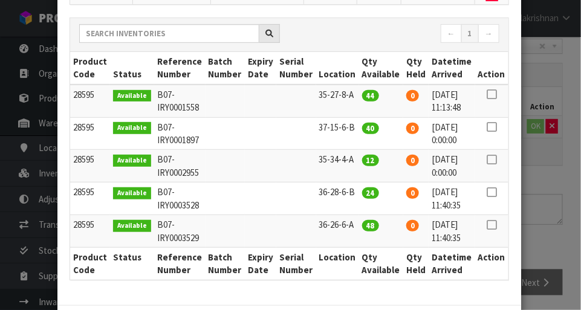
click at [492, 127] on icon at bounding box center [491, 127] width 10 height 1
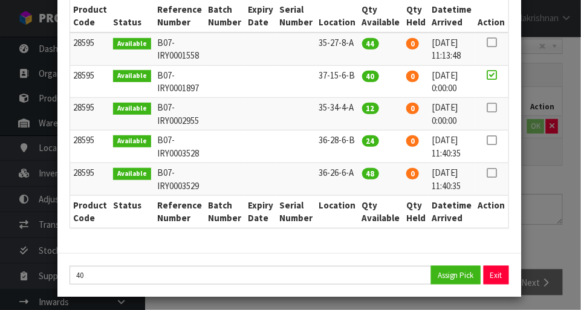
scroll to position [184, 0]
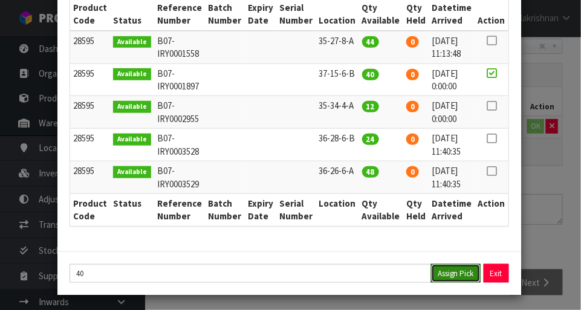
click at [454, 275] on button "Assign Pick" at bounding box center [456, 273] width 50 height 19
type input "40"
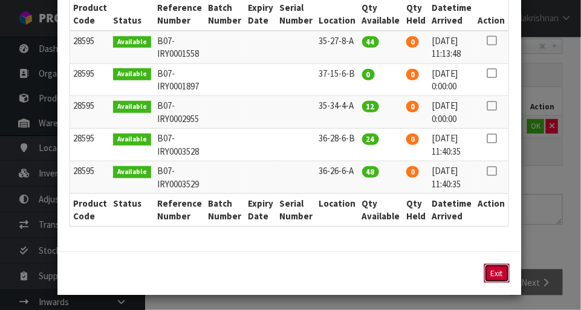
click at [494, 277] on button "Exit" at bounding box center [496, 273] width 25 height 19
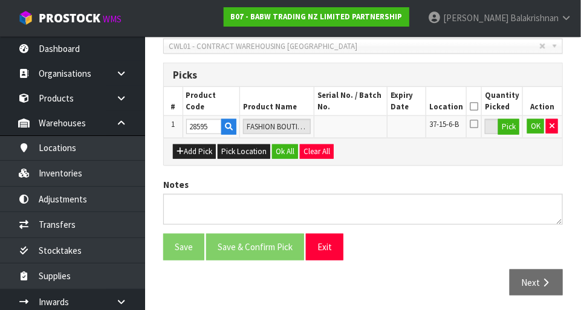
click at [478, 106] on icon at bounding box center [473, 106] width 8 height 1
click at [282, 147] on button "Ok All" at bounding box center [285, 151] width 26 height 14
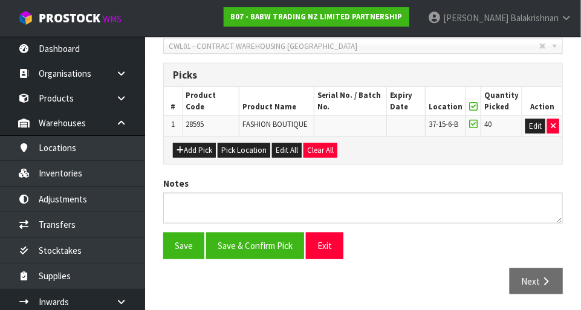
scroll to position [271, 0]
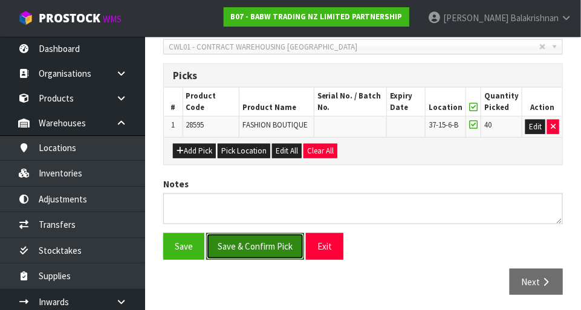
click at [233, 243] on button "Save & Confirm Pick" at bounding box center [255, 246] width 98 height 26
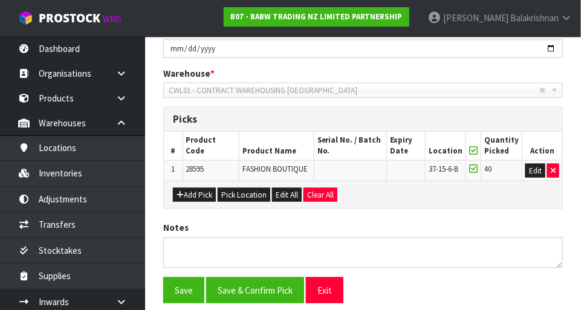
scroll to position [0, 0]
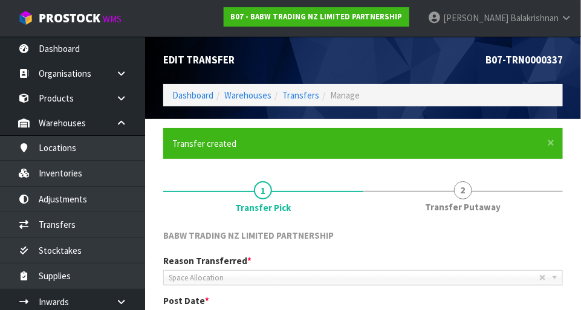
scroll to position [288, 0]
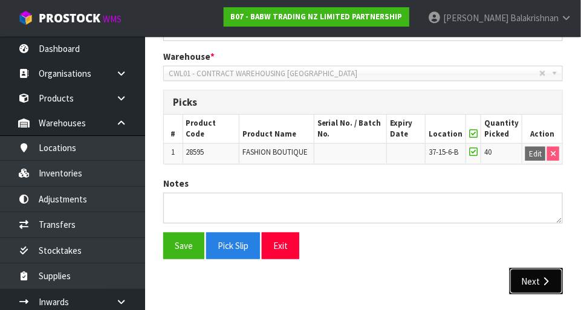
click at [538, 269] on button "Next" at bounding box center [535, 281] width 53 height 26
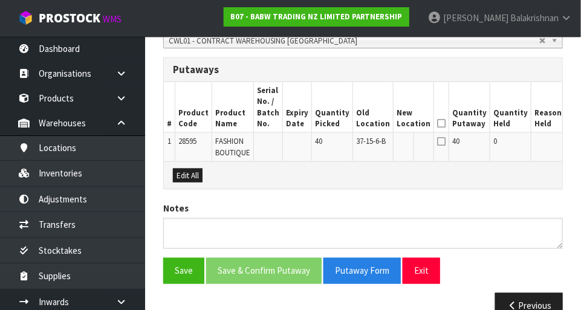
scroll to position [346, 0]
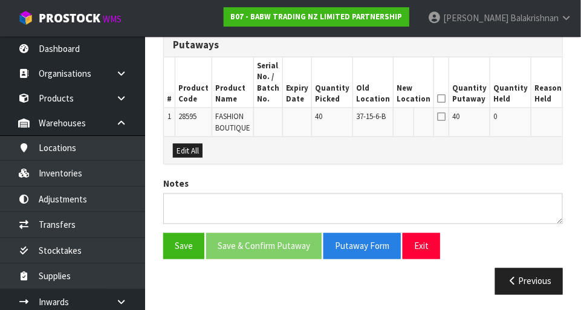
click at [568, 118] on button "Edit" at bounding box center [578, 118] width 20 height 14
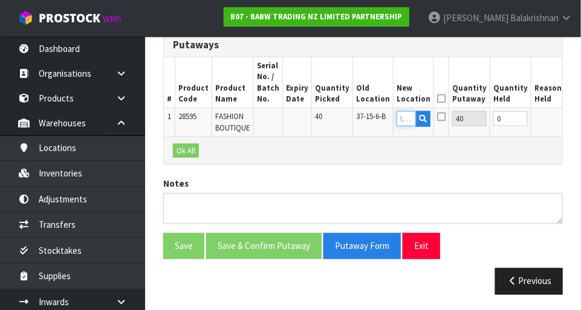
click at [396, 120] on input "text" at bounding box center [405, 118] width 19 height 15
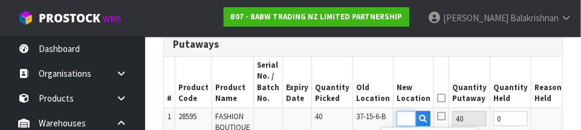
scroll to position [0, 18]
type input "36-28-6-B"
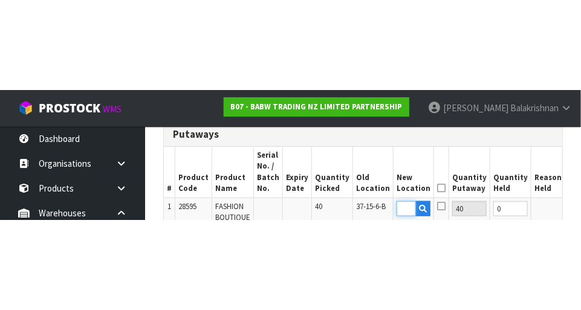
scroll to position [346, 0]
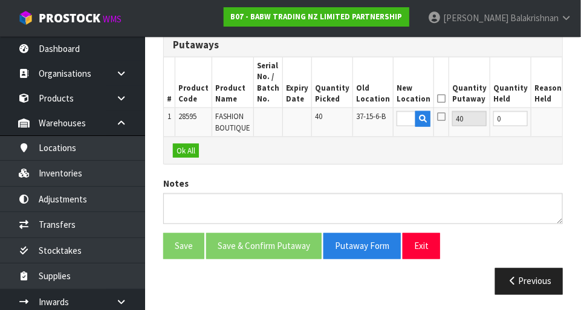
click at [568, 121] on button "OK" at bounding box center [576, 118] width 17 height 14
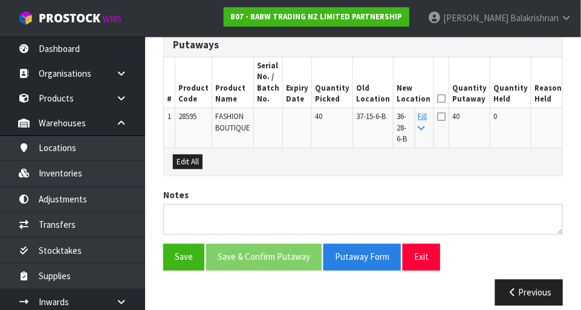
click at [437, 98] on icon at bounding box center [441, 98] width 8 height 1
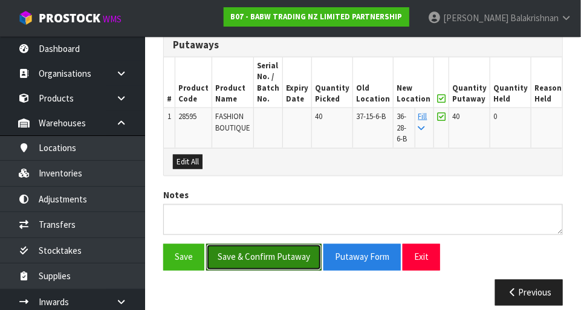
click at [231, 255] on button "Save & Confirm Putaway" at bounding box center [263, 257] width 115 height 26
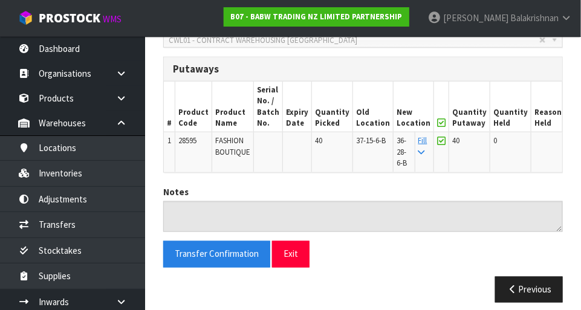
scroll to position [324, 0]
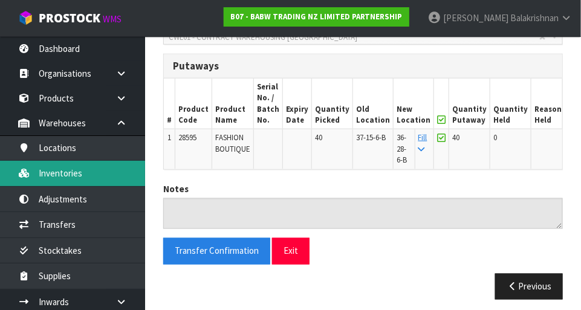
click at [40, 172] on link "Inventories" at bounding box center [72, 173] width 145 height 25
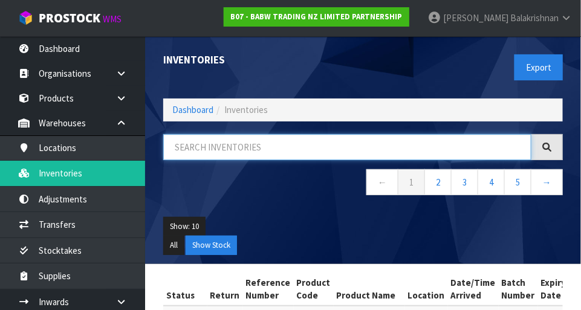
click at [358, 144] on input "text" at bounding box center [347, 147] width 368 height 26
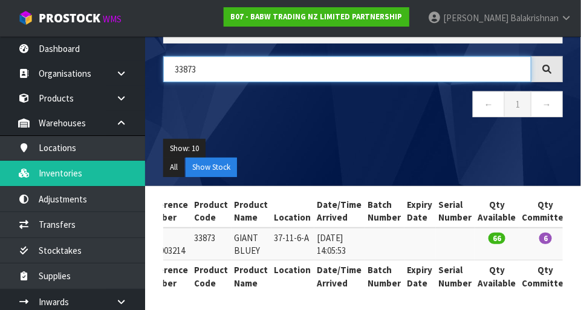
scroll to position [0, 98]
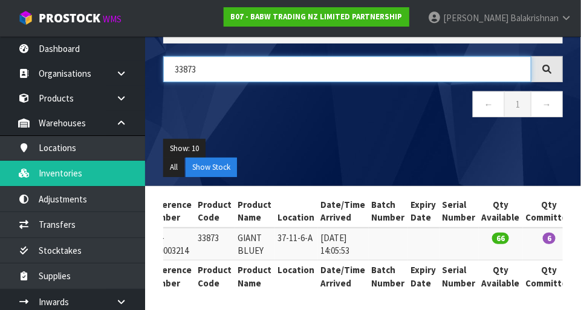
type input "33873"
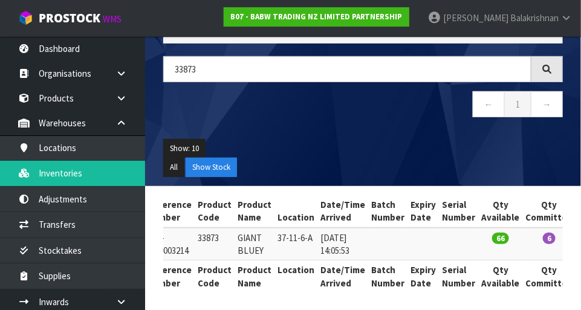
copy td "33873"
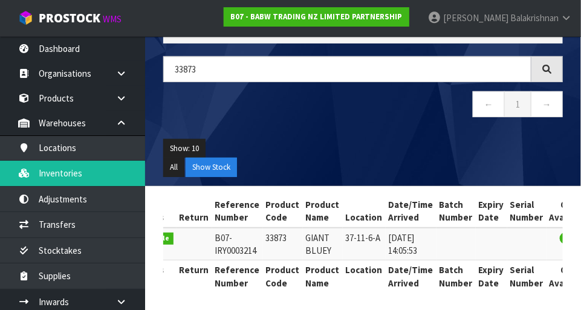
scroll to position [0, 0]
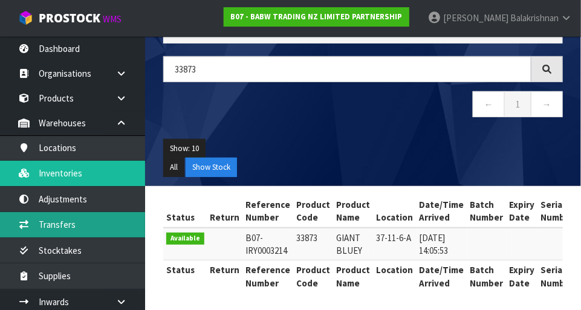
click at [41, 224] on link "Transfers" at bounding box center [72, 224] width 145 height 25
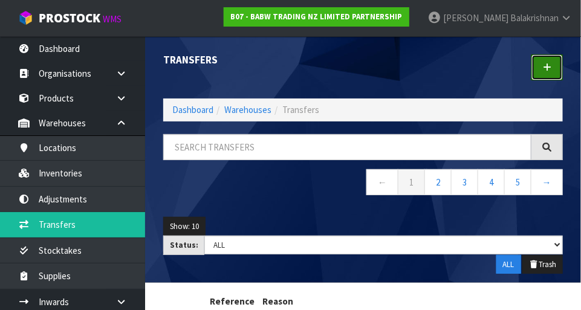
click at [549, 65] on icon at bounding box center [546, 67] width 8 height 9
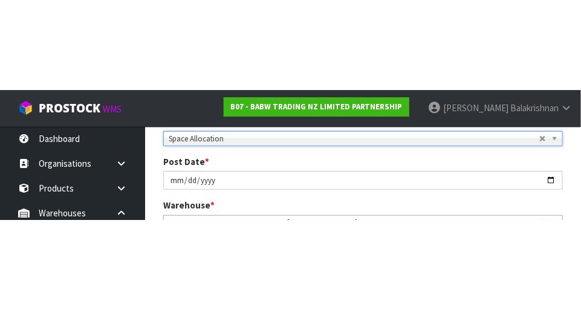
scroll to position [185, 0]
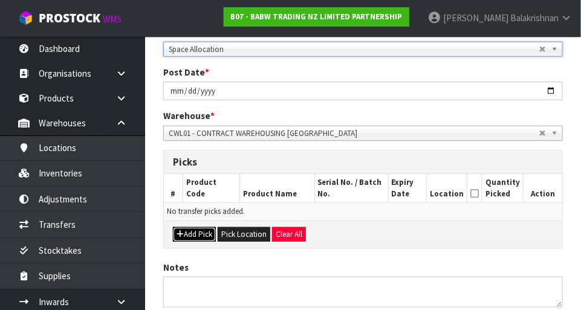
click at [181, 233] on icon "button" at bounding box center [179, 234] width 7 height 8
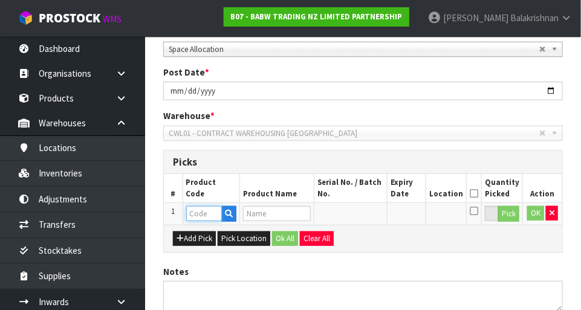
click at [197, 213] on input "text" at bounding box center [204, 213] width 36 height 15
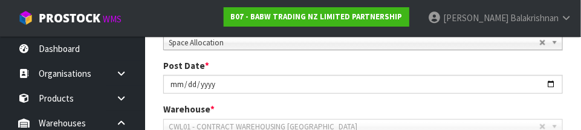
scroll to position [326, 0]
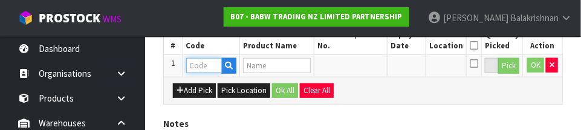
paste input "33873"
type input "33873"
type input "GIANT BLUEY"
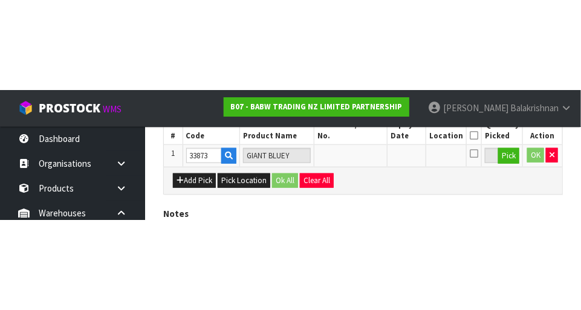
scroll to position [272, 0]
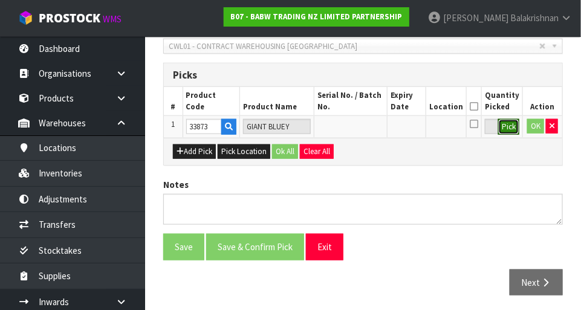
click at [515, 123] on button "Pick" at bounding box center [508, 127] width 21 height 16
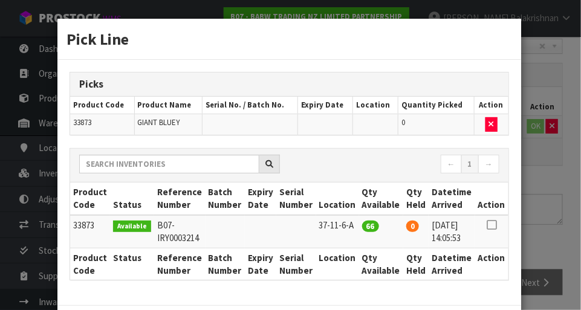
click at [492, 225] on icon at bounding box center [491, 225] width 10 height 1
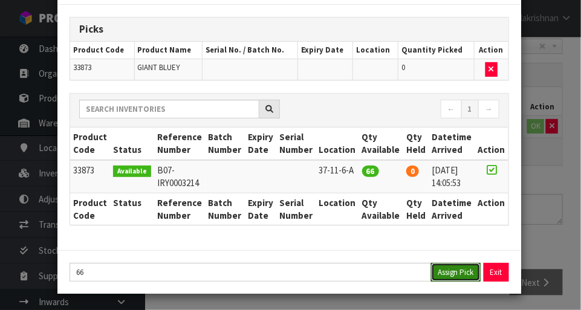
click at [461, 271] on button "Assign Pick" at bounding box center [456, 272] width 50 height 19
type input "66"
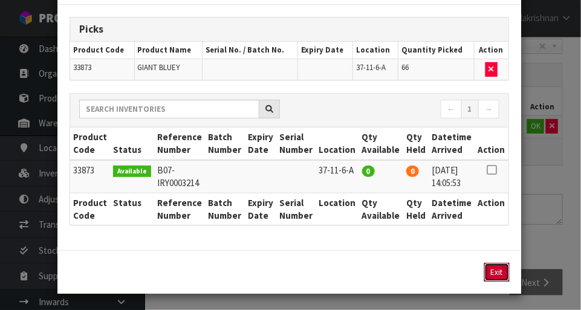
click at [500, 273] on button "Exit" at bounding box center [496, 272] width 25 height 19
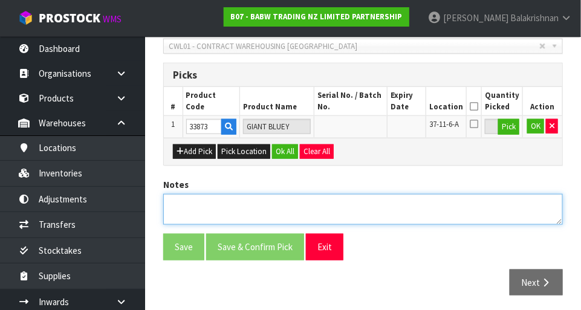
click at [194, 216] on textarea at bounding box center [362, 209] width 399 height 31
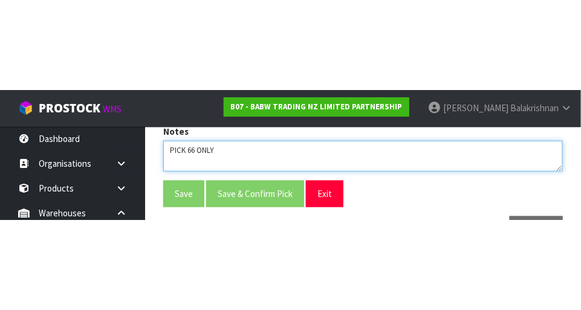
scroll to position [272, 0]
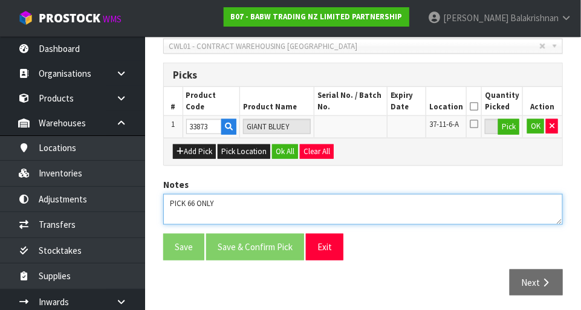
type textarea "PICK 66 ONLY"
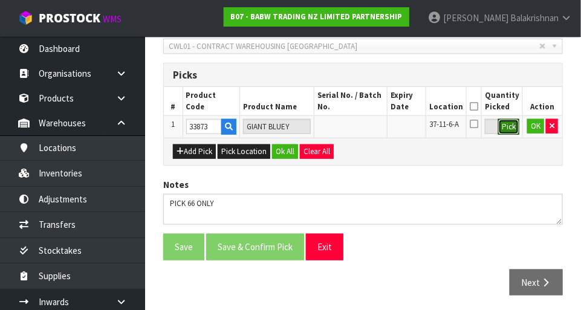
click at [512, 128] on button "Pick" at bounding box center [508, 127] width 21 height 16
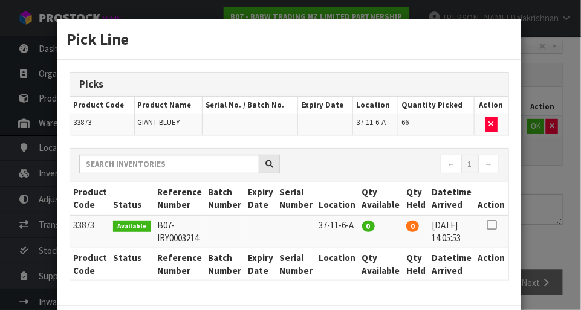
click at [552, 209] on div "Pick Line Picks Product Code Product Name Serial No. / Batch No. Expiry Date Lo…" at bounding box center [290, 155] width 581 height 310
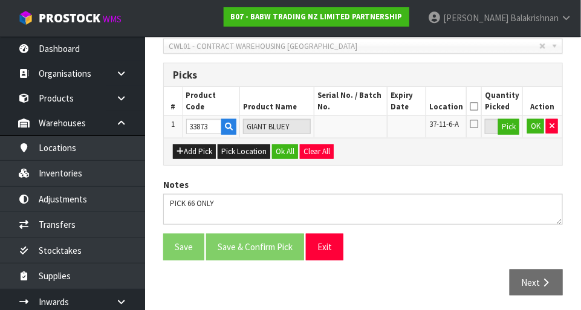
click at [476, 106] on icon at bounding box center [473, 106] width 8 height 1
click at [275, 149] on button "Ok All" at bounding box center [285, 151] width 26 height 14
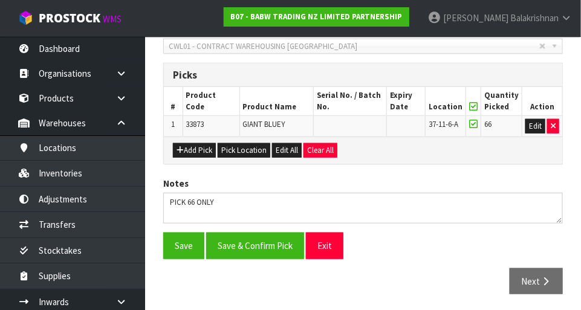
scroll to position [271, 0]
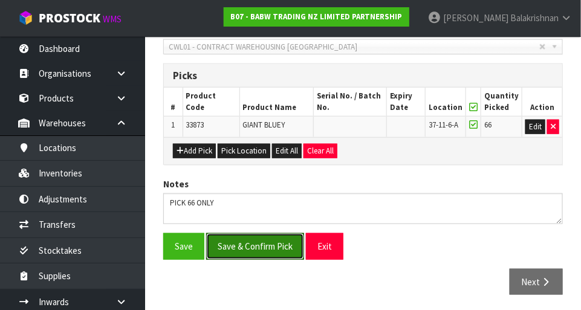
click at [253, 244] on button "Save & Confirm Pick" at bounding box center [255, 246] width 98 height 26
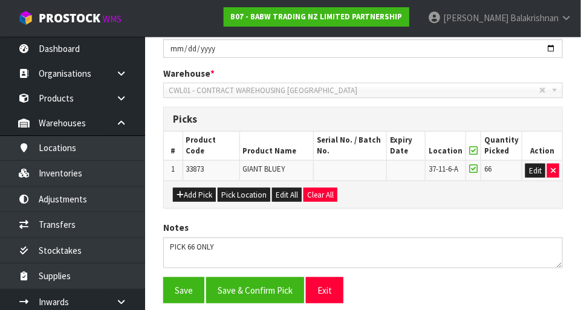
scroll to position [0, 0]
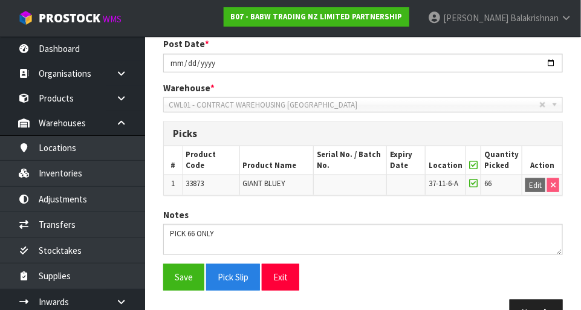
scroll to position [288, 0]
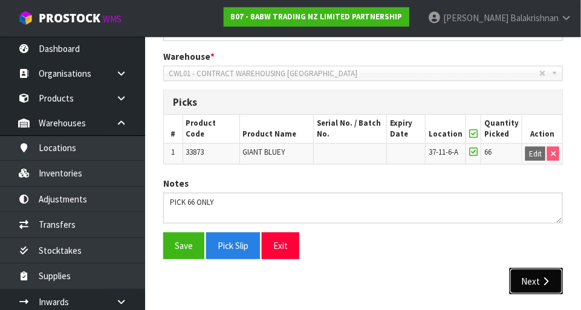
click at [546, 280] on icon "button" at bounding box center [544, 281] width 11 height 9
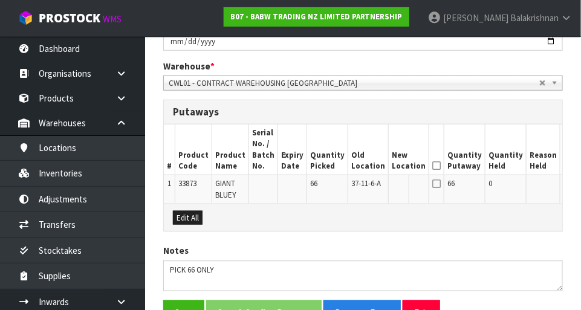
scroll to position [346, 0]
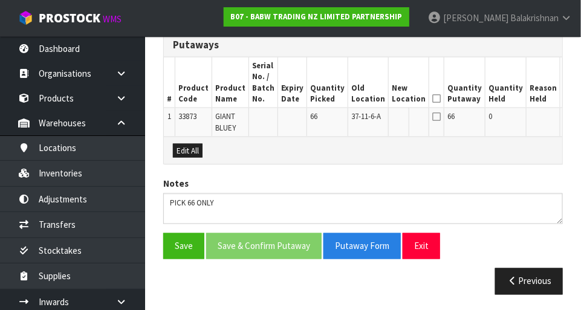
click at [563, 114] on button "Edit" at bounding box center [573, 118] width 20 height 14
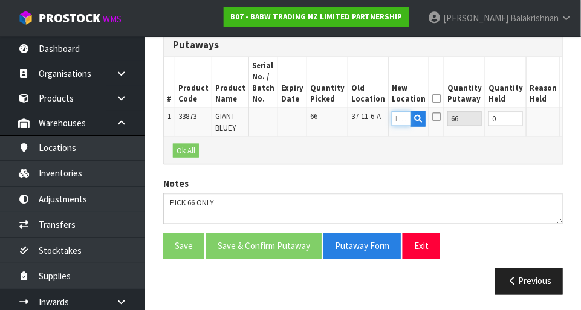
click at [391, 117] on input "text" at bounding box center [400, 118] width 19 height 15
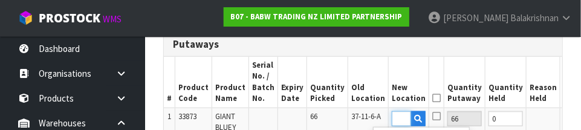
scroll to position [0, 18]
type input "36-06-6-B"
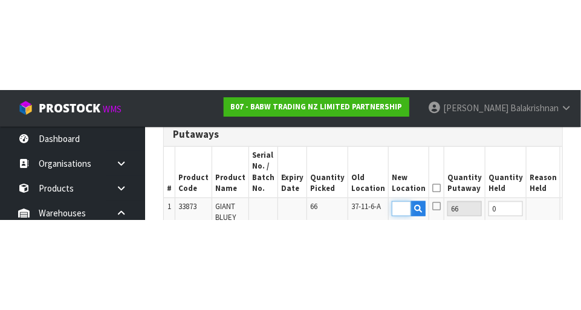
scroll to position [346, 0]
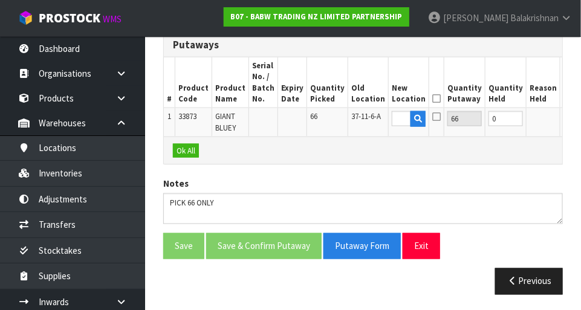
click at [563, 118] on button "OK" at bounding box center [571, 118] width 17 height 14
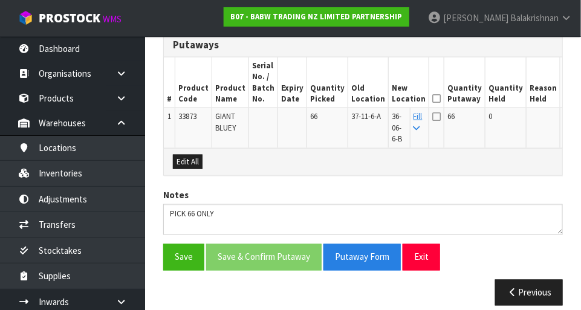
click at [432, 99] on icon at bounding box center [436, 98] width 8 height 1
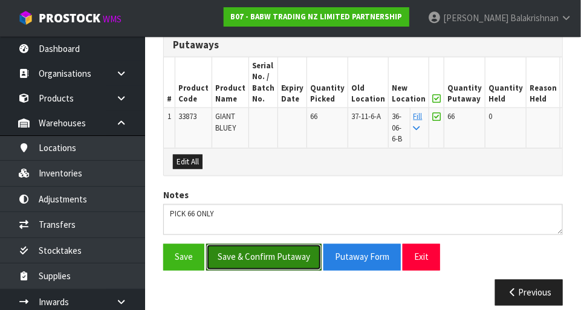
click at [240, 254] on button "Save & Confirm Putaway" at bounding box center [263, 257] width 115 height 26
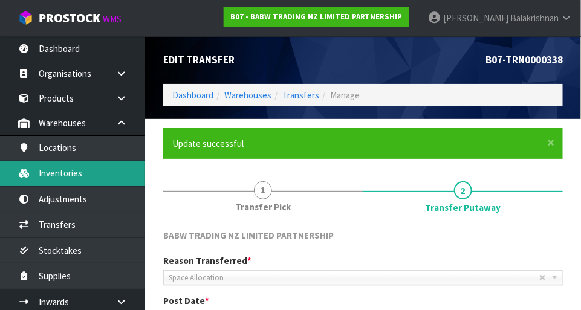
click at [43, 174] on link "Inventories" at bounding box center [72, 173] width 145 height 25
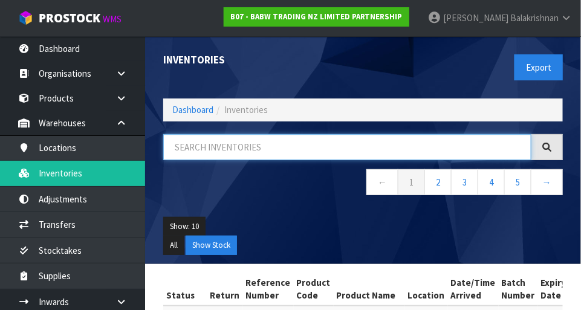
click at [199, 149] on input "text" at bounding box center [347, 147] width 368 height 26
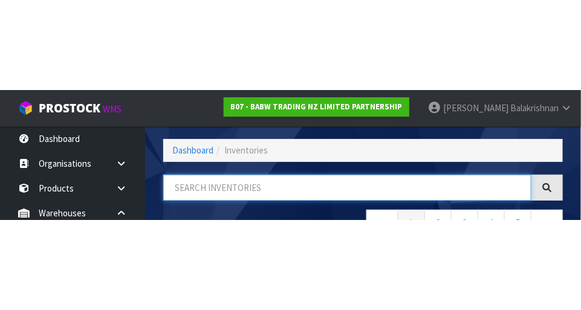
scroll to position [82, 0]
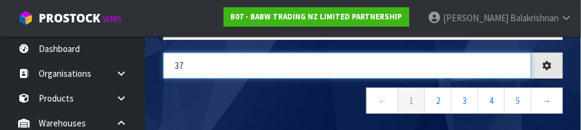
type input "3"
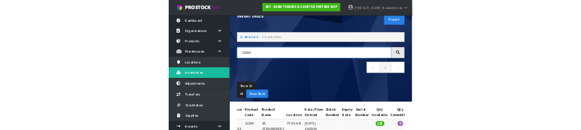
scroll to position [0, 0]
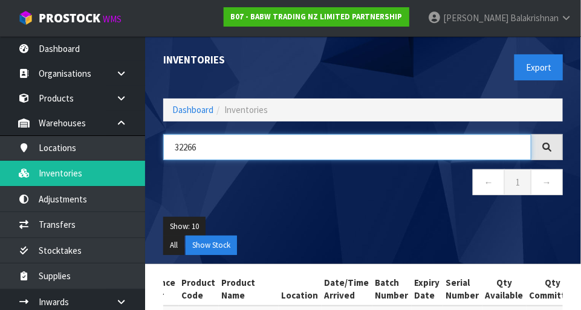
click at [205, 149] on input "32266" at bounding box center [347, 147] width 368 height 26
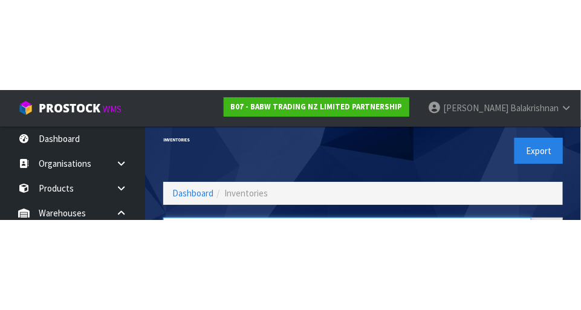
scroll to position [82, 0]
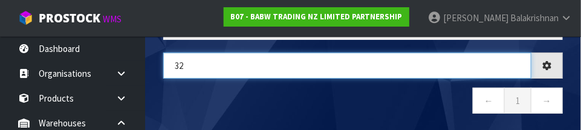
type input "3"
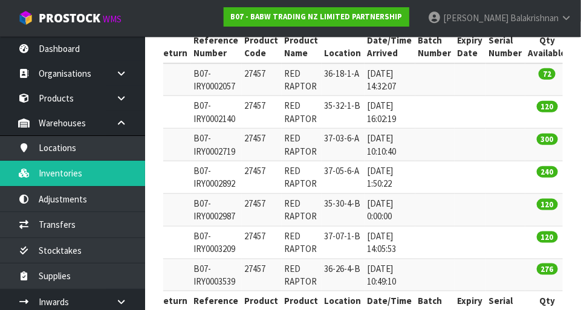
scroll to position [240, 0]
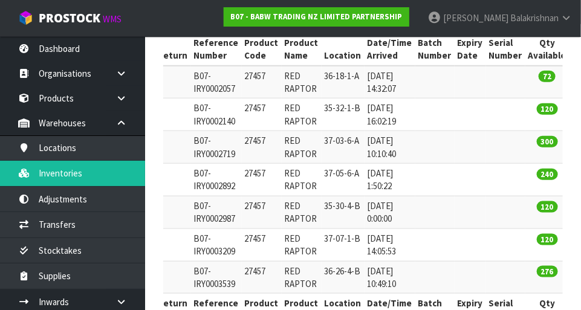
type input "27457"
copy td "27457"
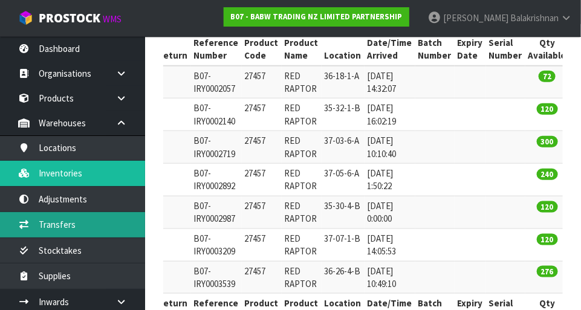
click at [39, 221] on link "Transfers" at bounding box center [72, 224] width 145 height 25
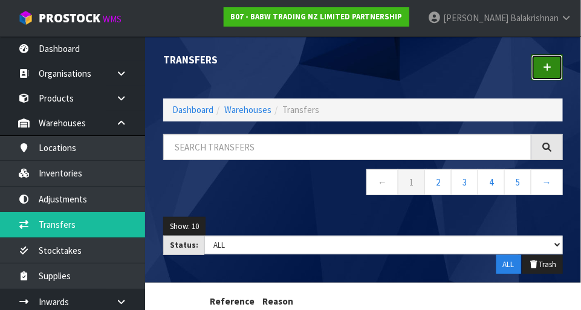
click at [543, 60] on link at bounding box center [546, 67] width 31 height 26
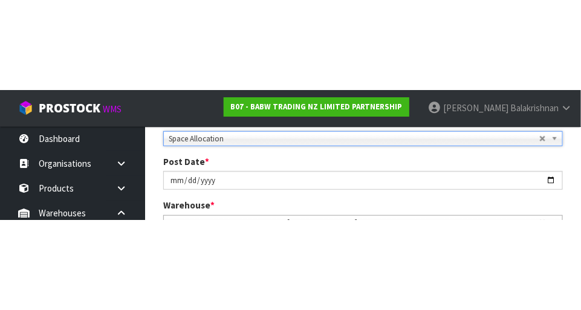
scroll to position [185, 0]
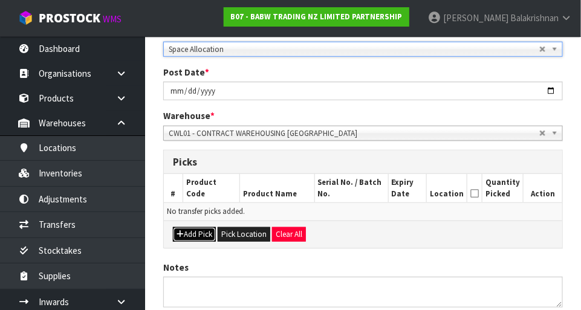
click at [179, 230] on icon "button" at bounding box center [179, 234] width 7 height 8
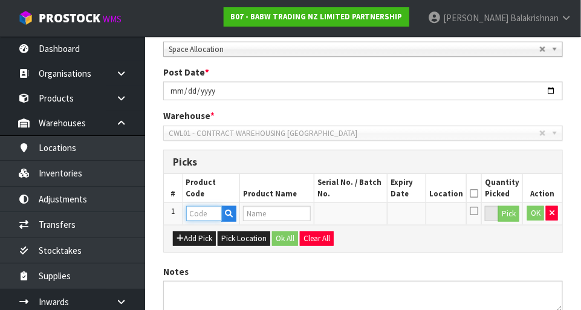
click at [195, 211] on input "text" at bounding box center [204, 213] width 36 height 15
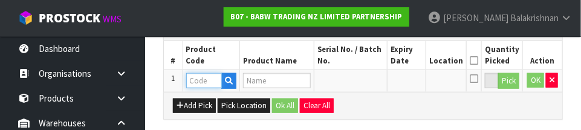
scroll to position [326, 0]
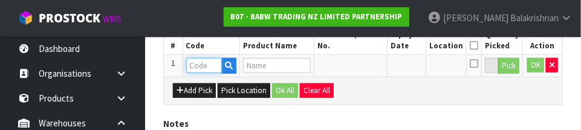
paste input "27457"
type input "27457"
type input "RED RAPTOR"
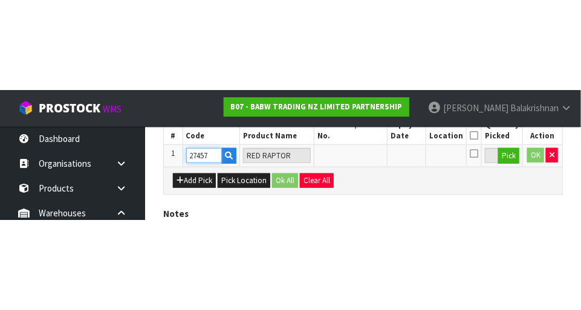
scroll to position [272, 0]
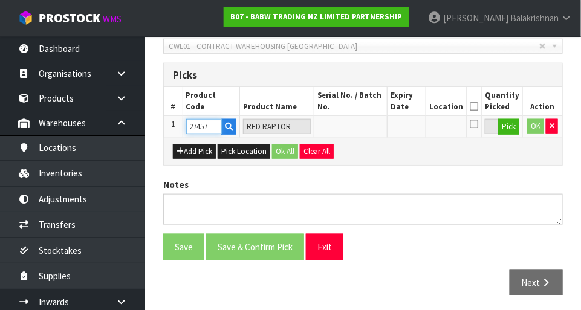
type input "27457"
click at [509, 119] on button "Pick" at bounding box center [508, 127] width 21 height 16
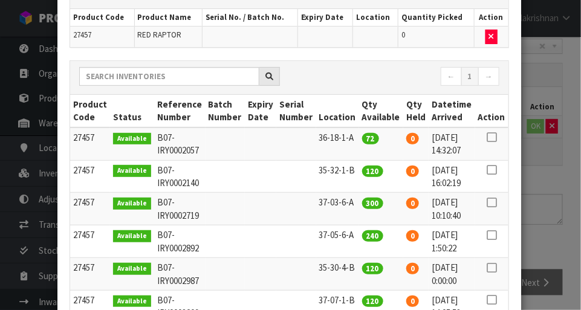
scroll to position [89, 0]
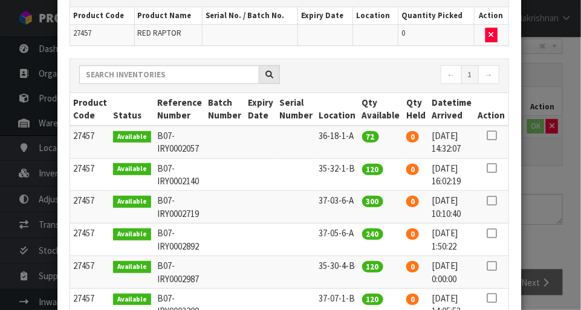
click at [492, 201] on icon at bounding box center [491, 201] width 10 height 1
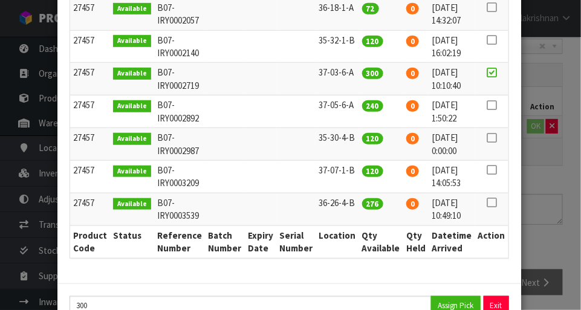
scroll to position [236, 0]
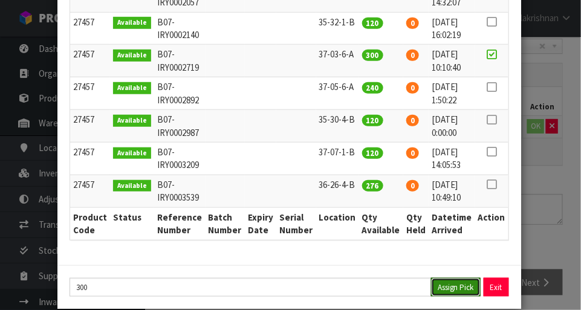
click at [465, 288] on button "Assign Pick" at bounding box center [456, 287] width 50 height 19
type input "300"
click at [494, 87] on icon at bounding box center [491, 87] width 10 height 1
click at [459, 282] on button "Assign Pick" at bounding box center [456, 287] width 50 height 19
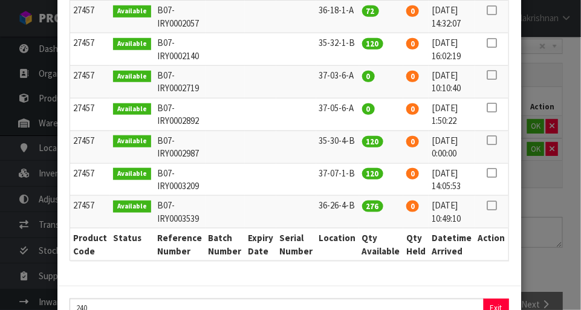
scroll to position [256, 0]
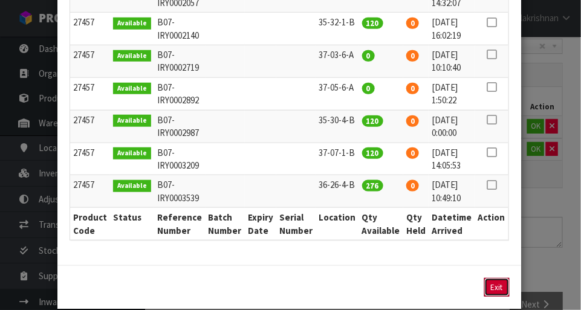
click at [500, 285] on button "Exit" at bounding box center [496, 287] width 25 height 19
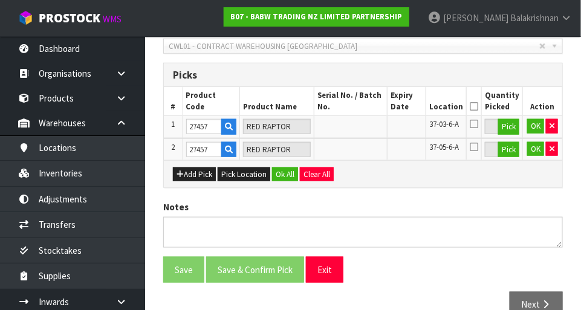
click at [478, 106] on icon at bounding box center [473, 106] width 8 height 1
click at [282, 167] on button "Ok All" at bounding box center [285, 174] width 26 height 14
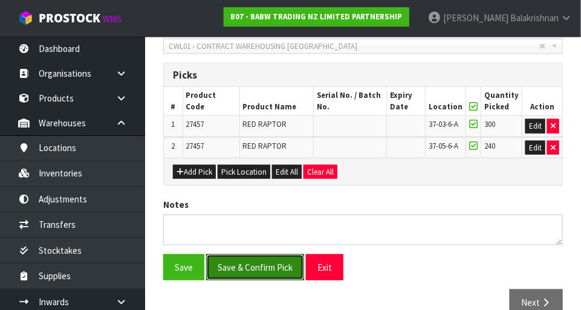
click at [237, 269] on button "Save & Confirm Pick" at bounding box center [255, 267] width 98 height 26
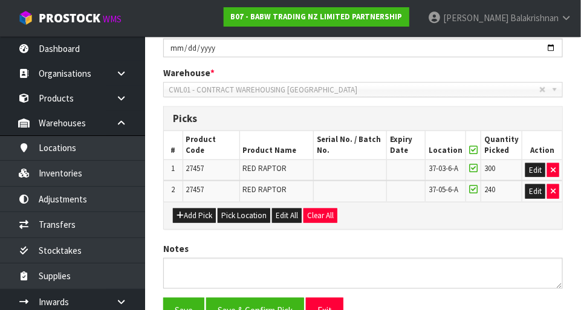
scroll to position [0, 0]
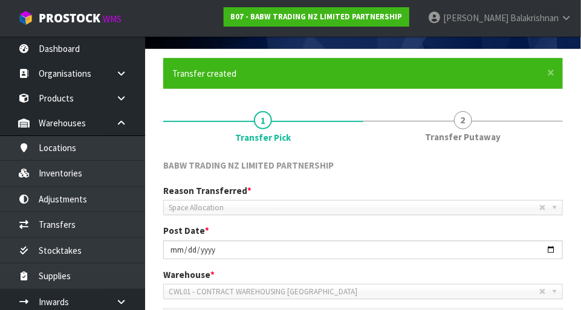
scroll to position [69, 0]
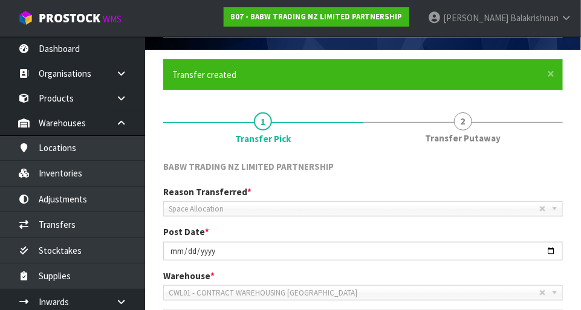
click at [461, 120] on span "2" at bounding box center [463, 121] width 18 height 18
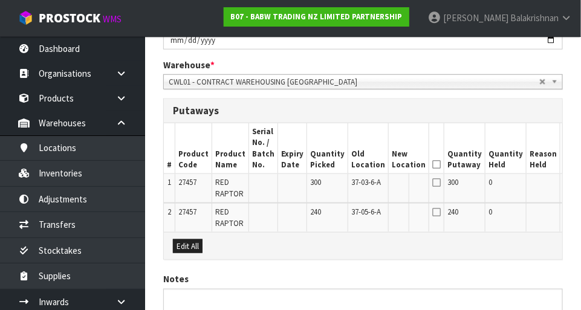
scroll to position [288, 0]
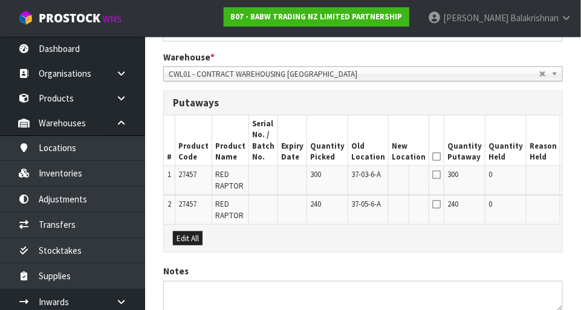
click at [563, 177] on button "Edit" at bounding box center [573, 176] width 20 height 14
click at [391, 176] on input "text" at bounding box center [400, 176] width 19 height 15
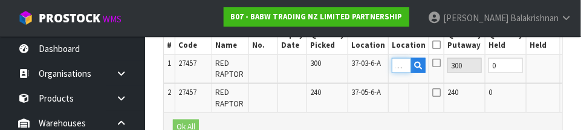
scroll to position [0, 9]
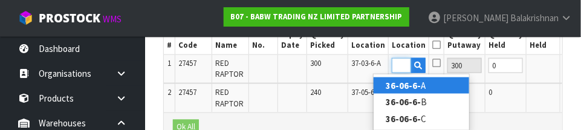
type input "36-06-6-A"
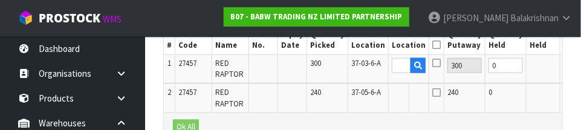
click at [565, 63] on button "OK" at bounding box center [573, 65] width 17 height 14
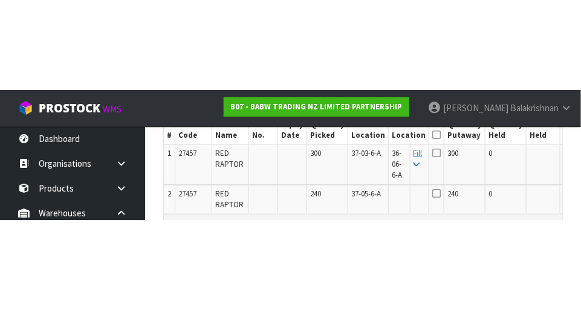
scroll to position [386, 0]
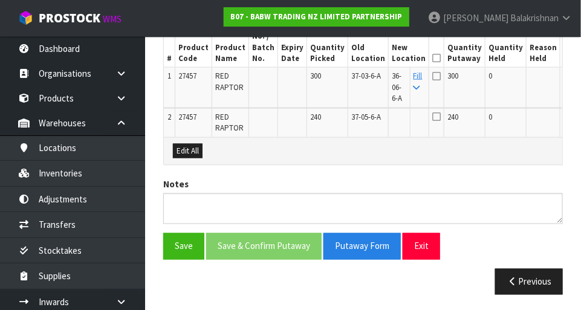
click at [410, 81] on td "Fill" at bounding box center [419, 88] width 19 height 40
click at [413, 84] on icon at bounding box center [416, 88] width 7 height 8
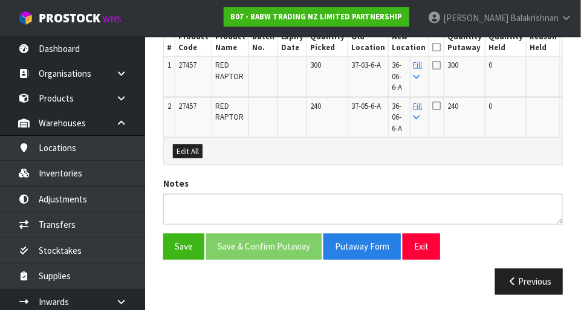
click at [432, 47] on icon at bounding box center [436, 47] width 8 height 1
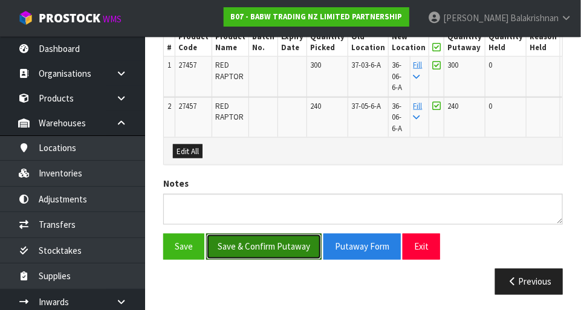
click at [237, 239] on button "Save & Confirm Putaway" at bounding box center [263, 247] width 115 height 26
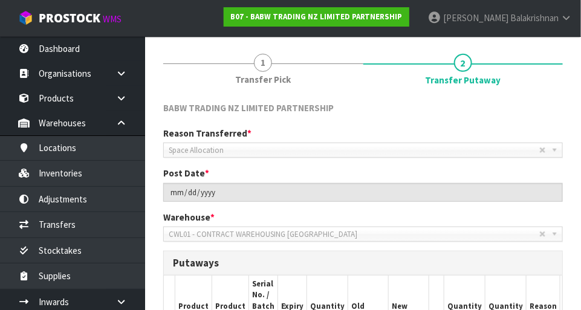
scroll to position [0, 0]
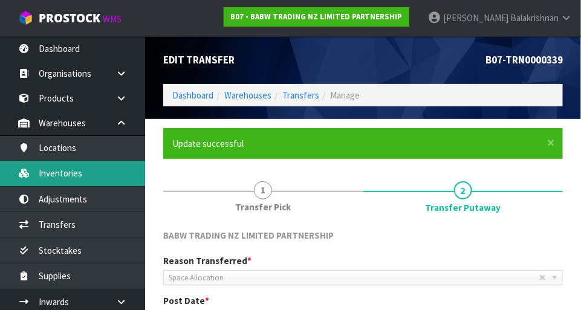
click at [50, 175] on link "Inventories" at bounding box center [72, 173] width 145 height 25
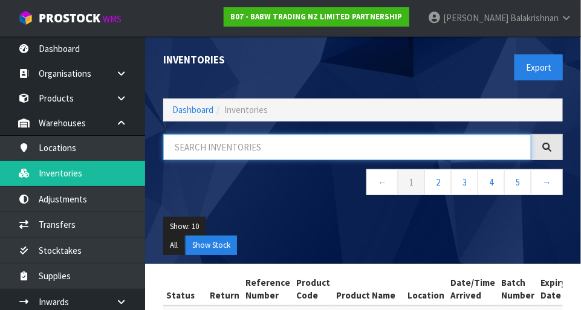
click at [453, 141] on input "text" at bounding box center [347, 147] width 368 height 26
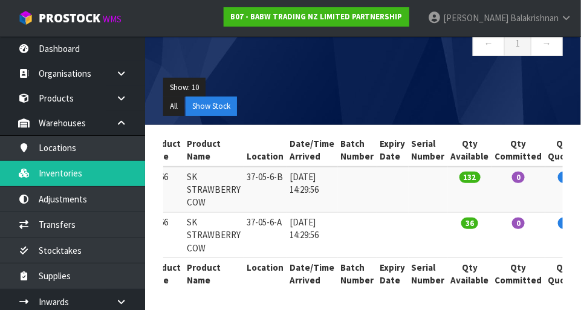
scroll to position [30, 0]
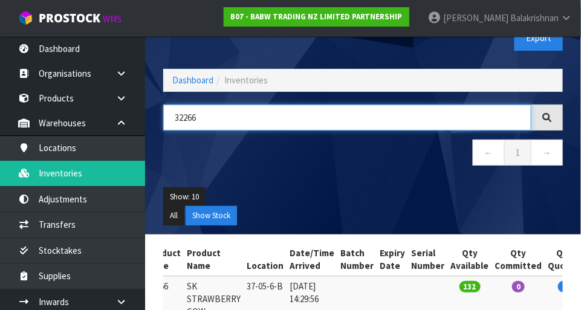
click at [430, 111] on input "32266" at bounding box center [347, 118] width 368 height 26
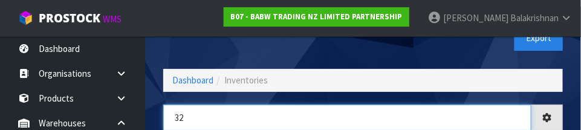
type input "3"
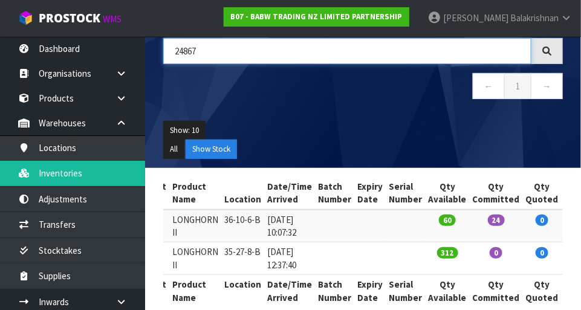
scroll to position [92, 0]
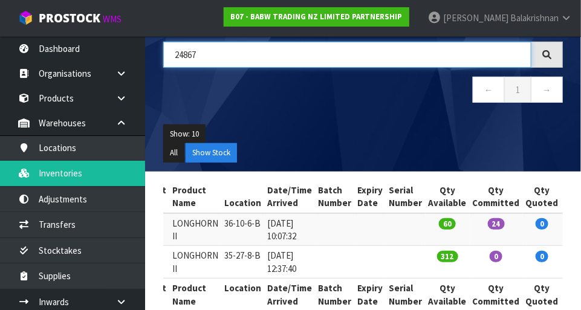
type input "24867"
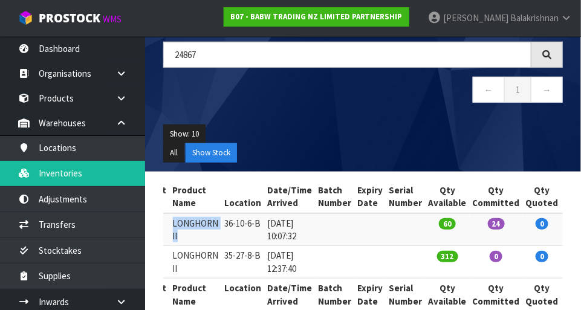
copy td "LONGHORN II"
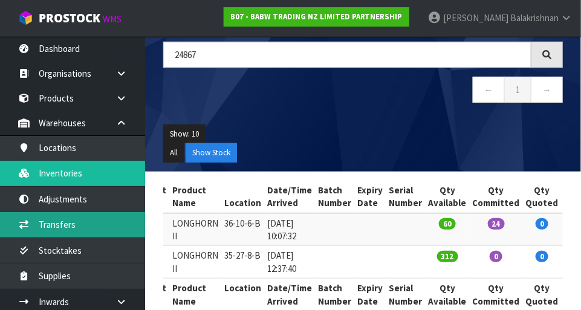
click at [47, 222] on link "Transfers" at bounding box center [72, 224] width 145 height 25
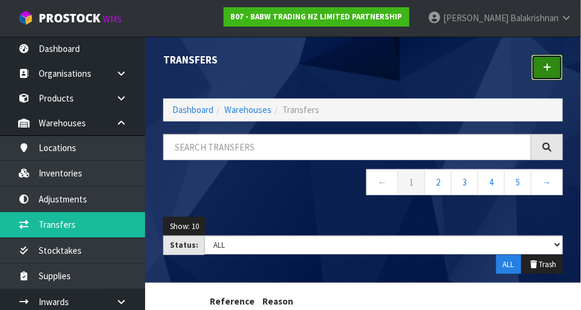
click at [547, 63] on icon at bounding box center [546, 67] width 8 height 9
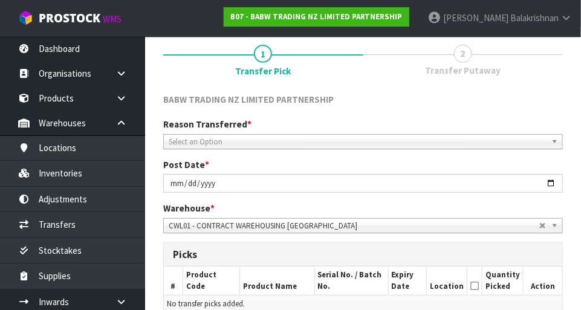
scroll to position [91, 0]
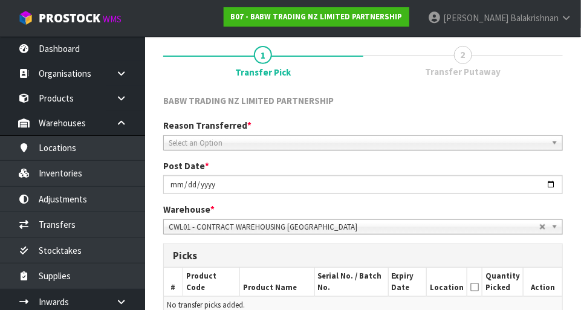
click at [182, 155] on div "Reason Transferred * Space Allocation Damage Expired Stock Repair QA Select an …" at bounding box center [362, 181] width 417 height 124
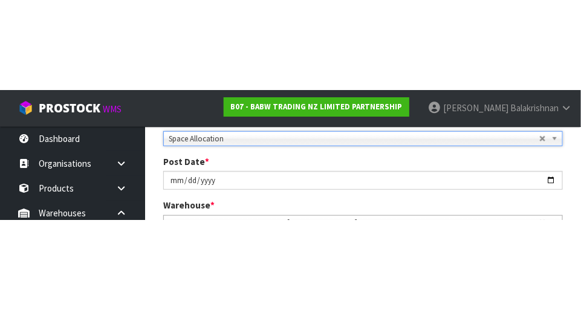
scroll to position [185, 0]
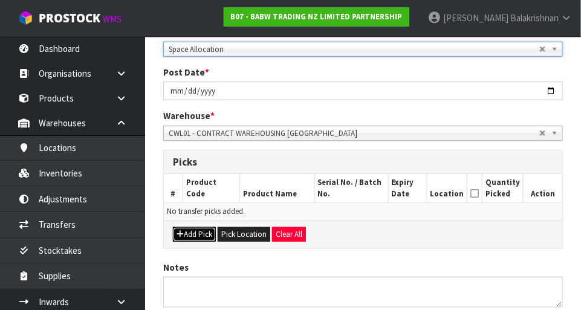
click at [184, 229] on button "Add Pick" at bounding box center [194, 234] width 43 height 14
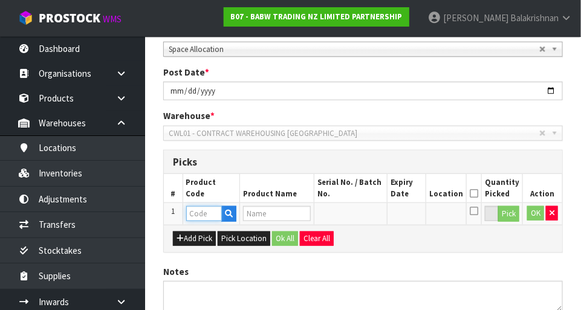
click at [198, 210] on input "text" at bounding box center [204, 213] width 36 height 15
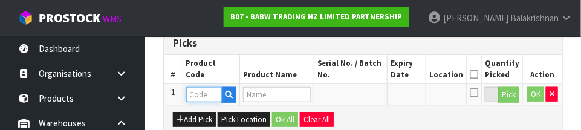
scroll to position [326, 0]
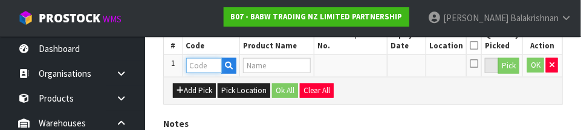
paste input "LONGHORN II"
type input "LONGHORN II"
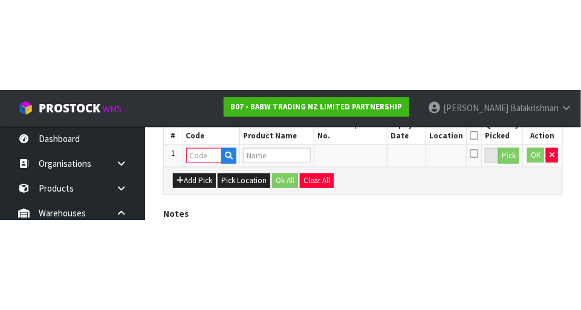
scroll to position [272, 0]
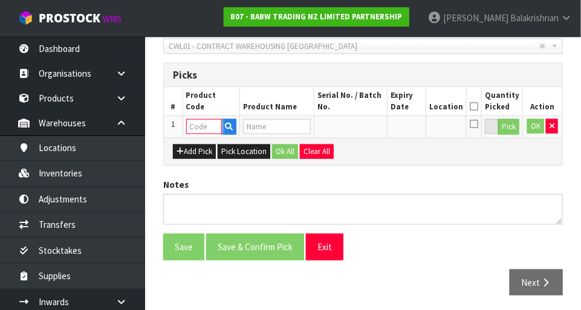
click at [189, 121] on input "text" at bounding box center [204, 126] width 36 height 15
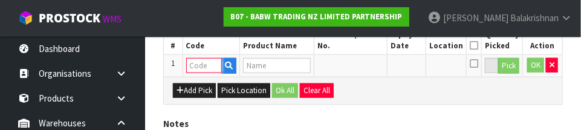
scroll to position [326, 0]
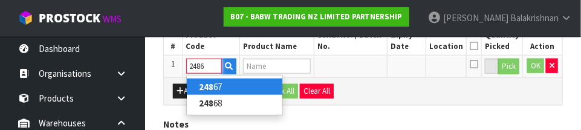
type input "24867"
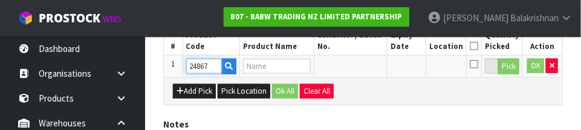
type input "LONGHORN II"
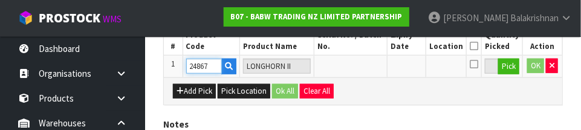
type input "24867"
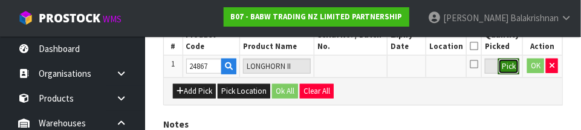
click at [503, 72] on button "Pick" at bounding box center [508, 67] width 21 height 16
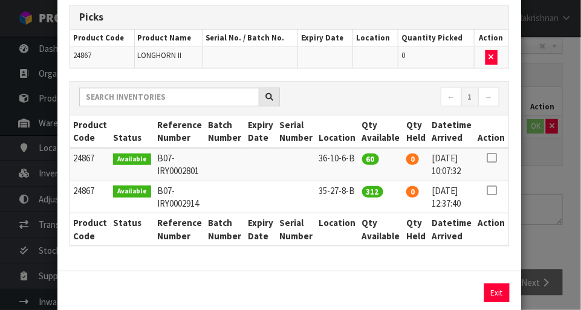
scroll to position [64, 0]
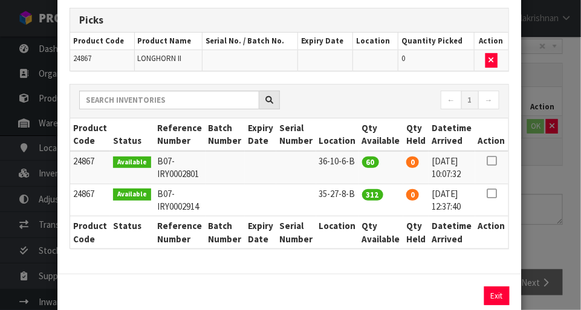
click at [494, 161] on icon at bounding box center [491, 161] width 10 height 1
click at [462, 298] on button "Assign Pick" at bounding box center [456, 295] width 50 height 19
type input "60"
click at [503, 295] on button "Exit" at bounding box center [496, 295] width 25 height 19
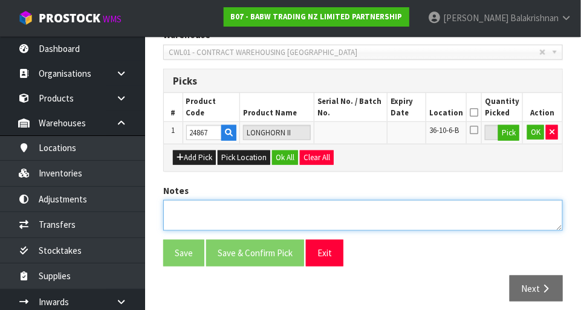
click at [185, 201] on textarea at bounding box center [362, 215] width 399 height 31
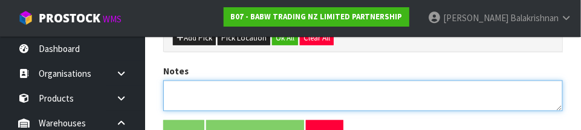
type textarea "R"
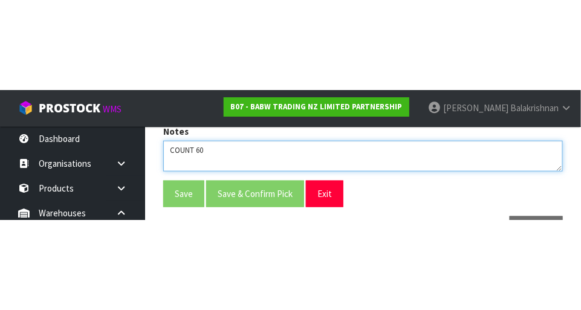
scroll to position [272, 0]
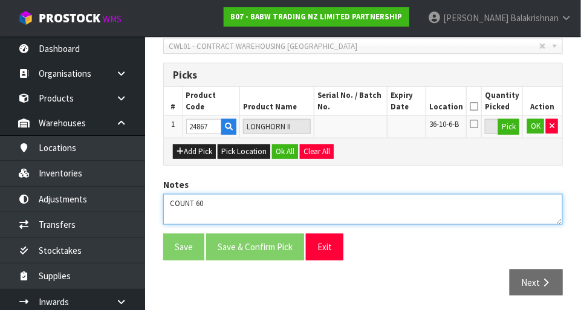
type textarea "COUNT 60"
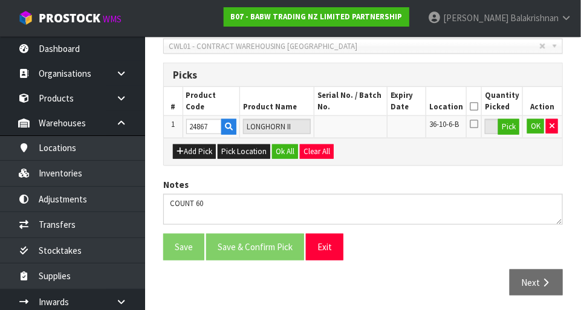
click at [478, 106] on icon at bounding box center [473, 106] width 8 height 1
click at [280, 144] on button "Ok All" at bounding box center [285, 151] width 26 height 14
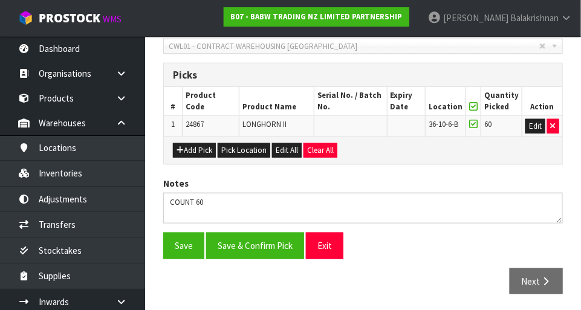
scroll to position [271, 0]
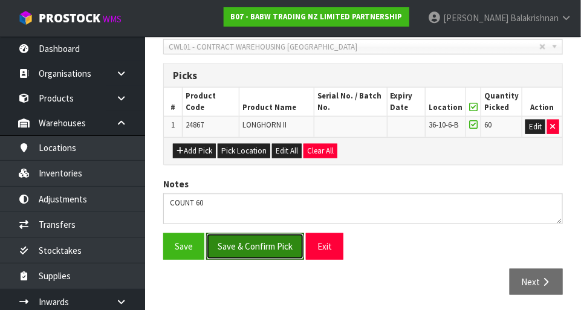
click at [246, 256] on button "Save & Confirm Pick" at bounding box center [255, 246] width 98 height 26
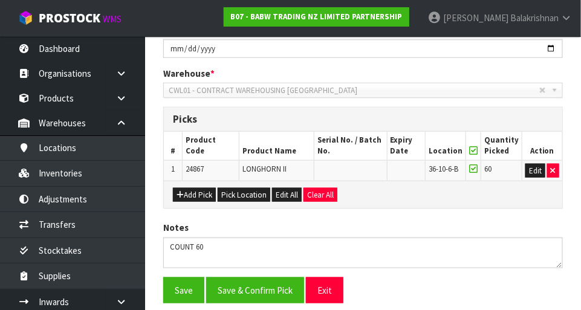
scroll to position [0, 0]
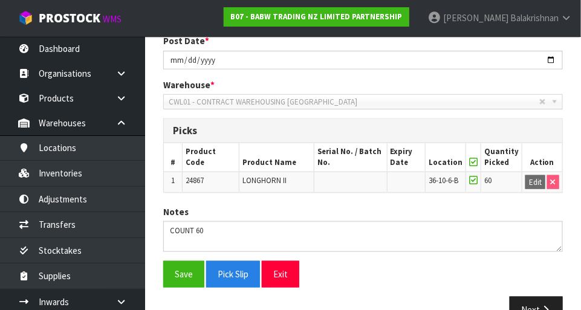
scroll to position [288, 0]
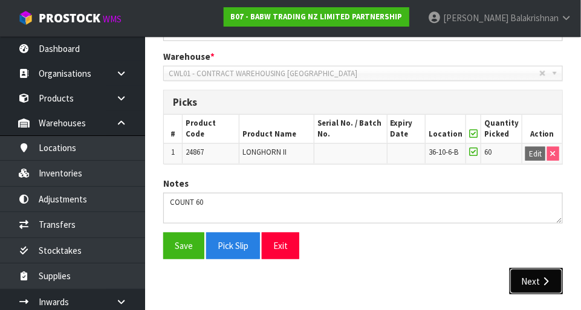
click at [543, 277] on icon "button" at bounding box center [544, 281] width 11 height 9
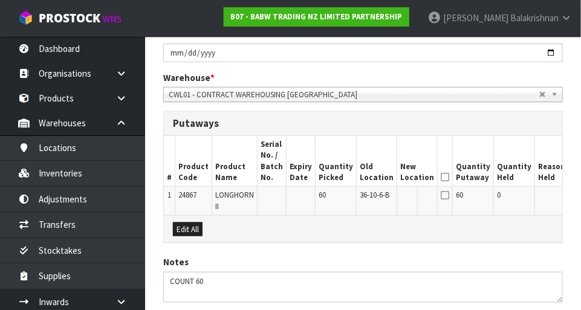
scroll to position [271, 0]
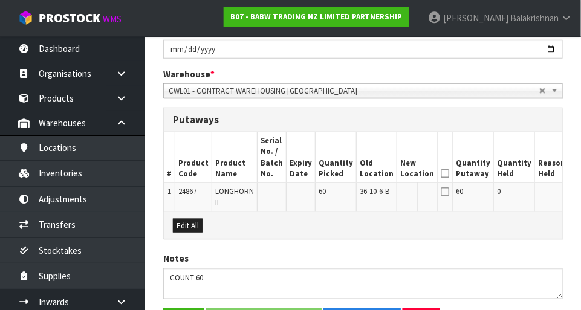
click at [571, 193] on button "Edit" at bounding box center [581, 193] width 20 height 14
click at [400, 194] on input "text" at bounding box center [409, 193] width 19 height 15
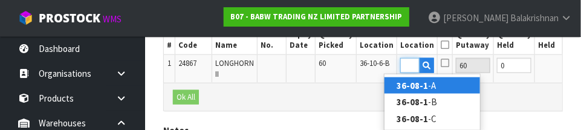
scroll to position [0, 18]
type input "36-08-1-B"
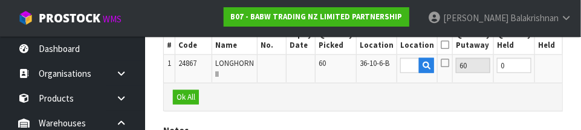
click at [571, 66] on button "OK" at bounding box center [579, 65] width 17 height 14
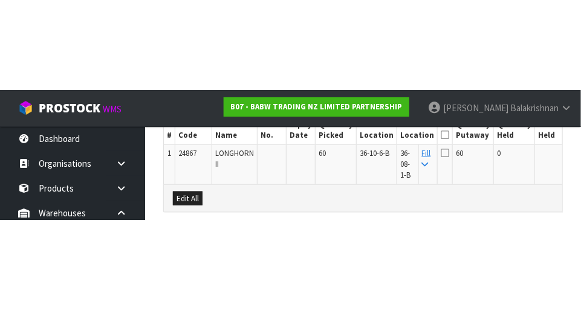
scroll to position [356, 0]
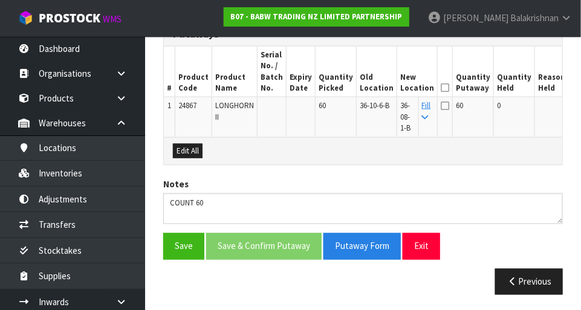
click at [437, 88] on th at bounding box center [444, 72] width 15 height 51
click at [440, 88] on icon at bounding box center [444, 88] width 8 height 1
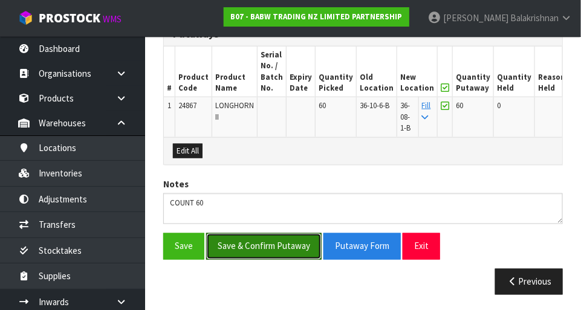
click at [231, 243] on button "Save & Confirm Putaway" at bounding box center [263, 246] width 115 height 26
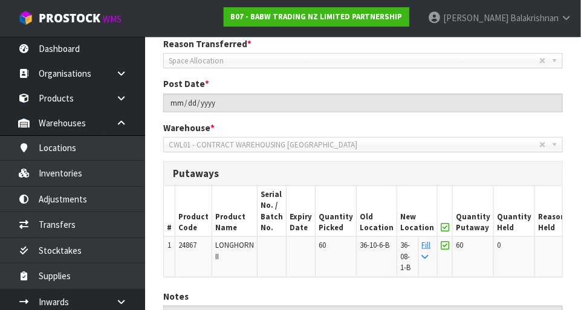
scroll to position [218, 0]
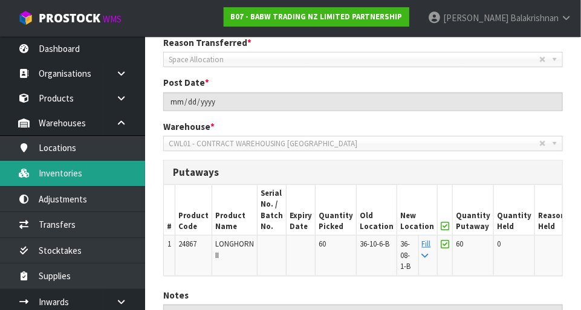
click at [47, 179] on link "Inventories" at bounding box center [72, 173] width 145 height 25
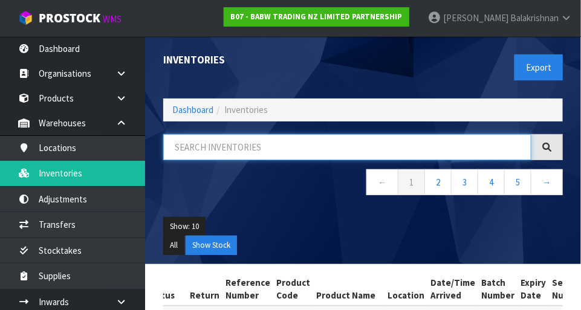
click at [392, 150] on input "text" at bounding box center [347, 147] width 368 height 26
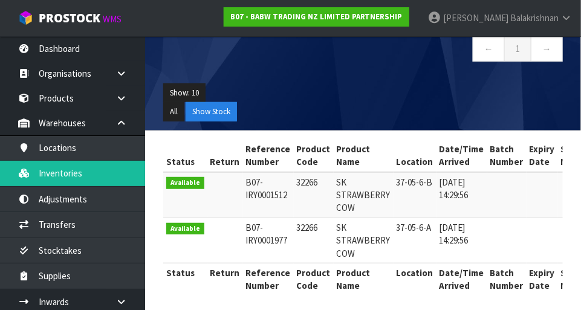
type input "32266"
copy td "32266"
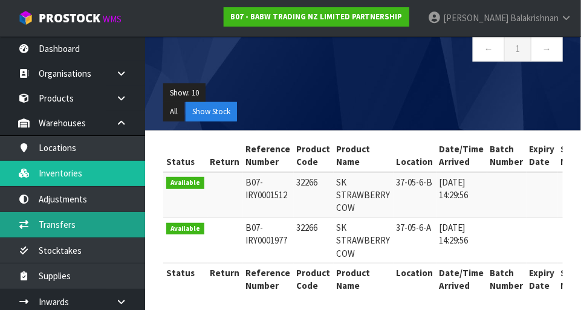
click at [47, 229] on link "Transfers" at bounding box center [72, 224] width 145 height 25
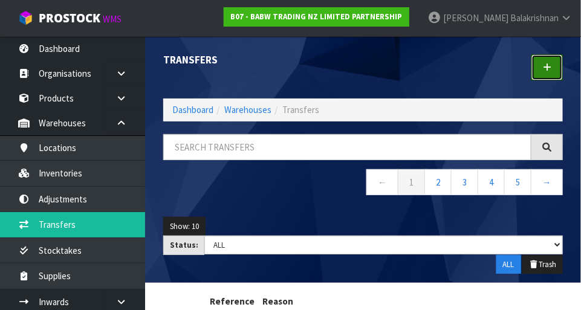
click at [542, 69] on link at bounding box center [546, 67] width 31 height 26
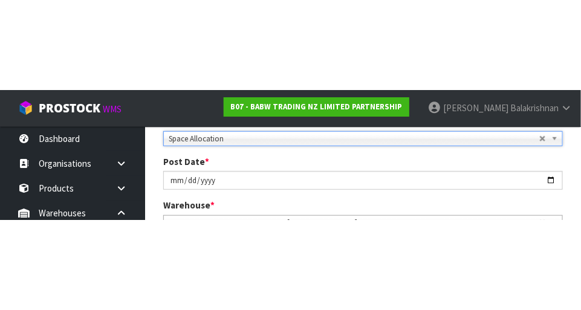
scroll to position [185, 0]
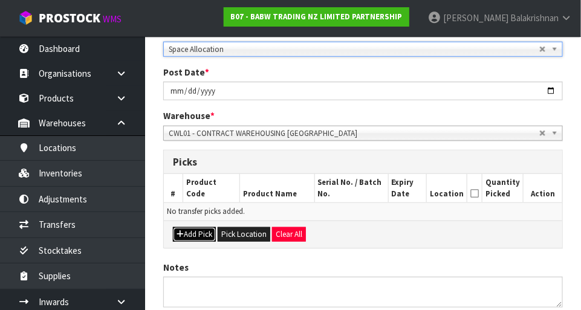
click at [180, 239] on button "Add Pick" at bounding box center [194, 234] width 43 height 14
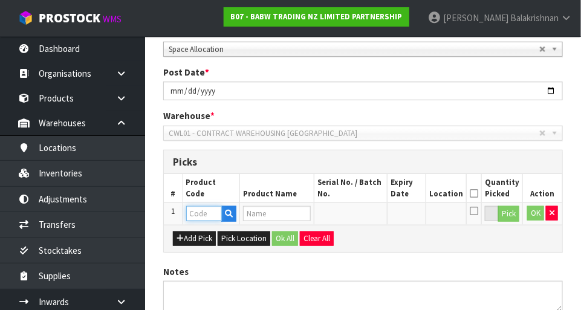
click at [189, 213] on input "text" at bounding box center [204, 213] width 36 height 15
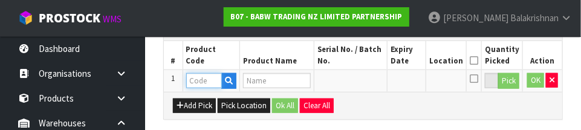
scroll to position [326, 0]
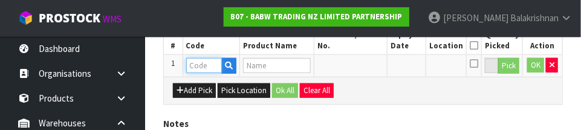
paste input "32266"
type input "32266"
type input "SK STRAWBERRY COW"
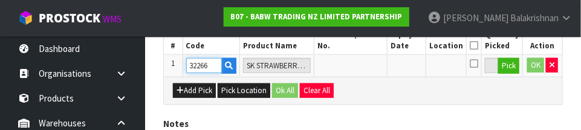
type input "32266"
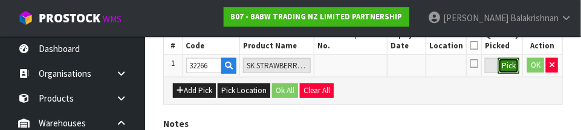
click at [516, 65] on button "Pick" at bounding box center [508, 66] width 21 height 16
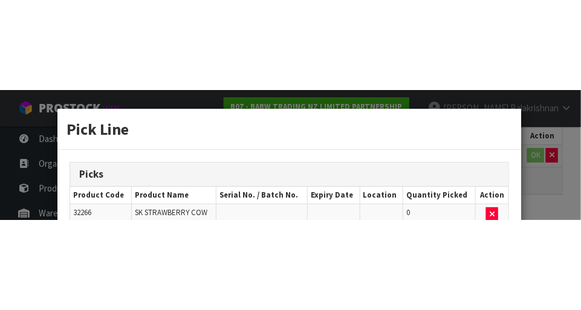
scroll to position [272, 0]
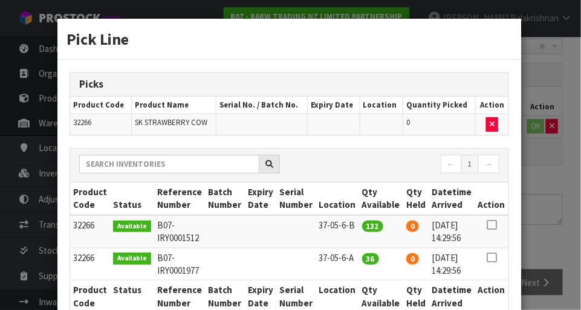
click at [494, 225] on icon at bounding box center [491, 225] width 10 height 1
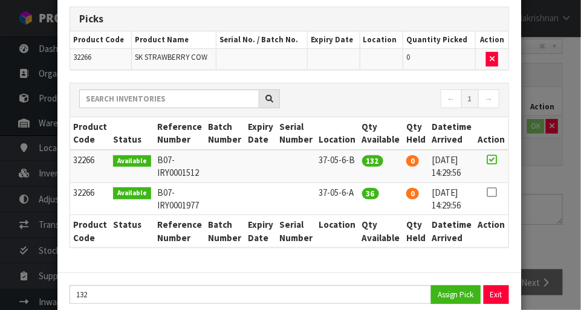
scroll to position [71, 0]
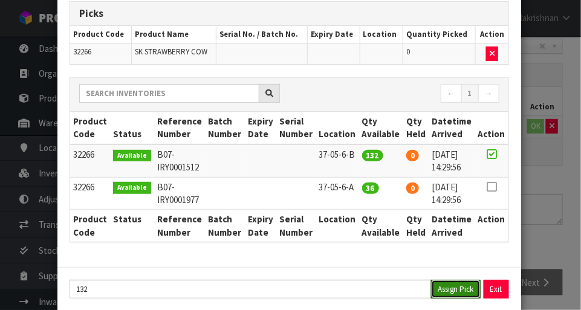
click at [457, 291] on button "Assign Pick" at bounding box center [456, 289] width 50 height 19
type input "132"
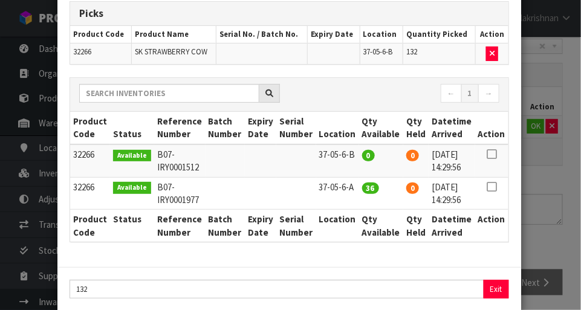
click at [493, 187] on icon at bounding box center [491, 187] width 10 height 1
click at [451, 283] on button "Assign Pick" at bounding box center [456, 289] width 50 height 19
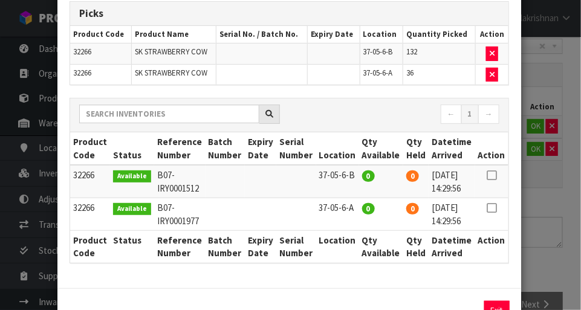
scroll to position [108, 0]
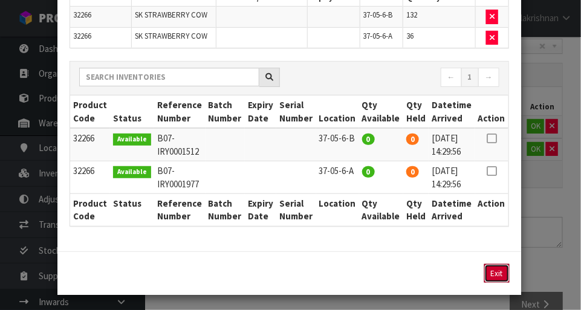
click at [496, 273] on button "Exit" at bounding box center [496, 273] width 25 height 19
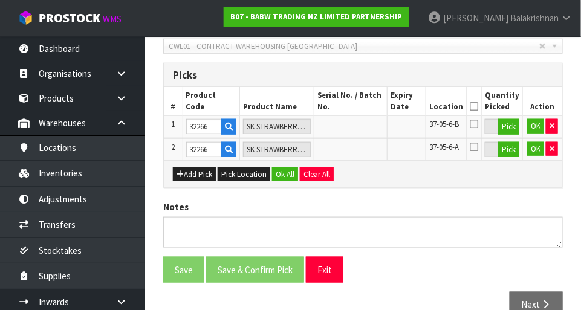
click at [478, 106] on icon at bounding box center [473, 106] width 8 height 1
click at [282, 171] on button "Ok All" at bounding box center [285, 174] width 26 height 14
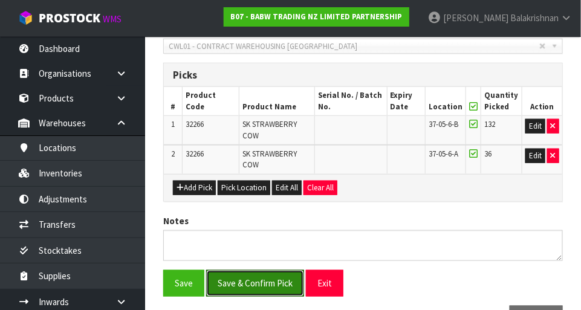
click at [240, 280] on button "Save & Confirm Pick" at bounding box center [255, 283] width 98 height 26
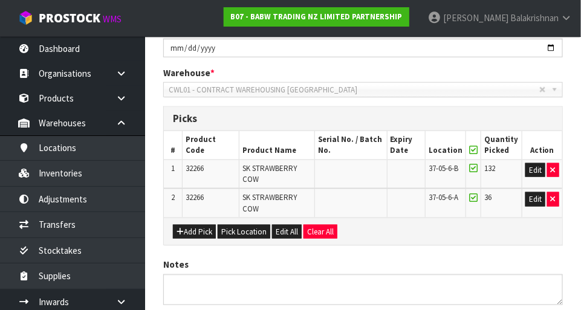
scroll to position [0, 0]
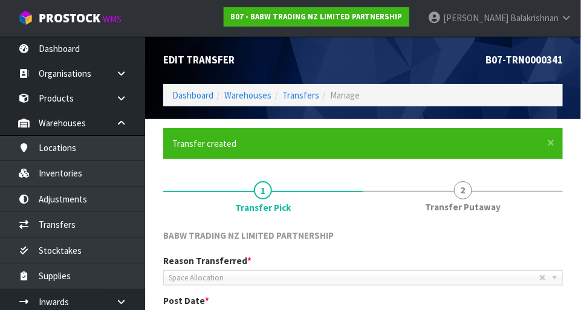
scroll to position [326, 0]
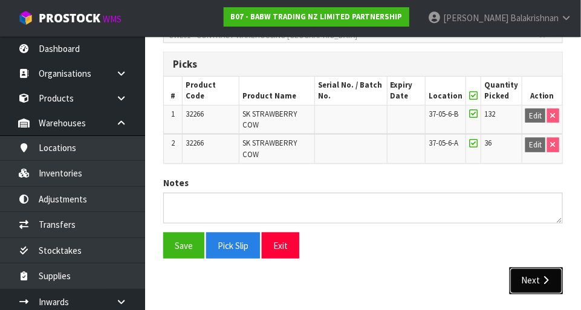
click at [542, 278] on icon "button" at bounding box center [544, 280] width 11 height 9
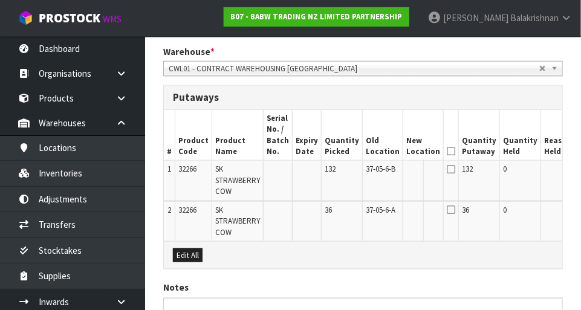
scroll to position [297, 0]
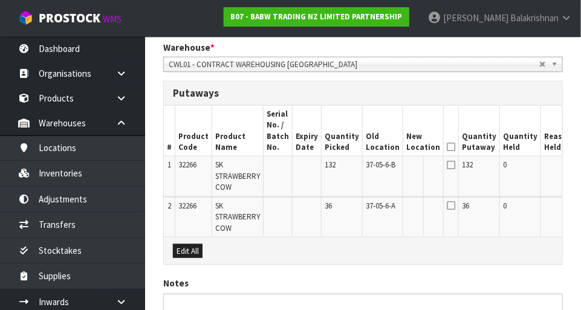
click at [578, 171] on button "Edit" at bounding box center [588, 166] width 20 height 14
click at [406, 164] on input "text" at bounding box center [415, 166] width 19 height 15
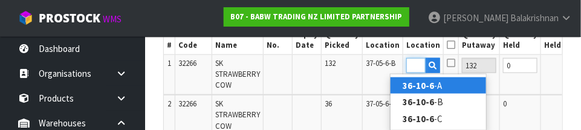
scroll to position [0, 18]
type input "36-10-6-B"
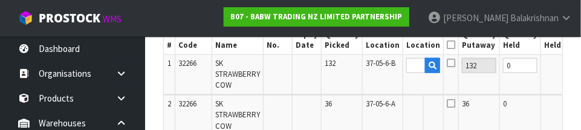
click at [579, 63] on button "OK" at bounding box center [587, 65] width 17 height 14
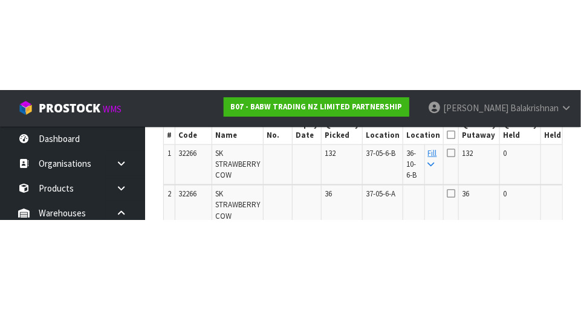
scroll to position [397, 0]
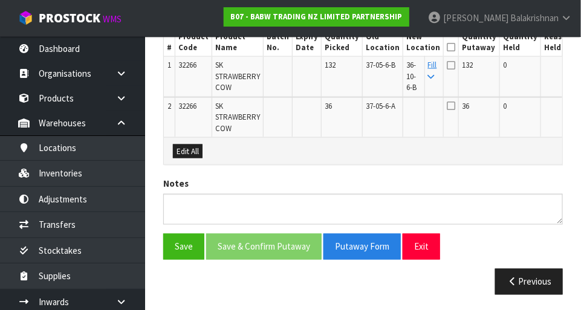
click at [428, 65] on link "Fill" at bounding box center [432, 70] width 9 height 21
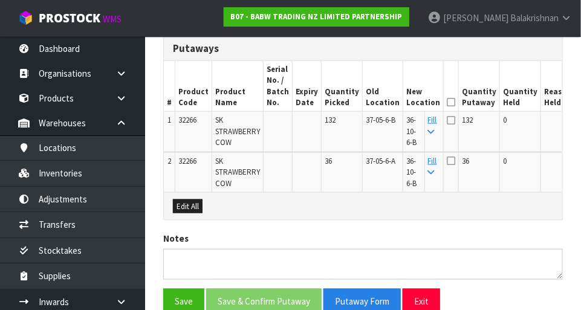
scroll to position [343, 0]
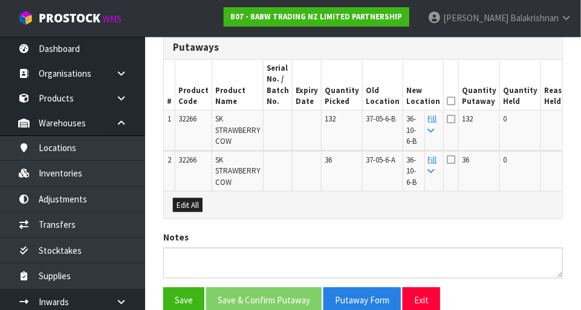
click at [446, 101] on icon at bounding box center [450, 101] width 8 height 1
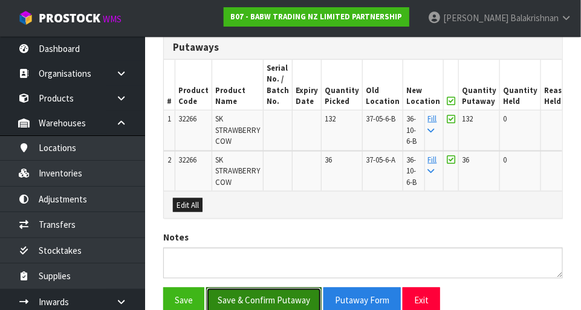
click at [227, 295] on button "Save & Confirm Putaway" at bounding box center [263, 301] width 115 height 26
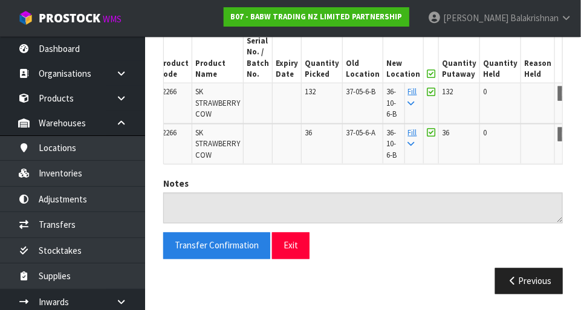
scroll to position [30, 0]
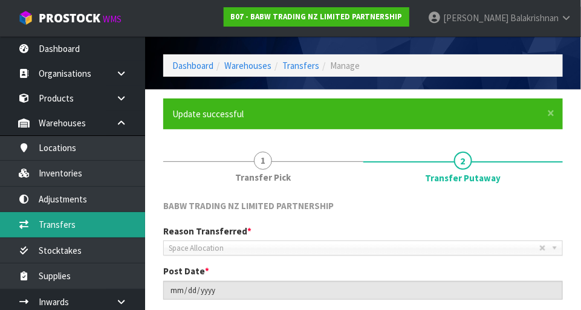
click at [47, 224] on link "Transfers" at bounding box center [72, 224] width 145 height 25
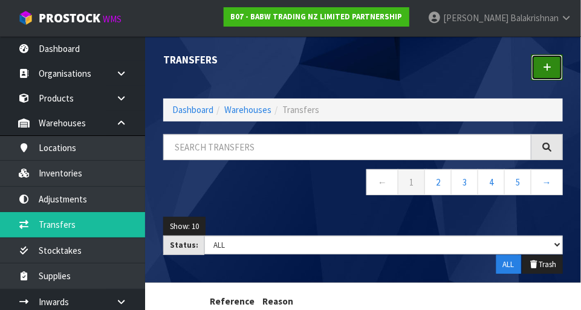
click at [552, 74] on link at bounding box center [546, 67] width 31 height 26
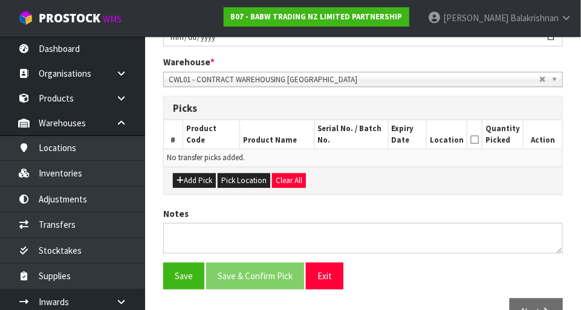
scroll to position [244, 0]
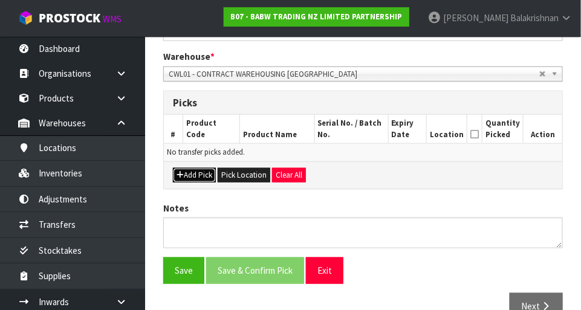
click at [183, 178] on button "Add Pick" at bounding box center [194, 175] width 43 height 14
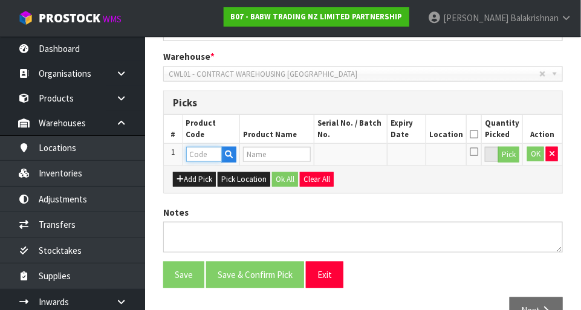
click at [195, 156] on input "text" at bounding box center [204, 154] width 36 height 15
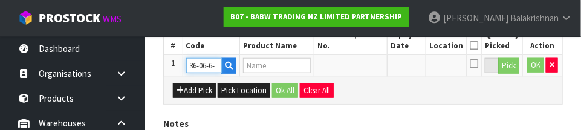
scroll to position [0, 0]
type input "3"
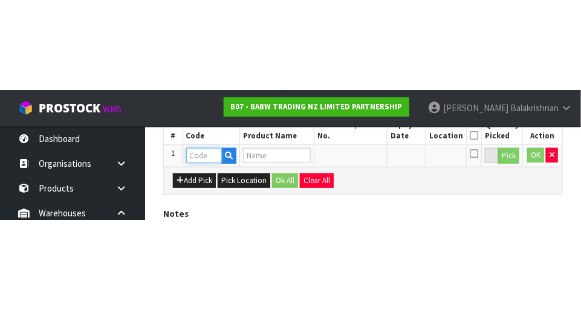
scroll to position [272, 0]
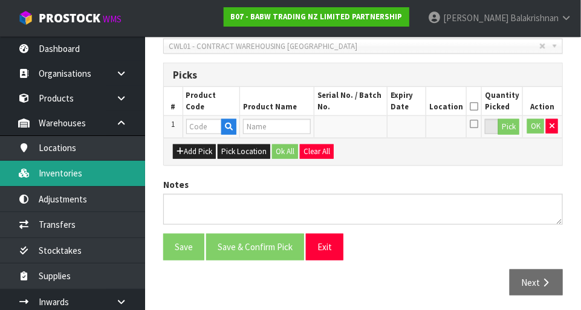
click at [50, 172] on link "Inventories" at bounding box center [72, 173] width 145 height 25
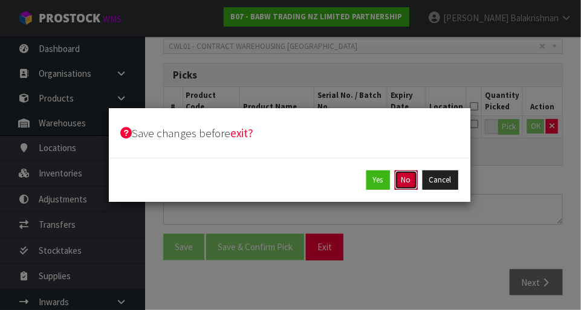
click at [408, 178] on button "No" at bounding box center [405, 179] width 23 height 19
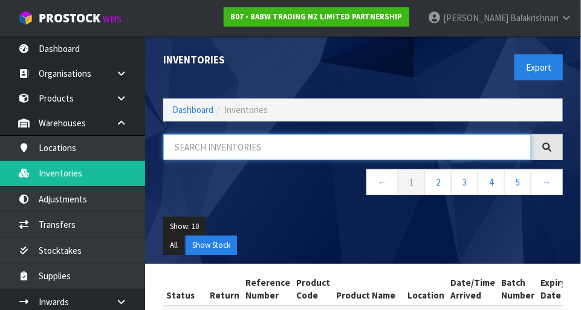
click at [423, 150] on input "text" at bounding box center [347, 147] width 368 height 26
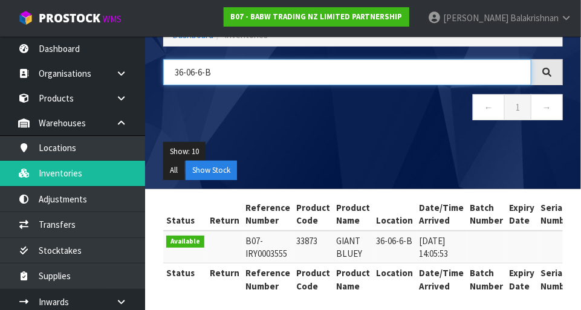
type input "36-06-6-B"
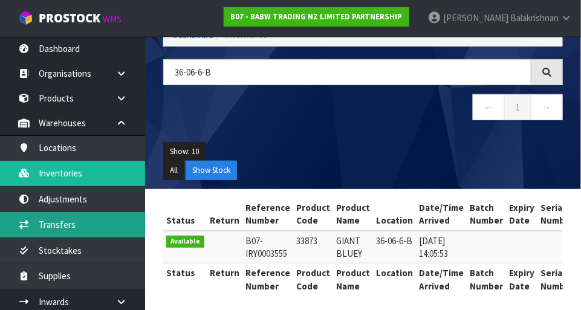
click at [36, 227] on link "Transfers" at bounding box center [72, 224] width 145 height 25
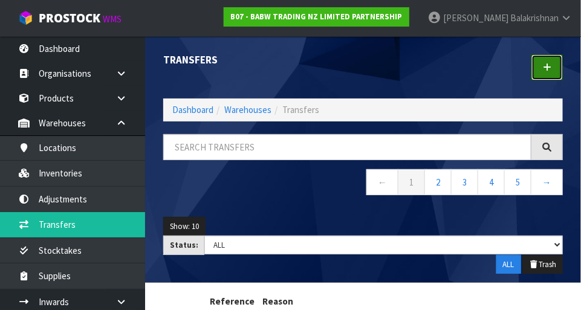
click at [545, 71] on icon at bounding box center [546, 67] width 8 height 9
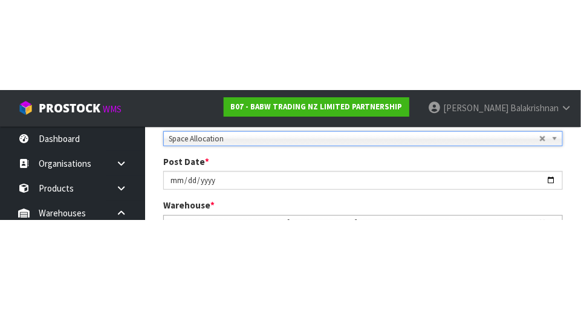
scroll to position [185, 0]
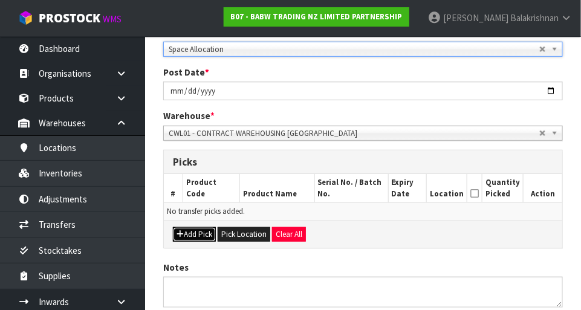
click at [182, 234] on button "Add Pick" at bounding box center [194, 234] width 43 height 14
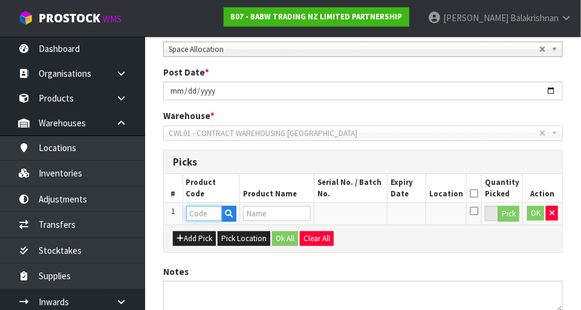
click at [195, 211] on input "text" at bounding box center [204, 213] width 36 height 15
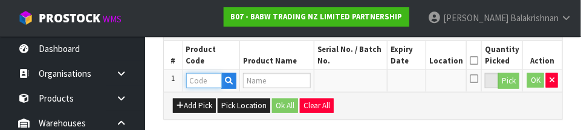
scroll to position [326, 0]
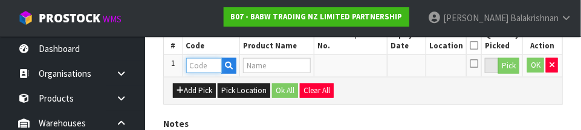
paste input "33873"
type input "33873"
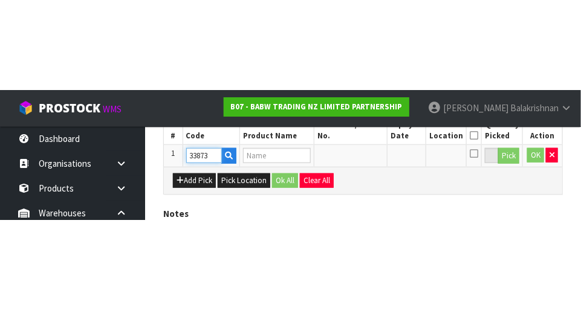
scroll to position [272, 0]
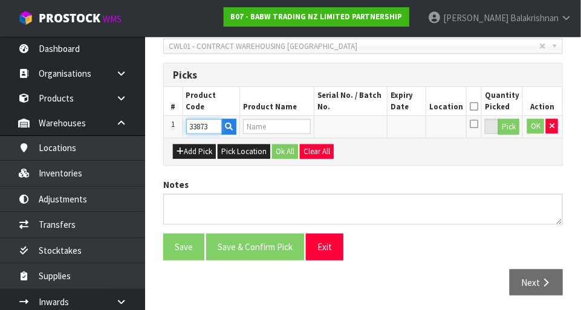
type input "GIANT BLUEY"
type input "33873"
click at [503, 130] on button "Pick" at bounding box center [508, 127] width 21 height 16
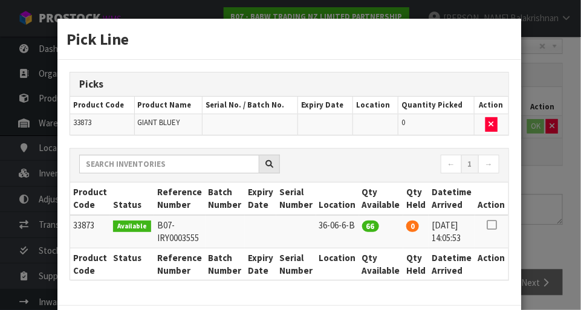
click at [492, 225] on icon at bounding box center [491, 225] width 10 height 1
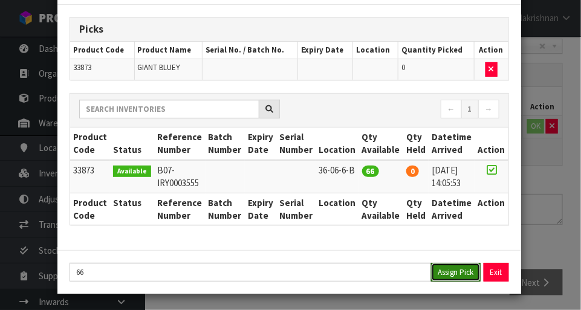
click at [454, 272] on button "Assign Pick" at bounding box center [456, 272] width 50 height 19
type input "66"
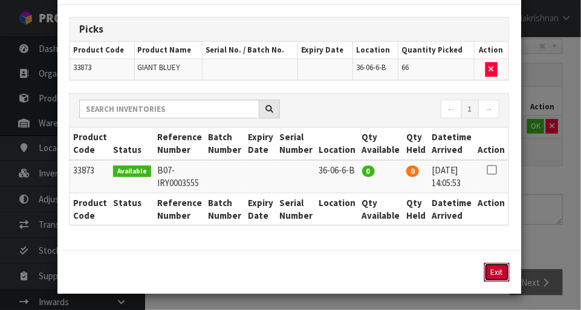
click at [499, 273] on button "Exit" at bounding box center [496, 272] width 25 height 19
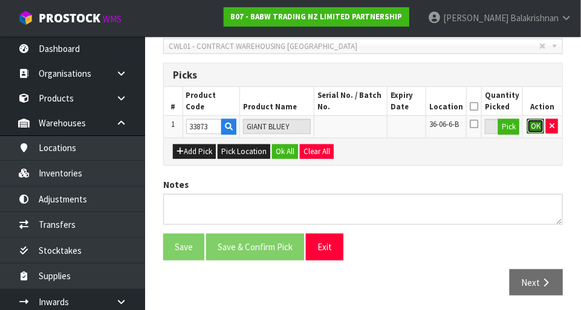
click at [535, 131] on button "OK" at bounding box center [535, 126] width 17 height 14
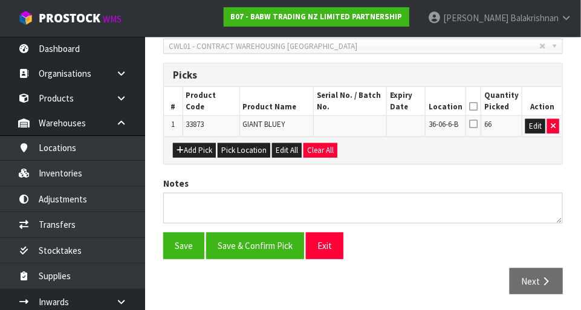
scroll to position [271, 0]
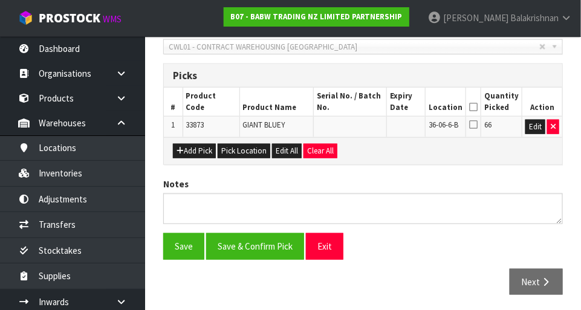
click at [477, 107] on icon at bounding box center [473, 107] width 8 height 1
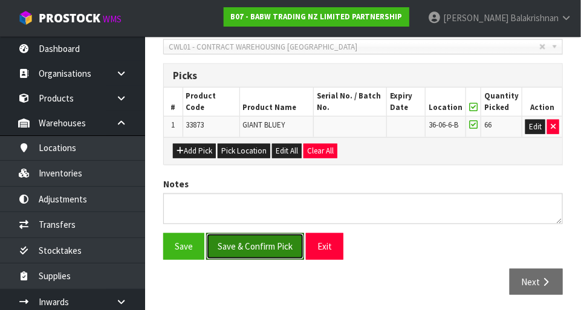
click at [243, 236] on button "Save & Confirm Pick" at bounding box center [255, 246] width 98 height 26
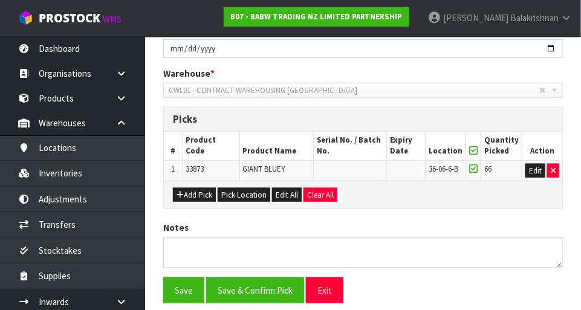
scroll to position [0, 0]
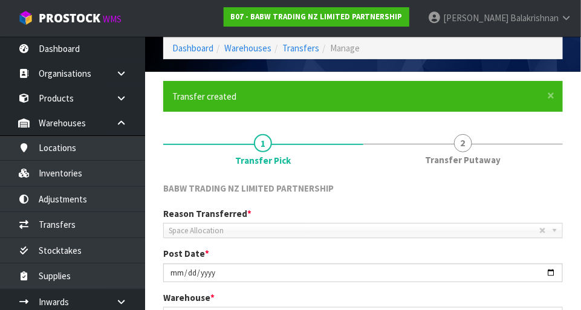
scroll to position [288, 0]
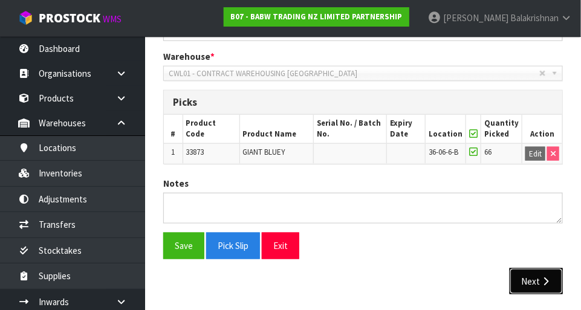
click at [539, 279] on button "Next" at bounding box center [535, 281] width 53 height 26
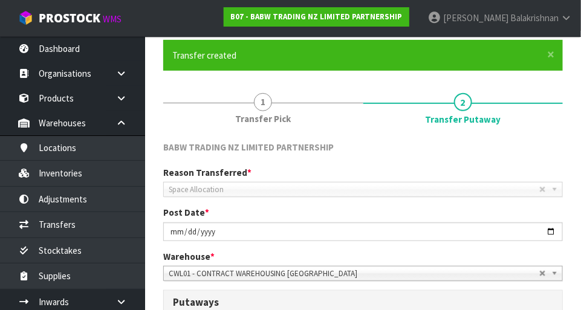
scroll to position [346, 0]
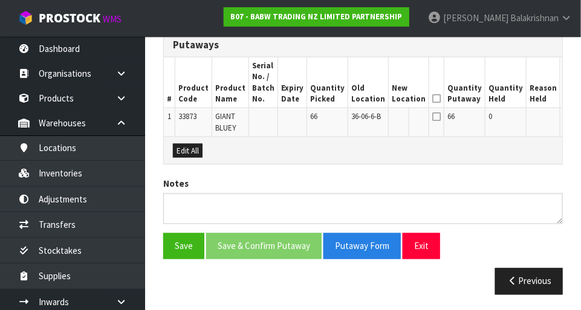
click at [563, 114] on button "Edit" at bounding box center [573, 118] width 20 height 14
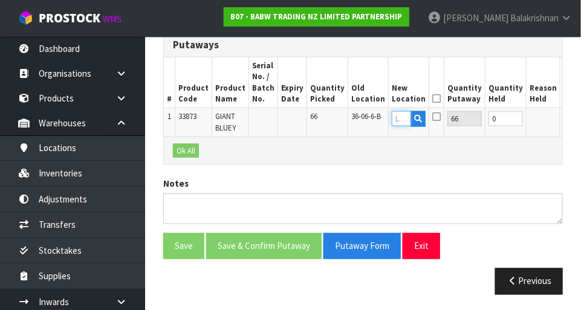
click at [391, 120] on input "text" at bounding box center [400, 118] width 19 height 15
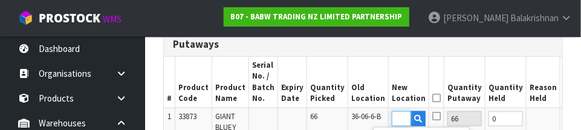
scroll to position [0, 18]
type input "36-10-6-B"
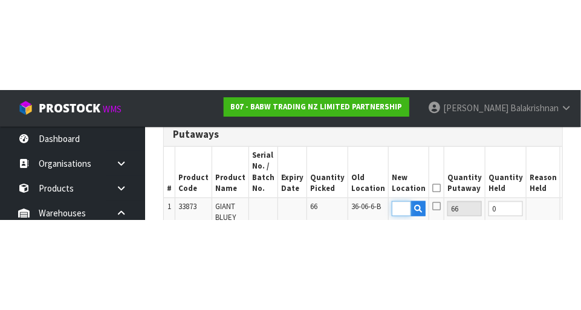
scroll to position [346, 0]
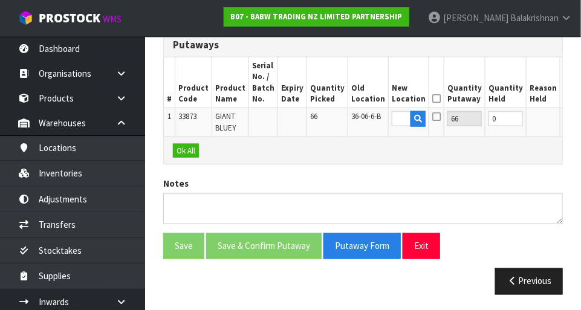
click at [563, 117] on button "OK" at bounding box center [571, 118] width 17 height 14
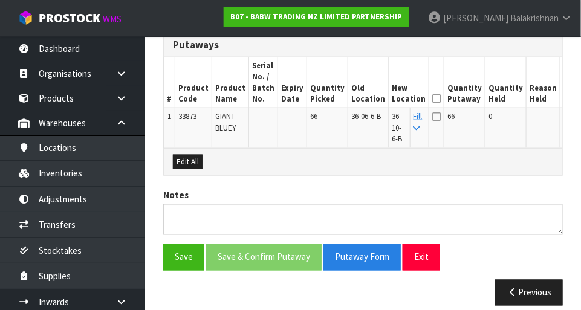
click at [432, 99] on icon at bounding box center [436, 98] width 8 height 1
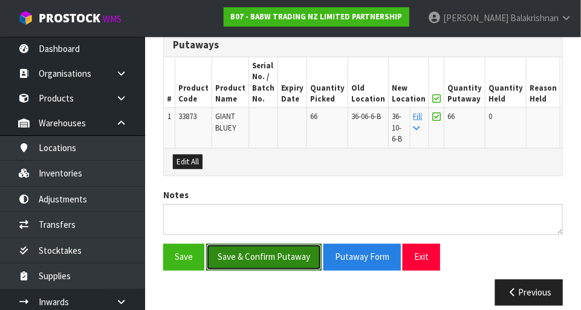
click at [226, 245] on button "Save & Confirm Putaway" at bounding box center [263, 257] width 115 height 26
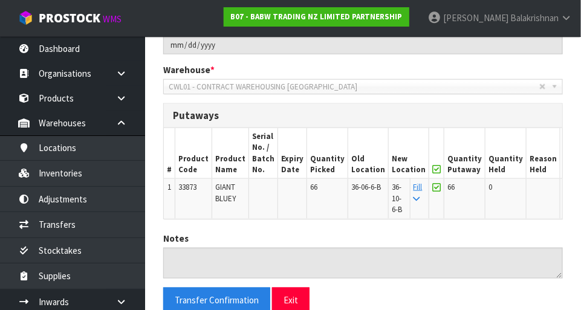
scroll to position [277, 0]
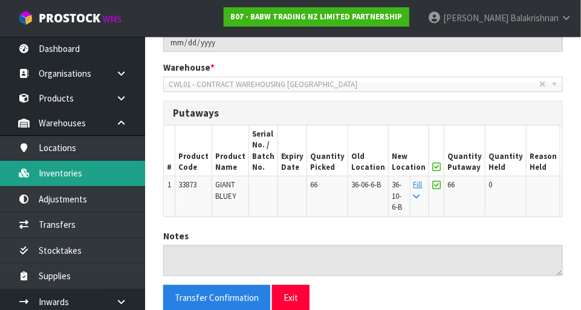
click at [42, 175] on link "Inventories" at bounding box center [72, 173] width 145 height 25
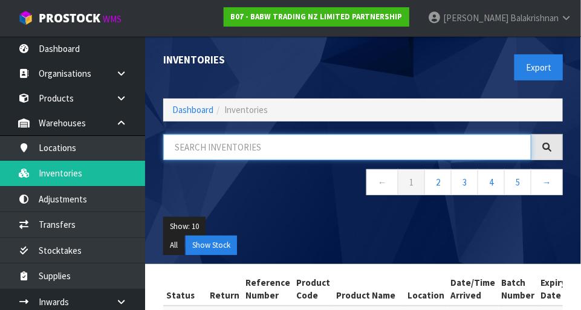
click at [190, 149] on input "text" at bounding box center [347, 147] width 368 height 26
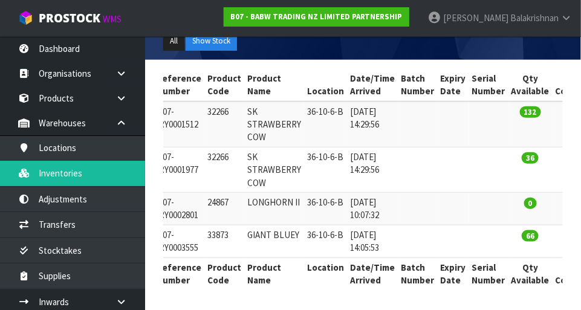
scroll to position [0, 87]
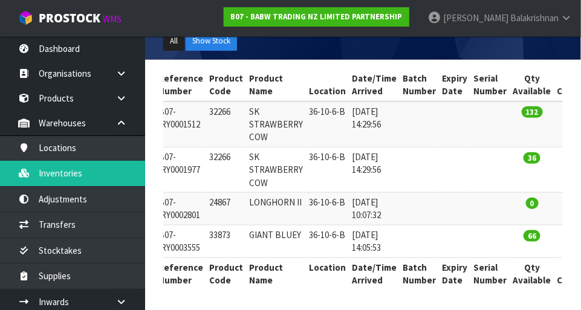
type input "36-10-6-B"
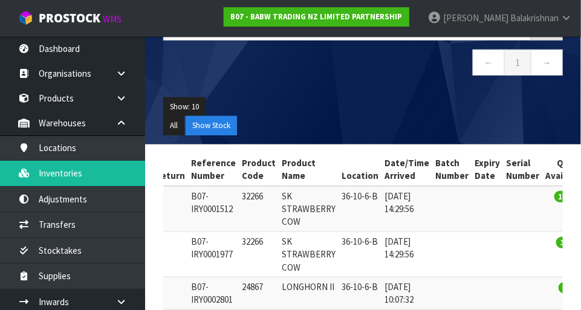
scroll to position [0, 0]
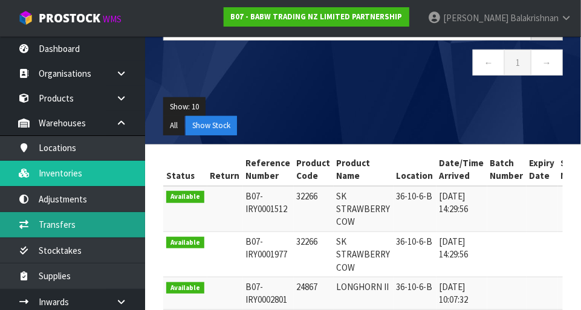
click at [53, 220] on link "Transfers" at bounding box center [72, 224] width 145 height 25
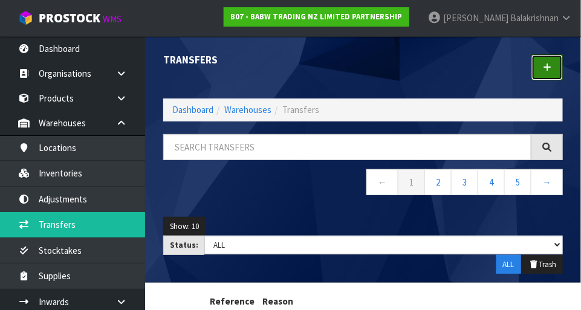
click at [539, 71] on link at bounding box center [546, 67] width 31 height 26
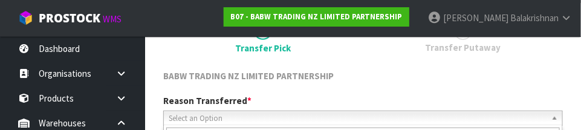
scroll to position [179, 0]
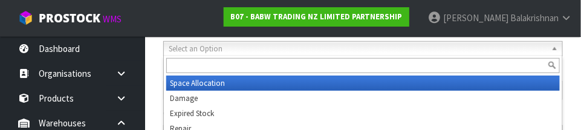
click at [191, 68] on input "text" at bounding box center [362, 65] width 393 height 15
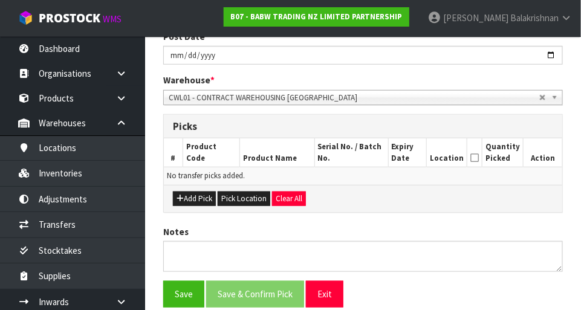
scroll to position [237, 0]
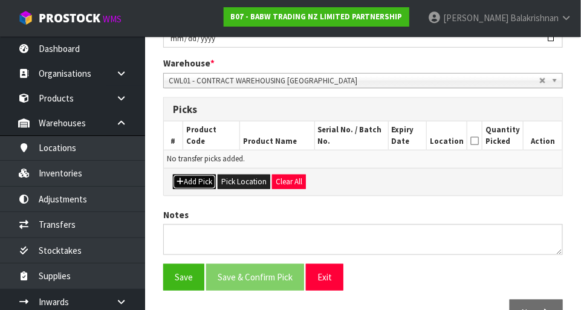
click at [196, 184] on button "Add Pick" at bounding box center [194, 182] width 43 height 14
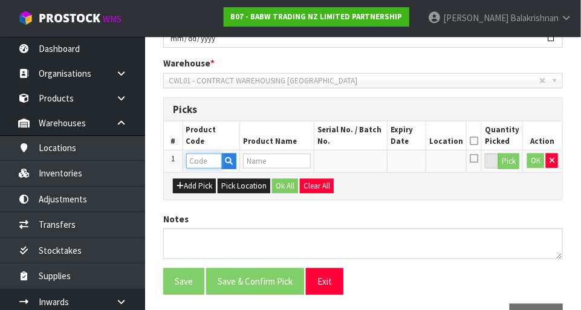
click at [198, 156] on input "text" at bounding box center [204, 160] width 36 height 15
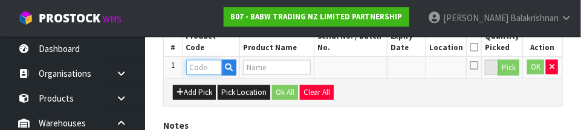
scroll to position [325, 0]
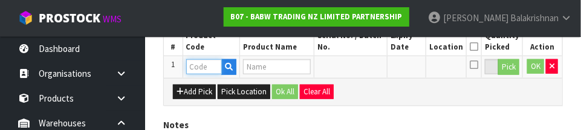
paste input "32266"
type input "32266"
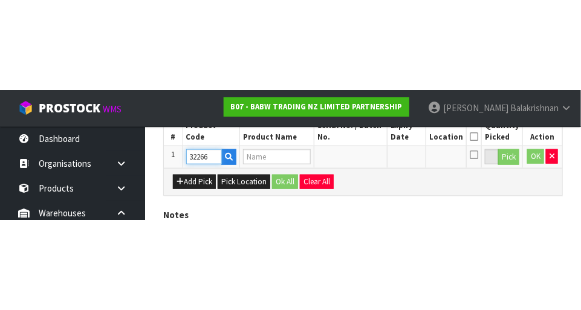
scroll to position [272, 0]
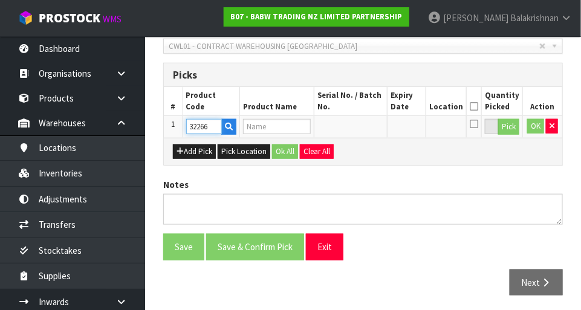
type input "SK STRAWBERRY COW"
type input "32266"
click at [508, 130] on button "Pick" at bounding box center [508, 127] width 21 height 16
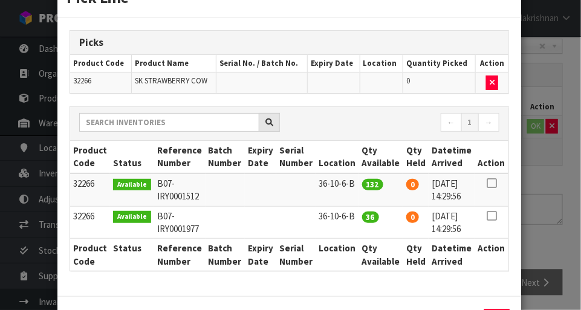
scroll to position [40, 0]
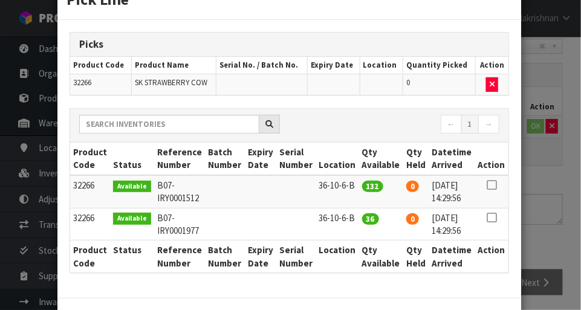
click at [492, 185] on icon at bounding box center [491, 185] width 10 height 1
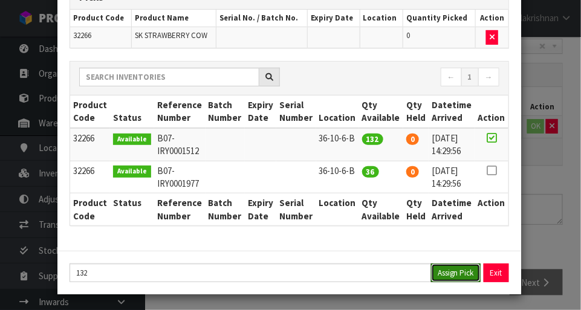
click at [458, 275] on button "Assign Pick" at bounding box center [456, 272] width 50 height 19
type input "132"
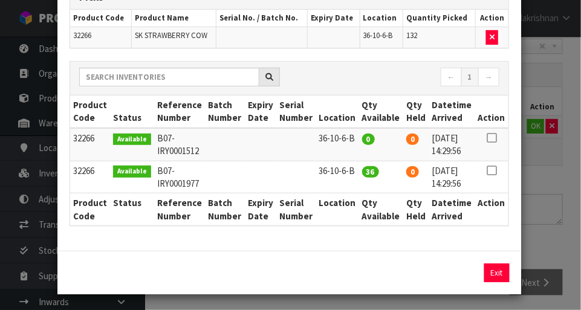
click at [494, 170] on icon at bounding box center [491, 170] width 10 height 1
click at [459, 276] on button "Assign Pick" at bounding box center [456, 272] width 50 height 19
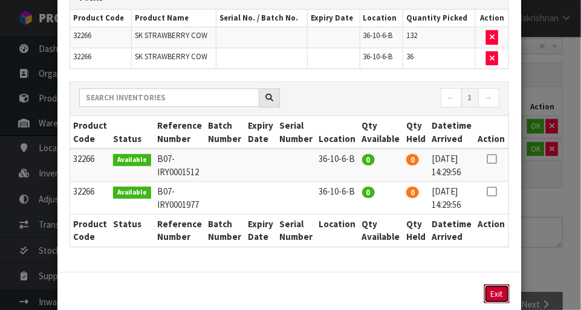
click at [495, 290] on button "Exit" at bounding box center [496, 294] width 25 height 19
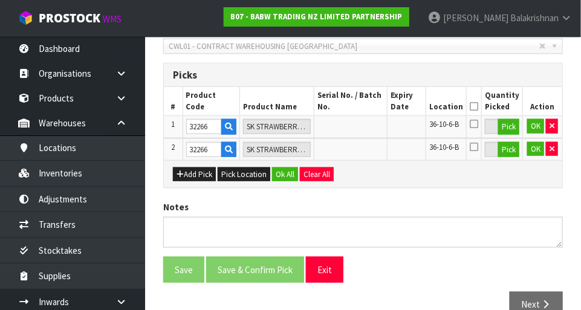
click at [477, 106] on icon at bounding box center [473, 106] width 8 height 1
click at [277, 167] on button "Ok All" at bounding box center [285, 174] width 26 height 14
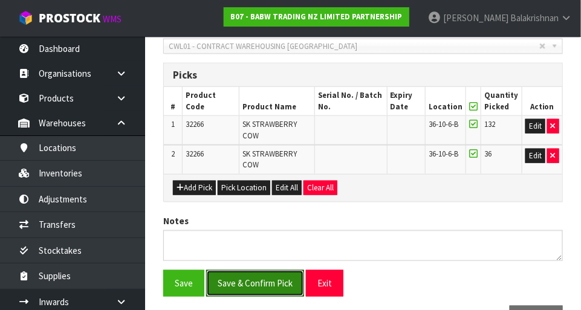
click at [243, 280] on button "Save & Confirm Pick" at bounding box center [255, 283] width 98 height 26
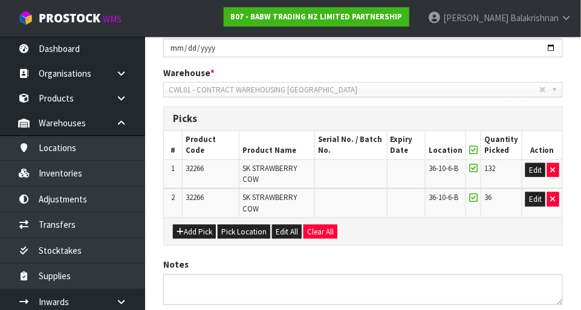
scroll to position [0, 0]
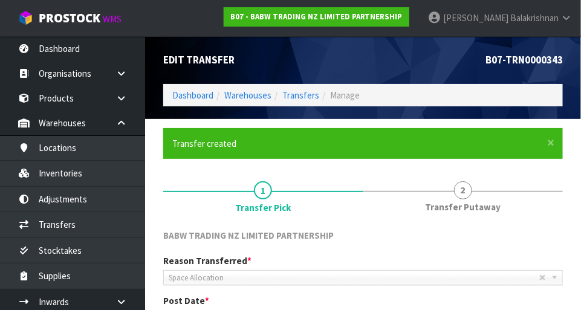
scroll to position [300, 0]
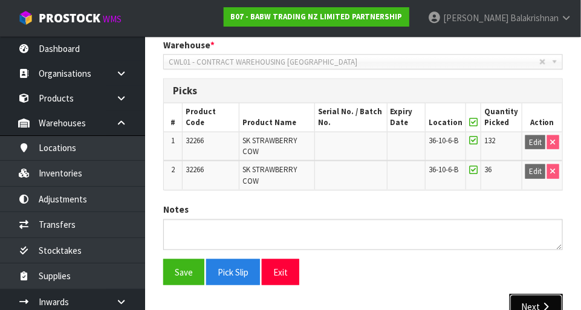
click at [539, 304] on button "Next" at bounding box center [535, 307] width 53 height 26
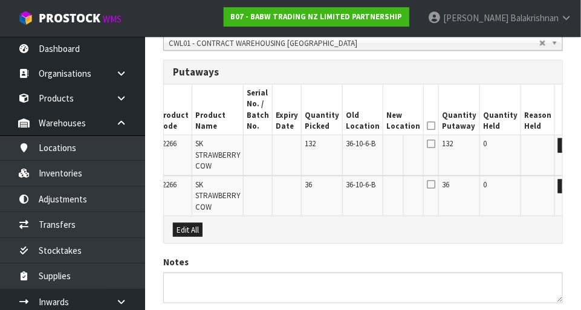
scroll to position [320, 0]
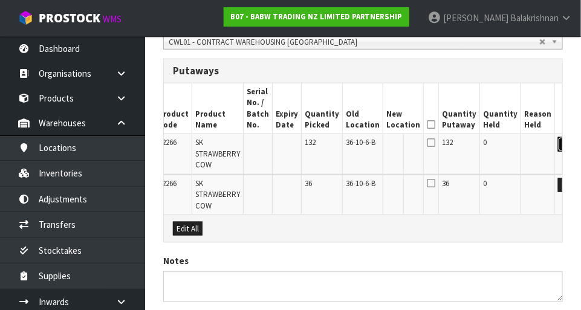
click at [558, 144] on button "Edit" at bounding box center [568, 144] width 20 height 14
click at [386, 141] on input "text" at bounding box center [395, 144] width 19 height 15
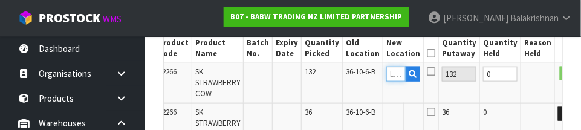
scroll to position [393, 0]
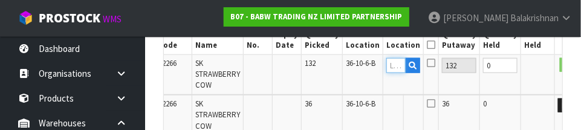
paste input "36-10-6-B"
type input "36-10-6-B"
type input "36-06-6-B"
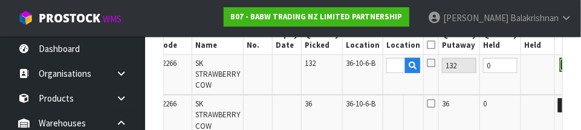
click at [559, 64] on button "OK" at bounding box center [567, 65] width 17 height 14
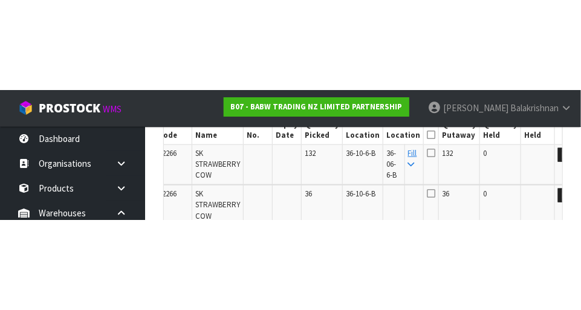
scroll to position [397, 0]
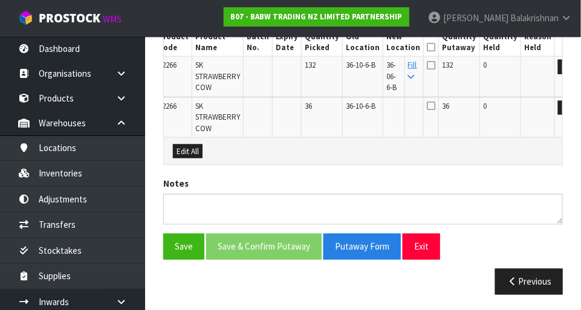
click at [408, 65] on link "Fill" at bounding box center [412, 70] width 9 height 21
click at [426, 47] on icon at bounding box center [430, 47] width 8 height 1
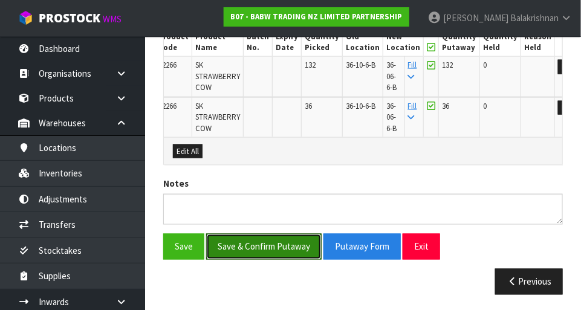
click at [281, 240] on button "Save & Confirm Putaway" at bounding box center [263, 247] width 115 height 26
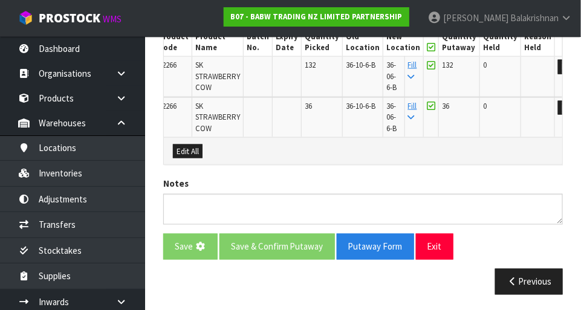
scroll to position [0, 0]
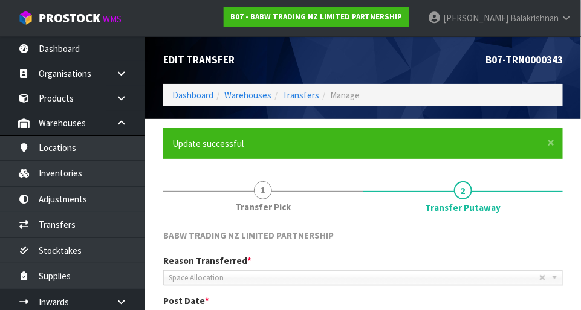
click at [568, 11] on link "Raj Balakrishnan" at bounding box center [499, 18] width 163 height 36
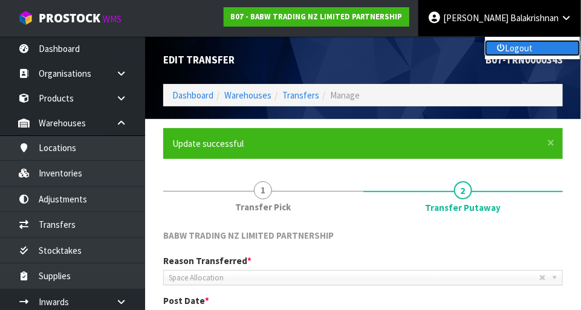
click at [548, 45] on link "Logout" at bounding box center [531, 48] width 95 height 16
